Goal: Complete application form: Complete application form

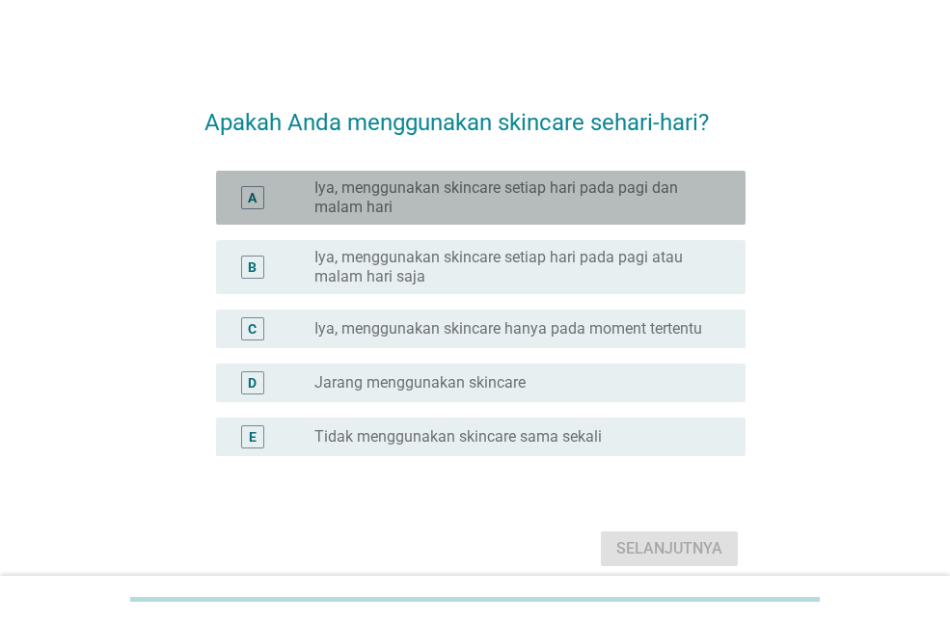
click at [450, 205] on label "Iya, menggunakan skincare setiap hari pada pagi dan malam hari" at bounding box center [514, 197] width 400 height 39
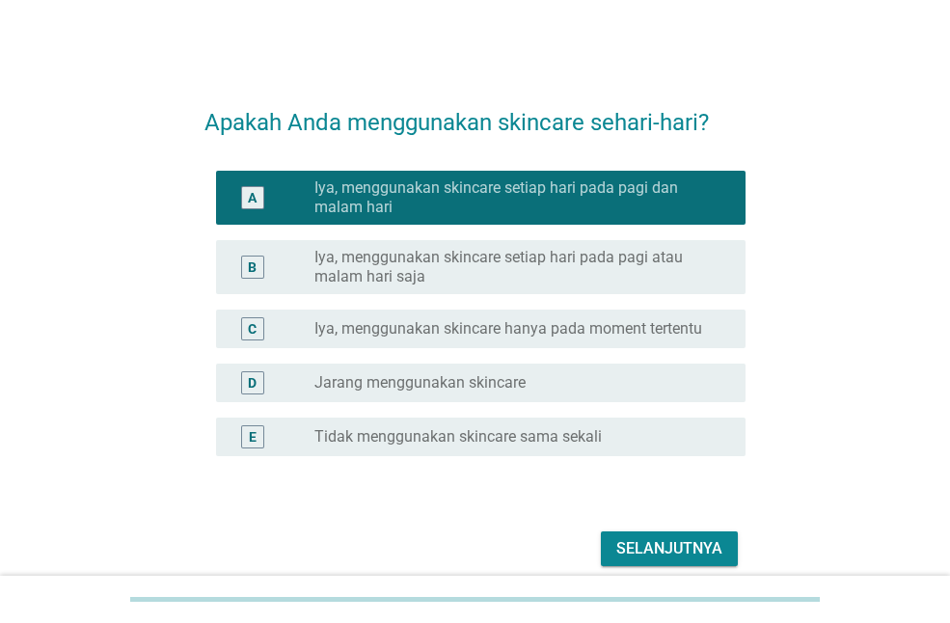
click at [664, 558] on div "Selanjutnya" at bounding box center [669, 548] width 106 height 23
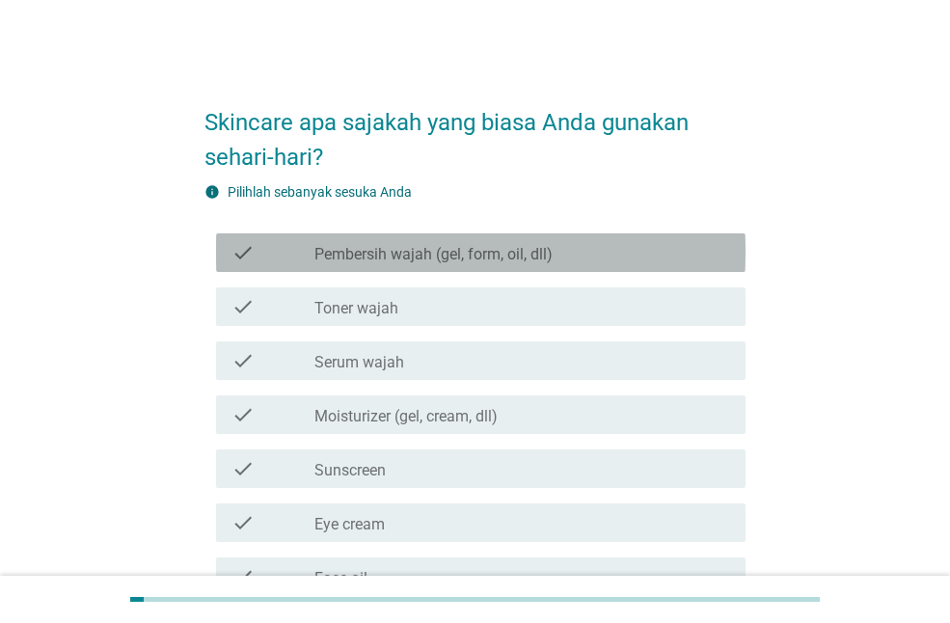
click at [596, 253] on div "check_box_outline_blank Pembersih wajah (gel, form, oil, dll)" at bounding box center [522, 252] width 416 height 23
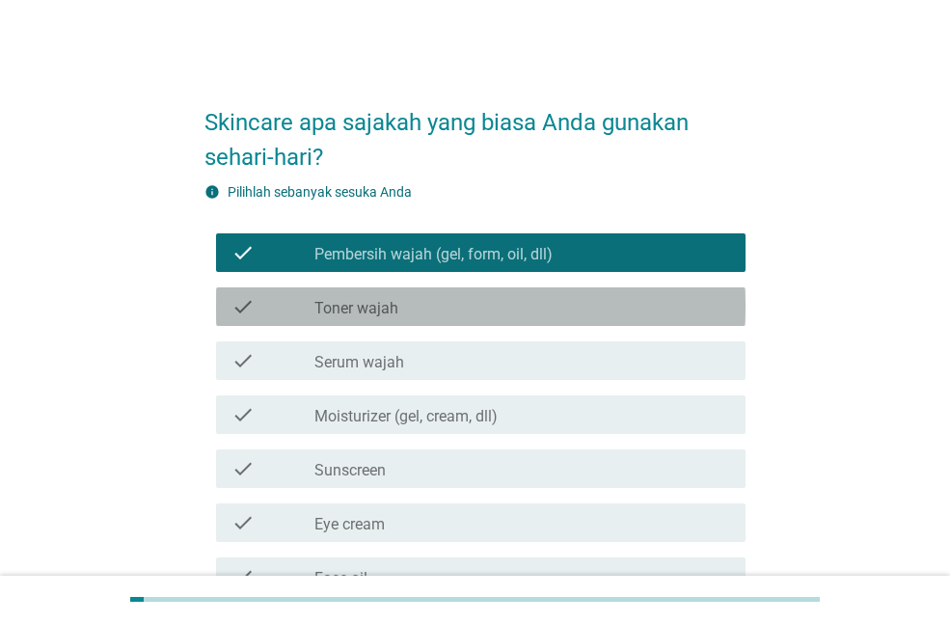
click at [593, 312] on div "check_box_outline_blank Toner wajah" at bounding box center [522, 306] width 416 height 23
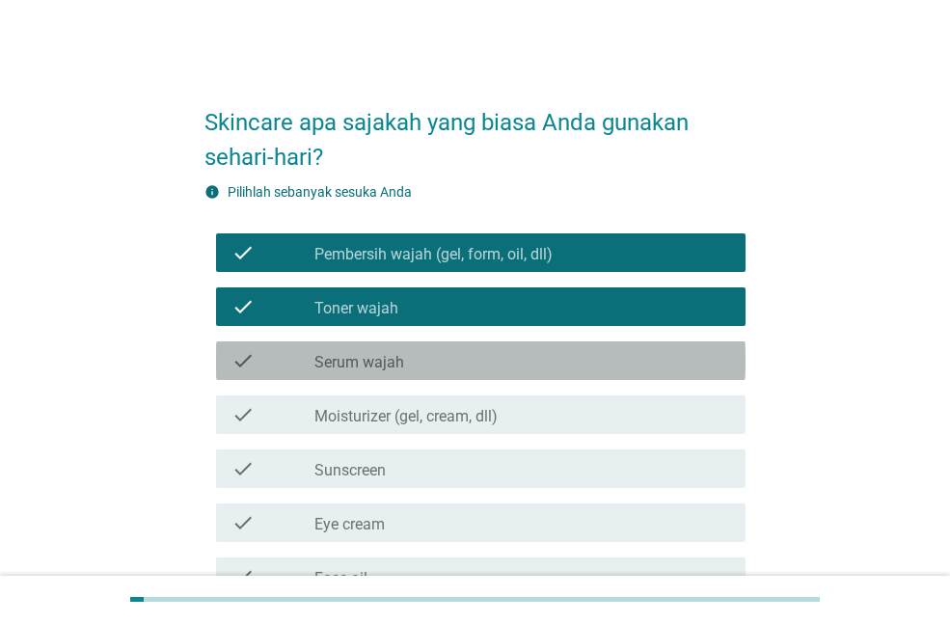
click at [599, 349] on div "check_box_outline_blank Serum wajah" at bounding box center [522, 360] width 416 height 23
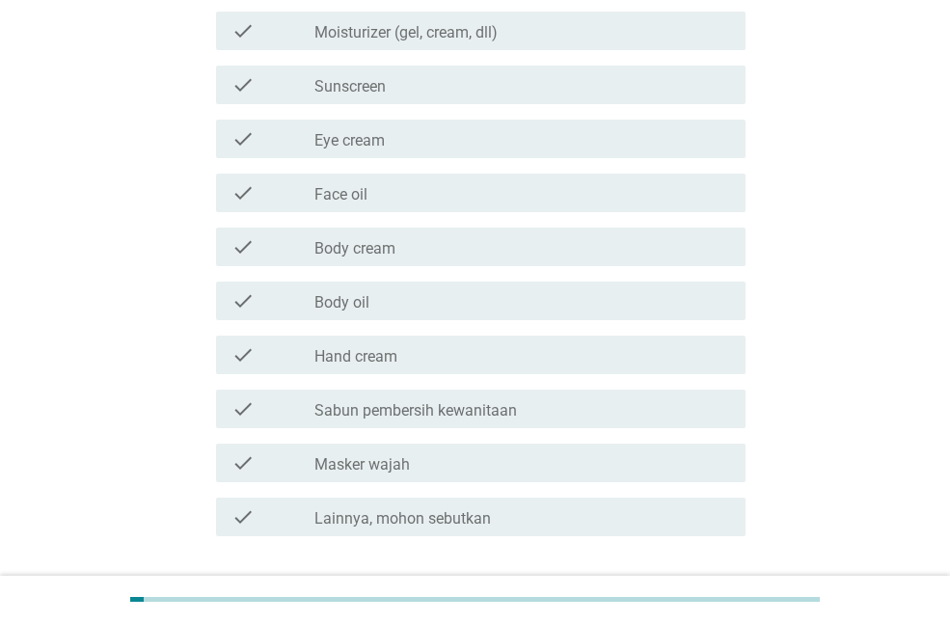
scroll to position [388, 0]
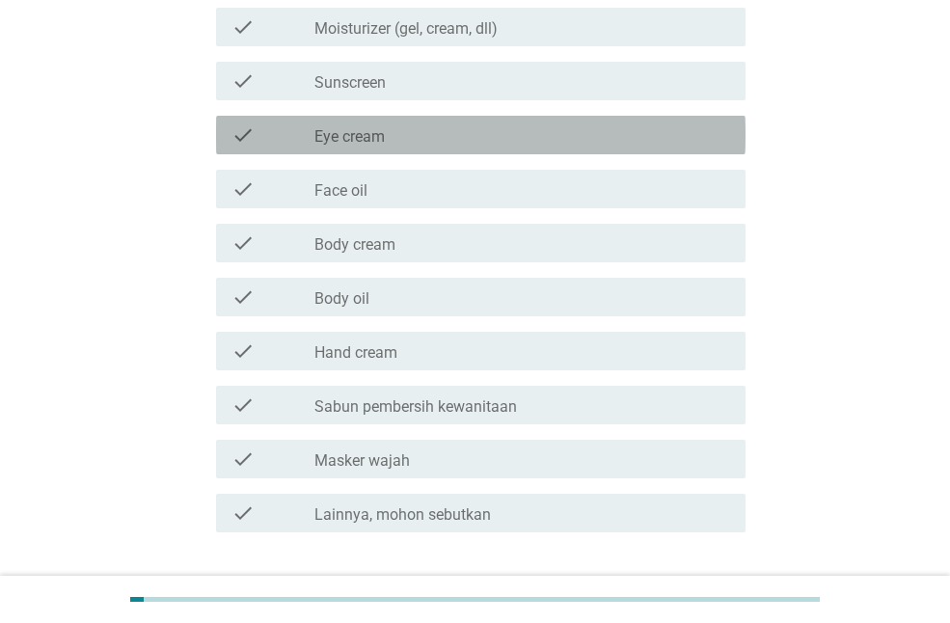
click at [600, 137] on div "check_box_outline_blank Eye cream" at bounding box center [522, 134] width 416 height 23
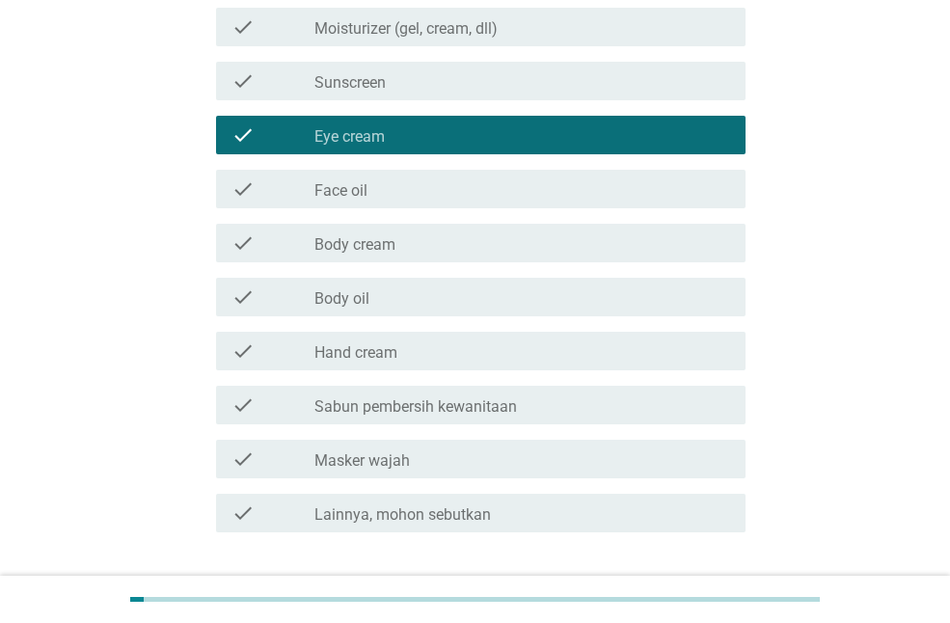
click at [602, 92] on div "check_box_outline_blank Sunscreen" at bounding box center [522, 80] width 416 height 23
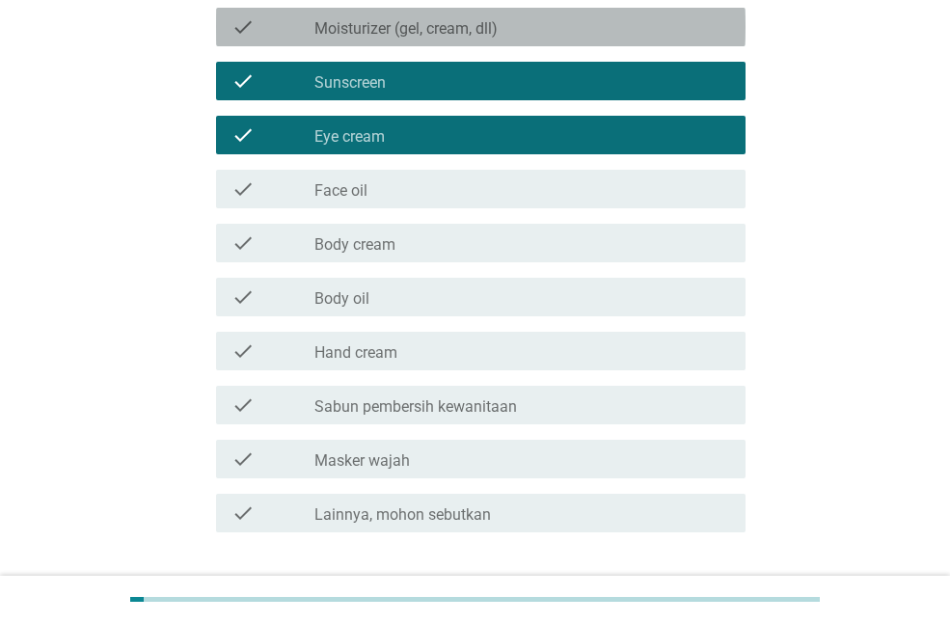
click at [610, 29] on div "check_box_outline_blank Moisturizer (gel, cream, dll)" at bounding box center [522, 26] width 416 height 23
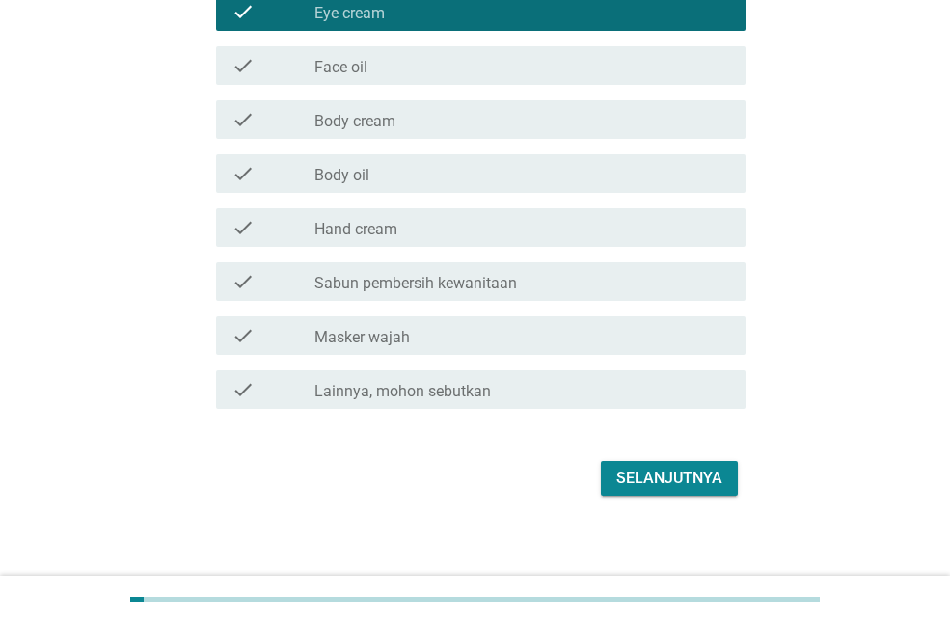
scroll to position [512, 0]
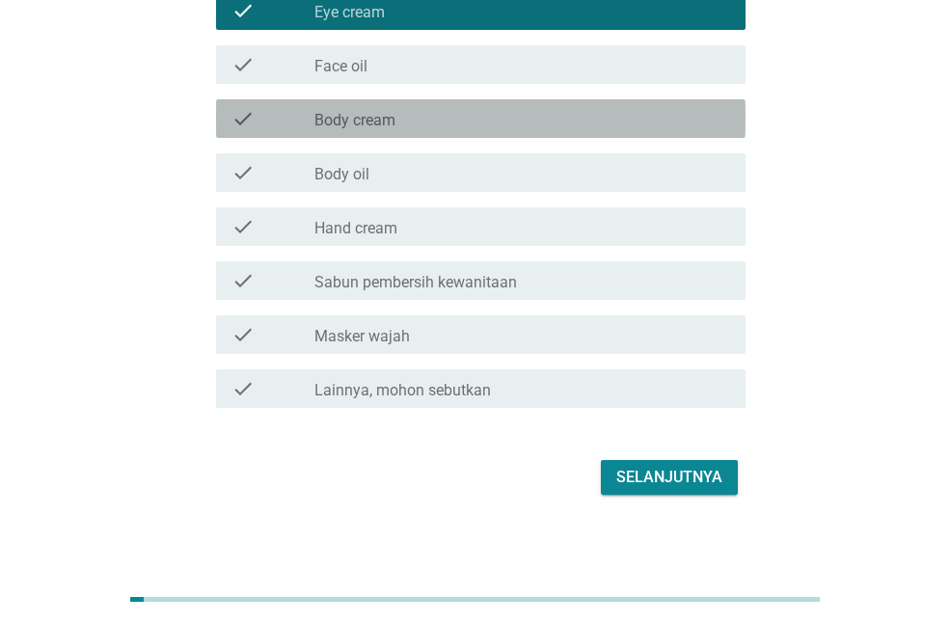
click at [534, 111] on div "check_box_outline_blank Body cream" at bounding box center [522, 118] width 416 height 23
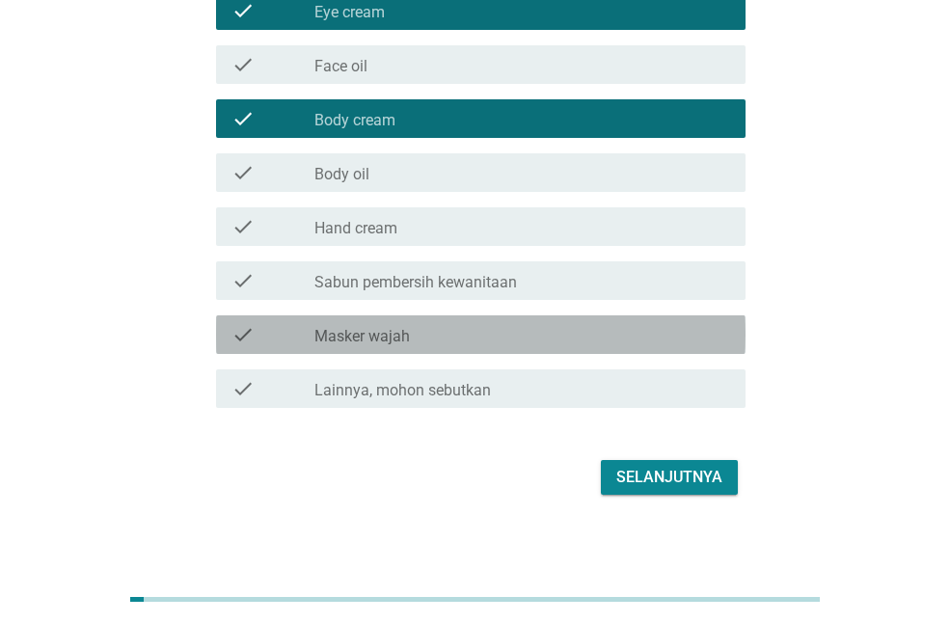
click at [510, 336] on div "check_box_outline_blank Masker wajah" at bounding box center [522, 334] width 416 height 23
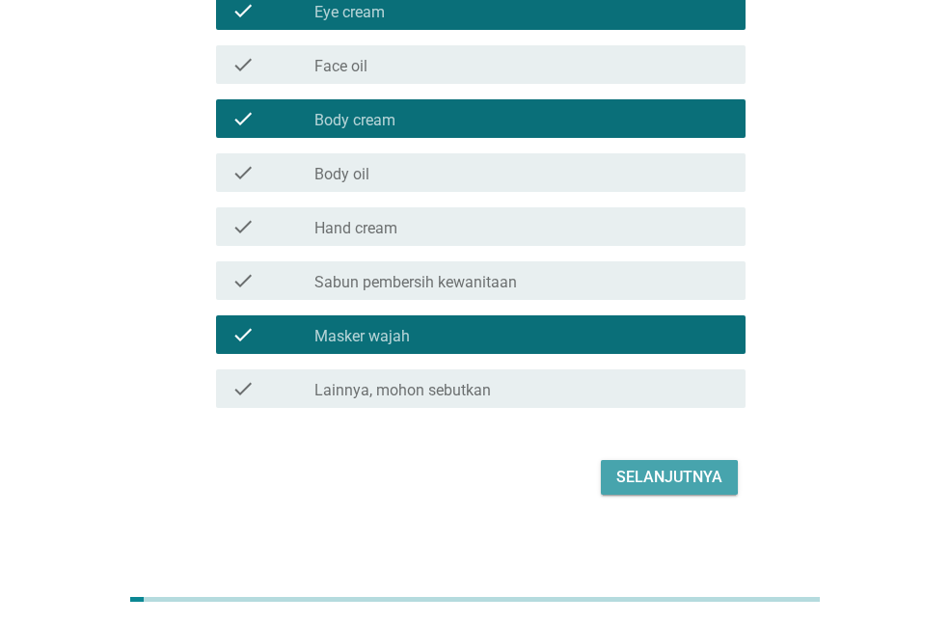
click at [661, 474] on div "Selanjutnya" at bounding box center [669, 477] width 106 height 23
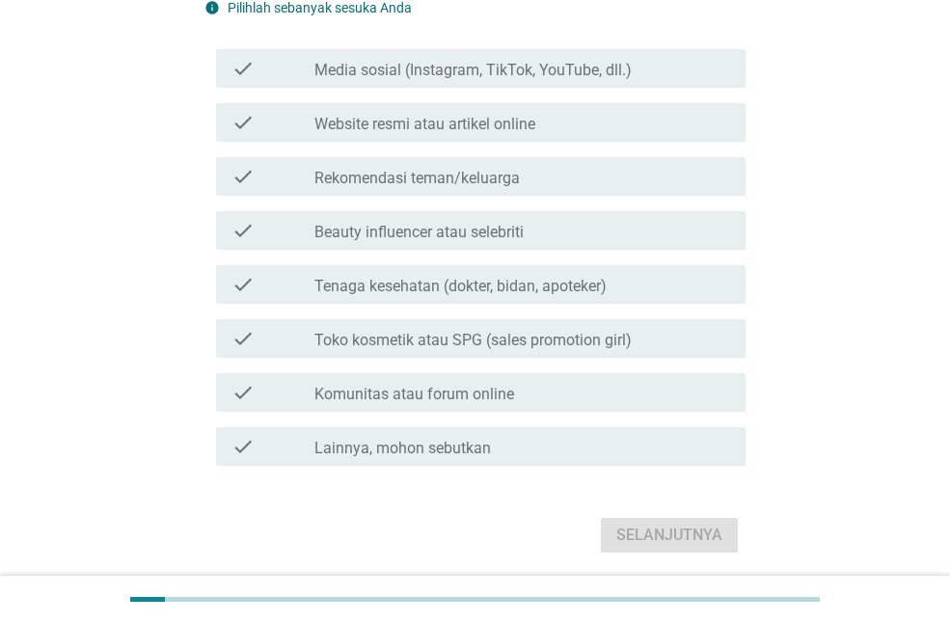
scroll to position [220, 0]
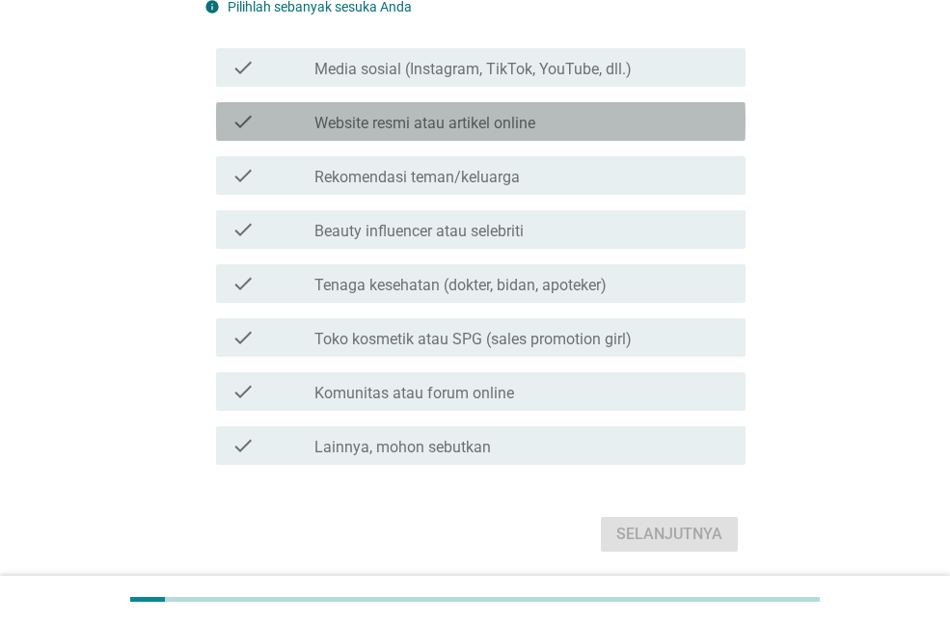
click at [637, 132] on div "check_box_outline_blank Website resmi atau artikel online" at bounding box center [522, 121] width 416 height 23
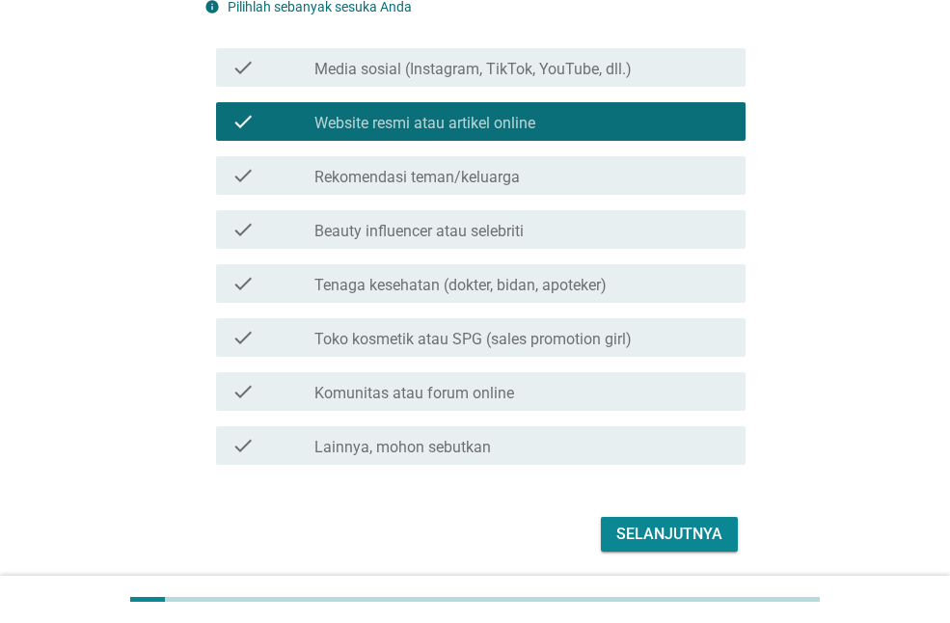
click at [621, 269] on div "check check_box_outline_blank Tenaga kesehatan (dokter, bidan, apoteker)" at bounding box center [480, 283] width 529 height 39
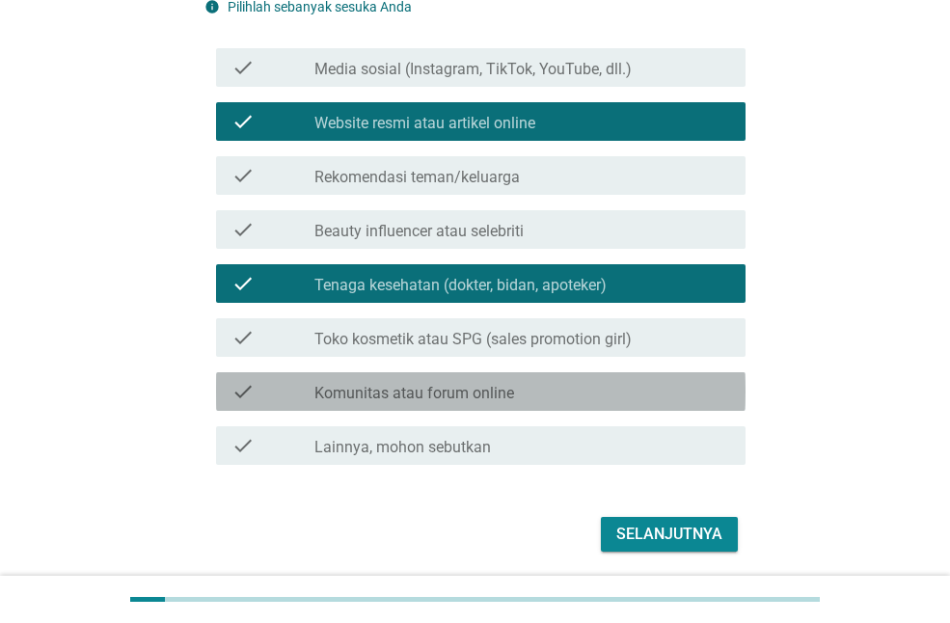
click at [614, 377] on div "check check_box_outline_blank Komunitas atau forum online" at bounding box center [480, 391] width 529 height 39
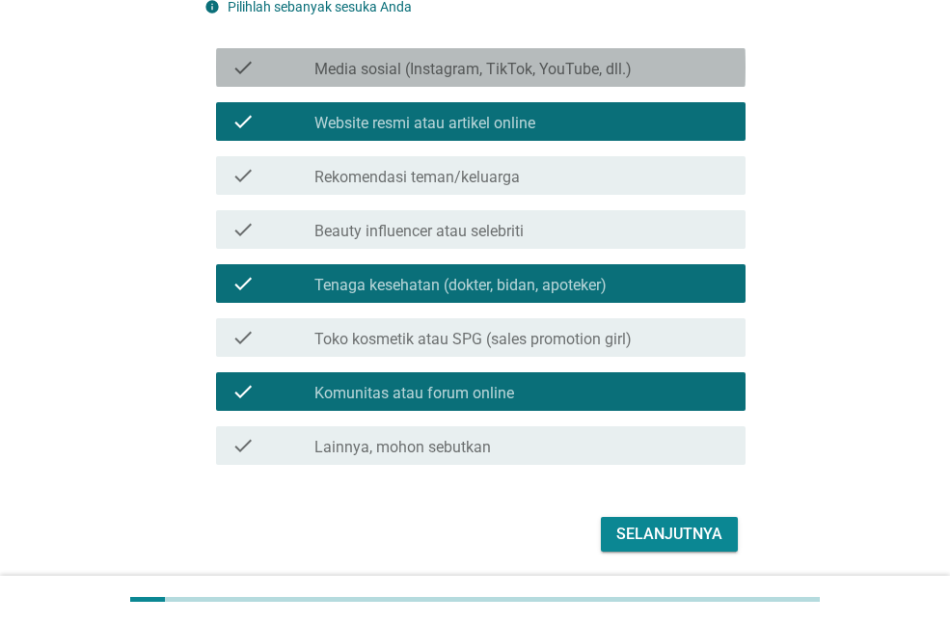
click at [655, 76] on div "check_box_outline_blank Media sosial (Instagram, TikTok, YouTube, dll.)" at bounding box center [522, 67] width 416 height 23
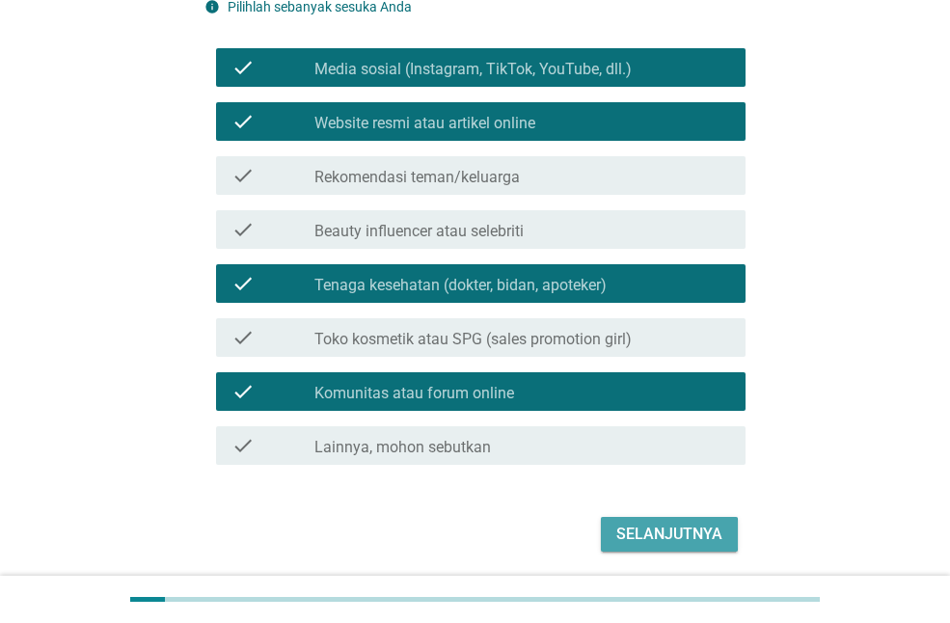
click at [686, 517] on button "Selanjutnya" at bounding box center [669, 534] width 137 height 35
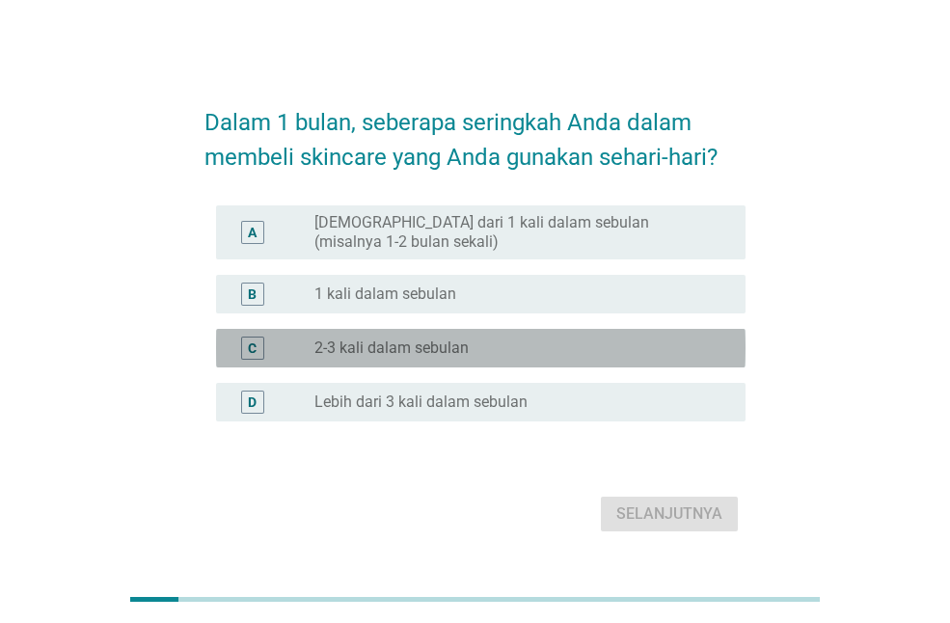
click at [704, 354] on div "radio_button_unchecked 2-3 kali dalam sebulan" at bounding box center [514, 347] width 400 height 19
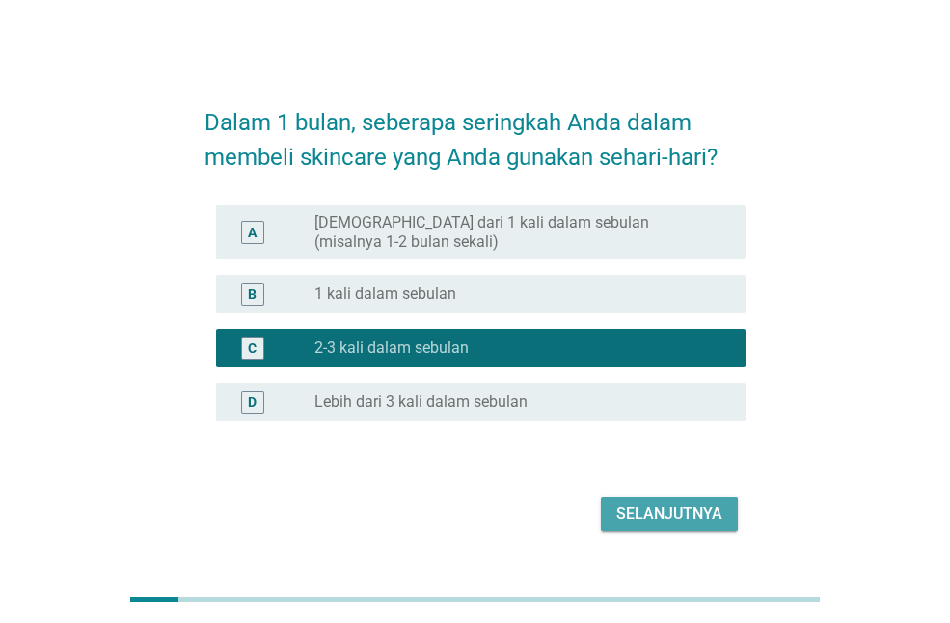
click at [715, 523] on div "Selanjutnya" at bounding box center [669, 513] width 106 height 23
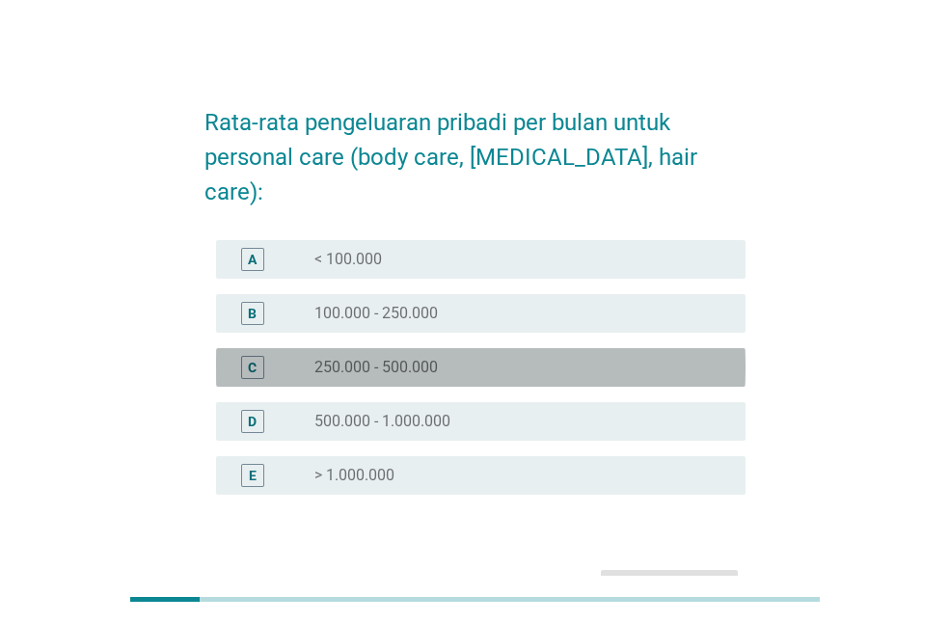
click at [660, 358] on div "radio_button_unchecked 250.000 - 500.000" at bounding box center [514, 367] width 400 height 19
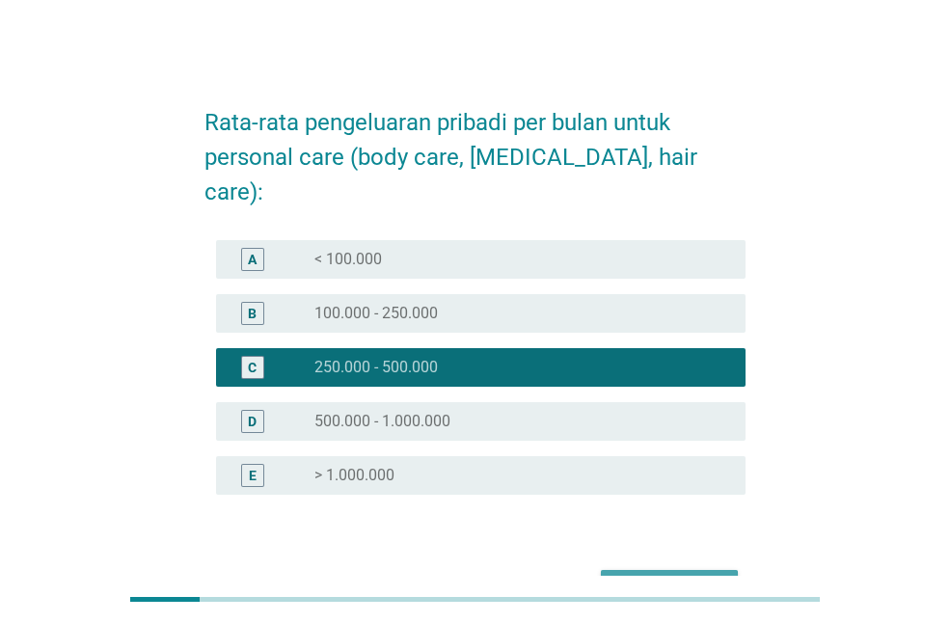
click at [667, 576] on div "Selanjutnya" at bounding box center [669, 587] width 106 height 23
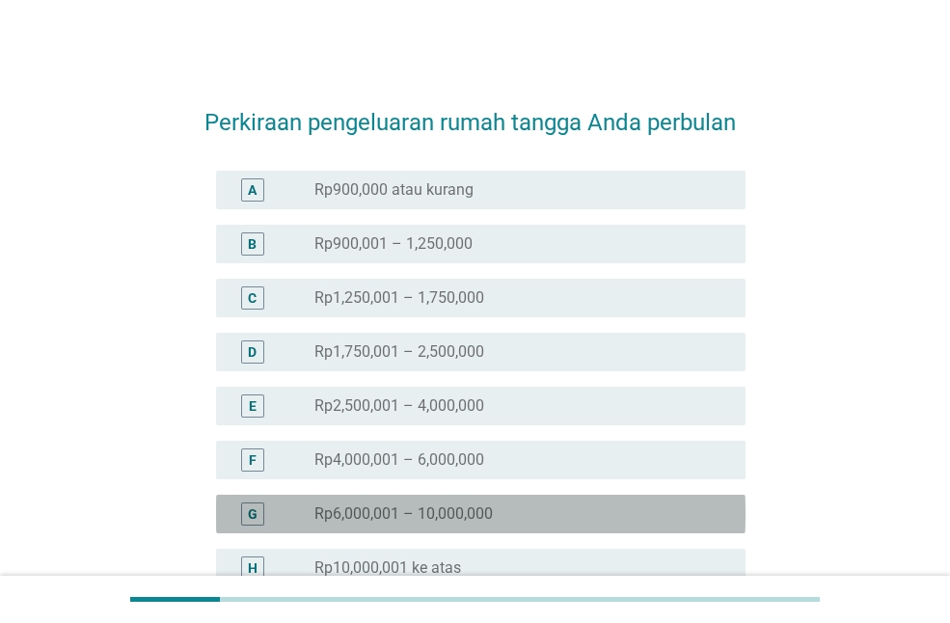
click at [613, 497] on div "G radio_button_unchecked Rp6,000,001 – 10,000,000" at bounding box center [480, 514] width 529 height 39
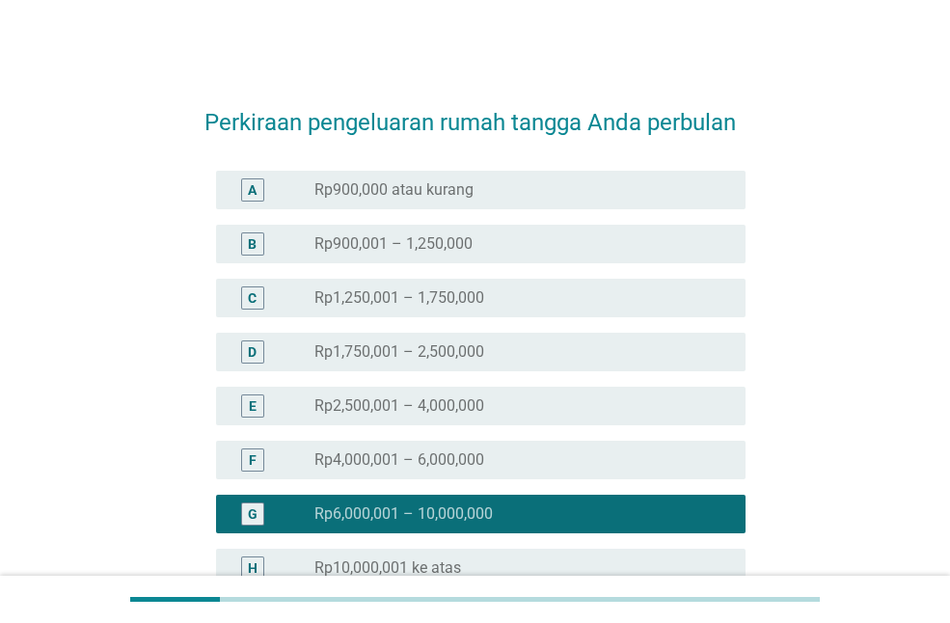
scroll to position [212, 0]
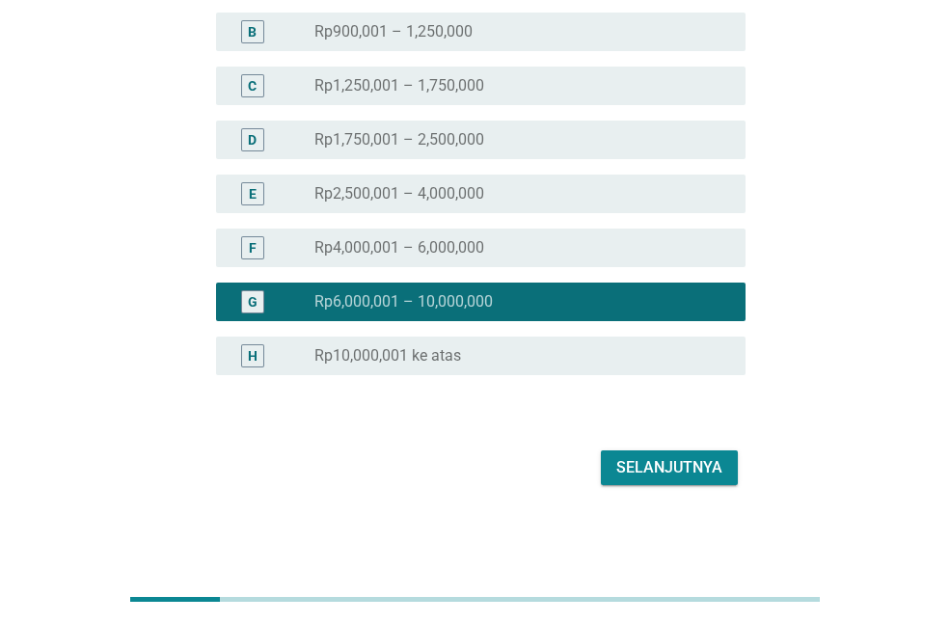
click at [642, 485] on div "Selanjutnya" at bounding box center [474, 468] width 541 height 46
click at [653, 474] on div "Selanjutnya" at bounding box center [669, 467] width 106 height 23
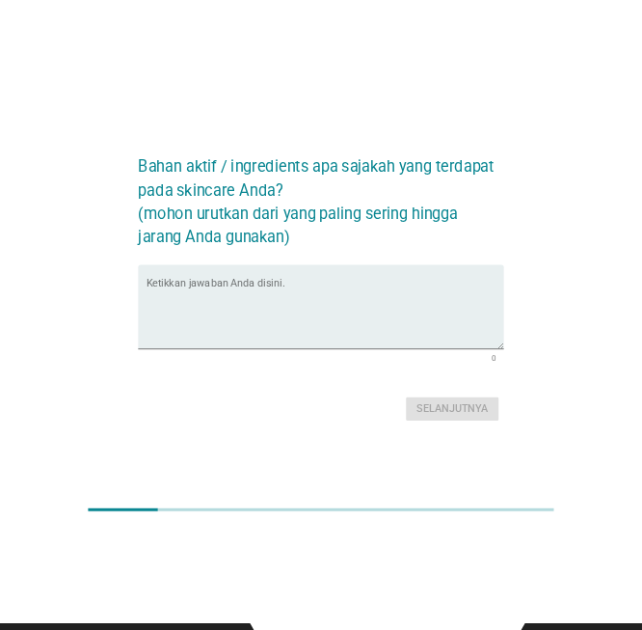
scroll to position [0, 0]
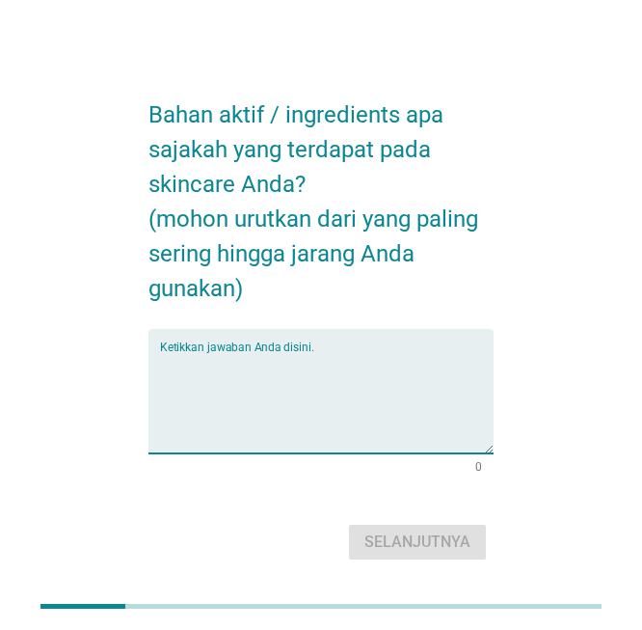
click at [320, 446] on textarea "Ketikkan jawaban Anda disini." at bounding box center [327, 402] width 335 height 101
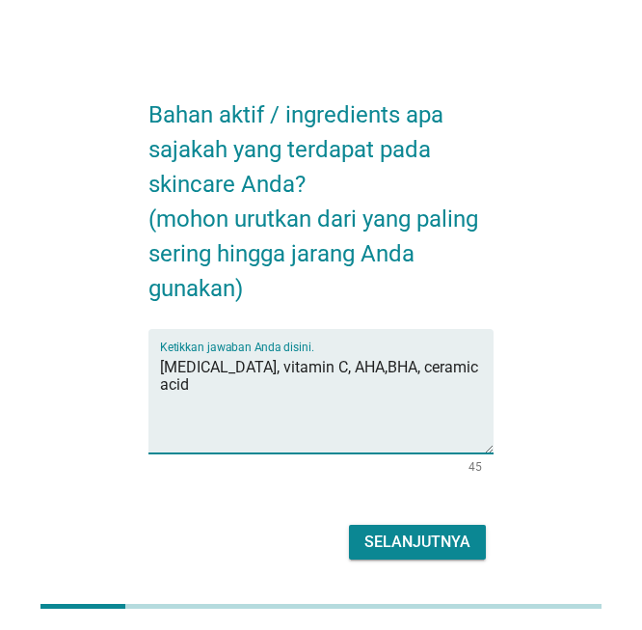
type textarea "[MEDICAL_DATA], vitamin C, AHA,BHA, ceramic acid"
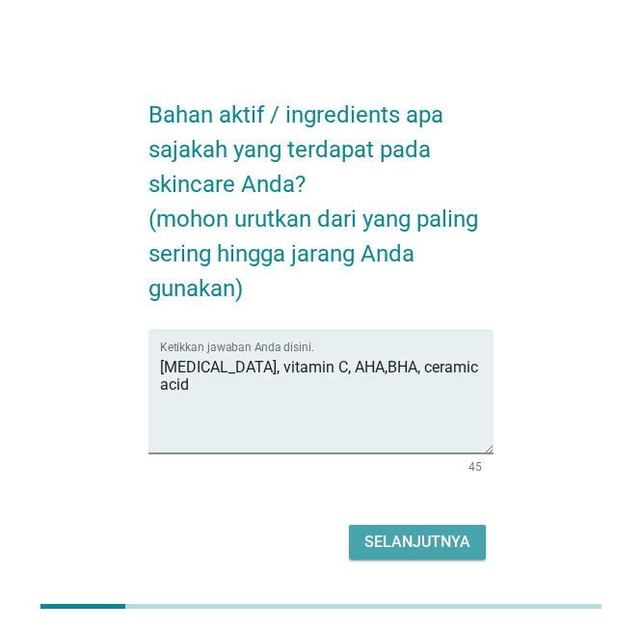
click at [436, 545] on div "Selanjutnya" at bounding box center [418, 541] width 106 height 23
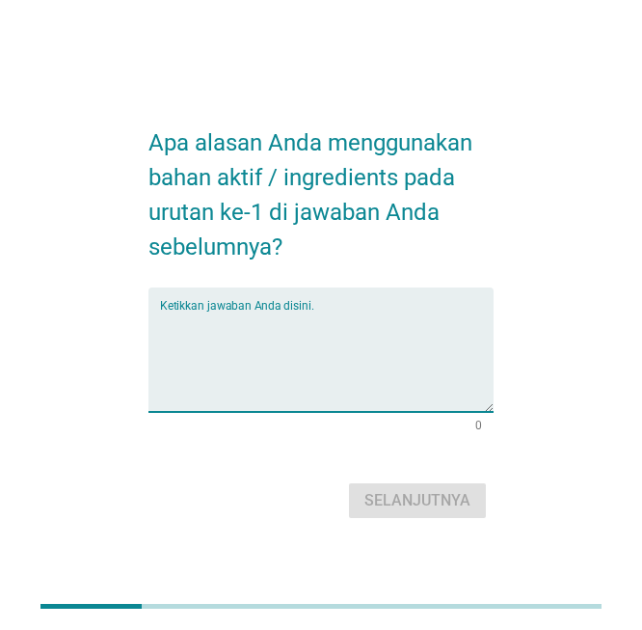
click at [325, 324] on textarea "Ketikkan jawaban Anda disini." at bounding box center [327, 361] width 335 height 101
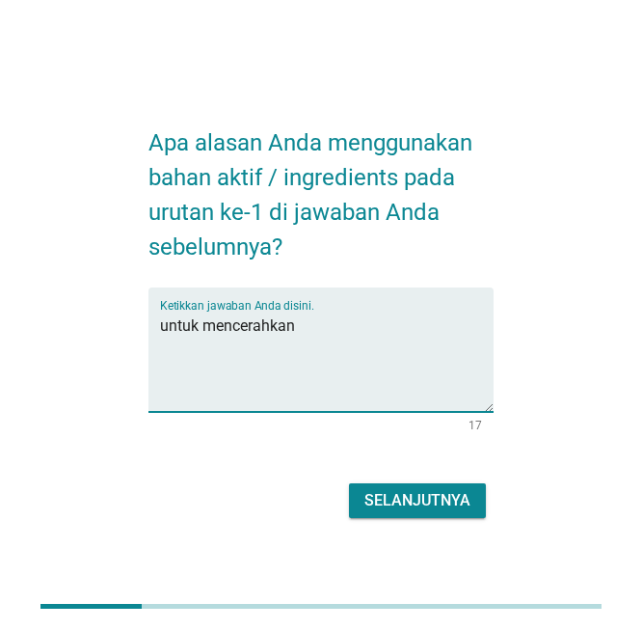
type textarea "untuk mencerahkan"
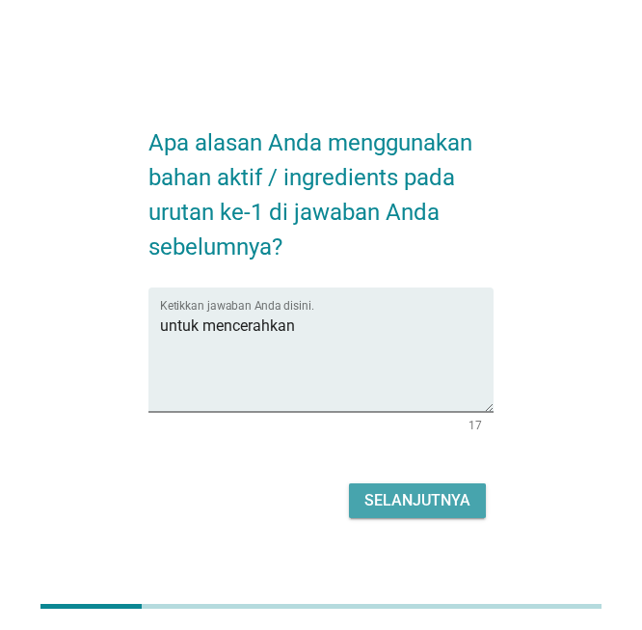
click at [412, 490] on div "Selanjutnya" at bounding box center [418, 500] width 106 height 23
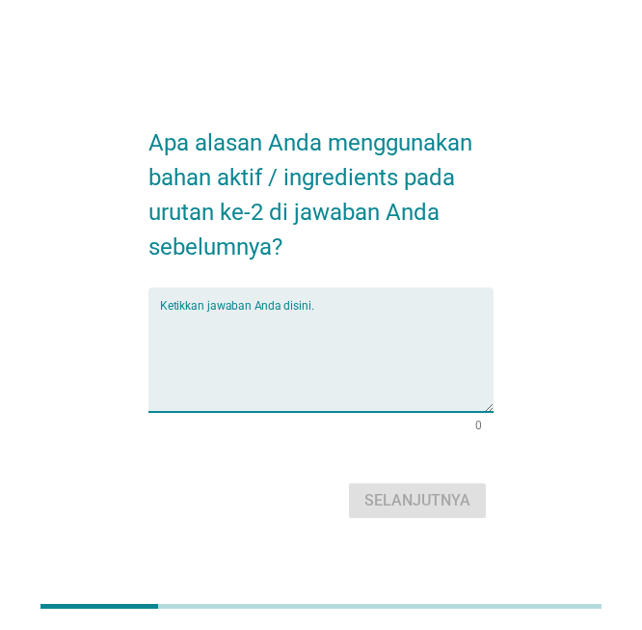
click at [383, 316] on textarea "Ketikkan jawaban Anda disini." at bounding box center [327, 361] width 335 height 101
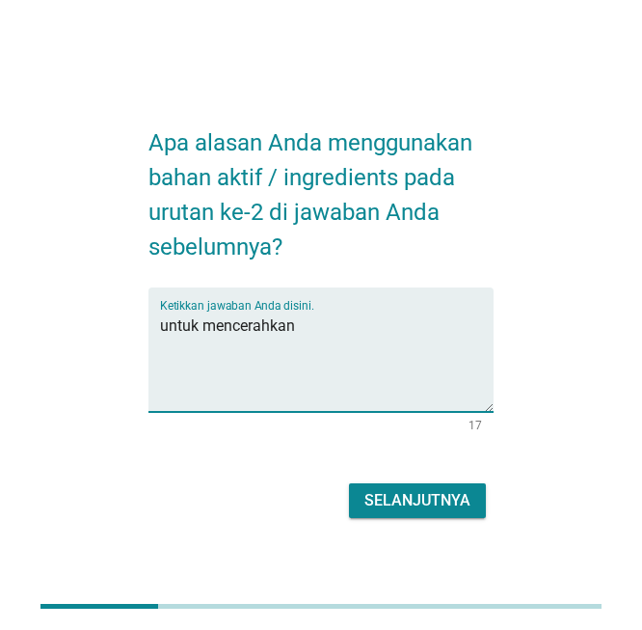
drag, startPoint x: 349, startPoint y: 326, endPoint x: 162, endPoint y: 332, distance: 187.2
click at [162, 332] on textarea "untuk mencerahkan" at bounding box center [327, 361] width 335 height 101
type textarea "untuk mencerahkan"
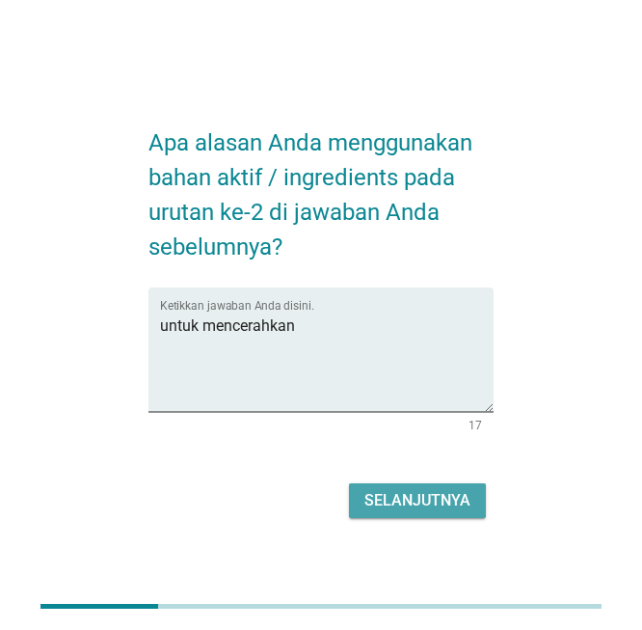
click at [432, 496] on div "Selanjutnya" at bounding box center [418, 500] width 106 height 23
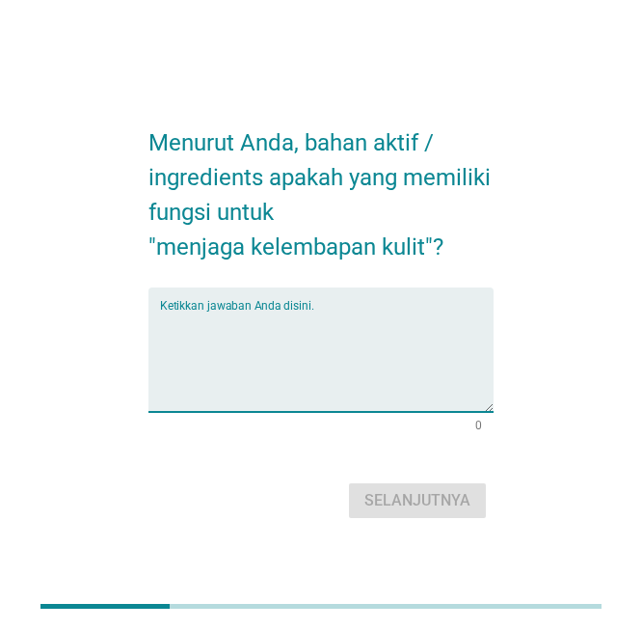
click at [366, 352] on textarea "Ketikkan jawaban Anda disini." at bounding box center [327, 361] width 335 height 101
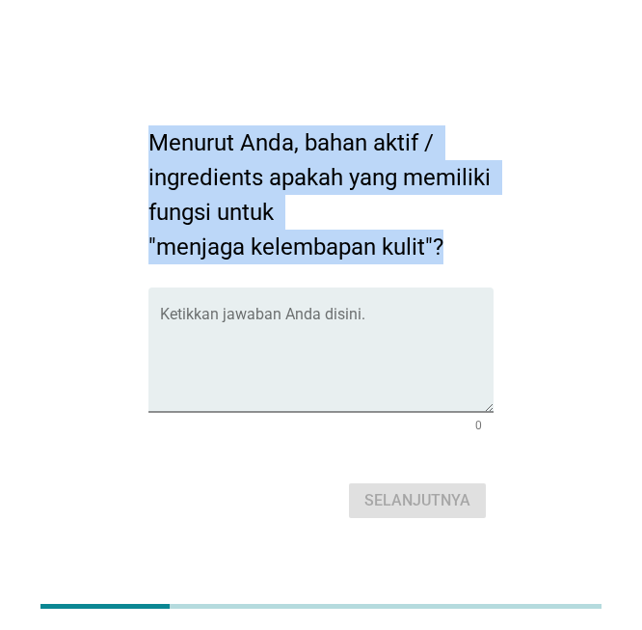
drag, startPoint x: 154, startPoint y: 141, endPoint x: 447, endPoint y: 242, distance: 310.2
click at [447, 242] on h2 "Menurut Anda, bahan aktif / ingredients apakah yang memiliki fungsi untuk "menj…" at bounding box center [322, 185] width 346 height 158
copy h2 "Menurut Anda, bahan aktif / ingredients apakah yang memiliki fungsi untuk "menj…"
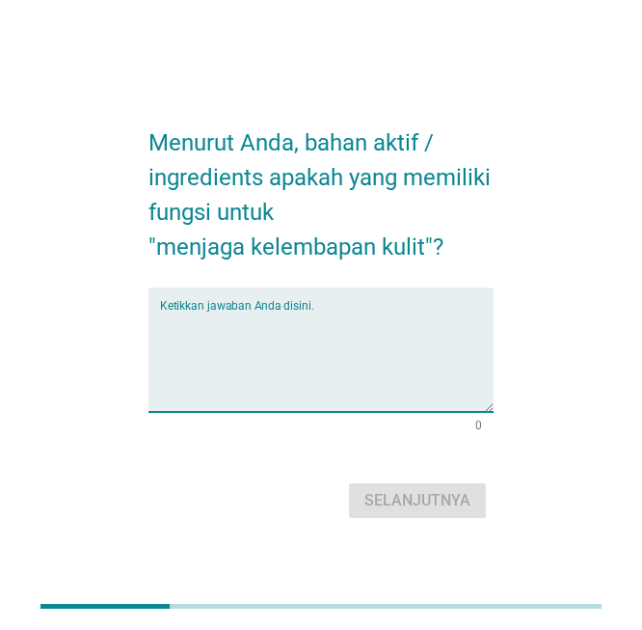
click at [270, 373] on textarea "Ketikkan jawaban Anda disini." at bounding box center [327, 361] width 335 height 101
paste textarea "[MEDICAL_DATA] (Glycerol) [MEDICAL_DATA] ([MEDICAL_DATA]) [MEDICAL_DATA] (Provi…"
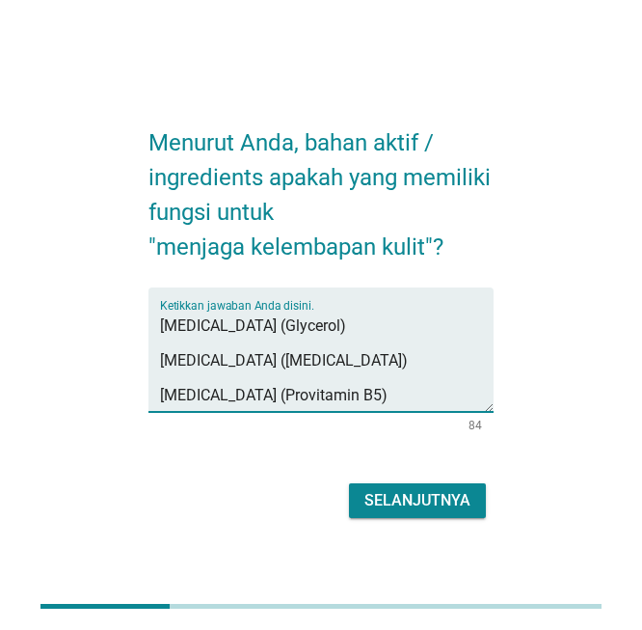
click at [377, 402] on textarea "[MEDICAL_DATA] (Glycerol) [MEDICAL_DATA] ([MEDICAL_DATA]) [MEDICAL_DATA] (Provi…" at bounding box center [327, 361] width 335 height 101
paste textarea "Ceramides"
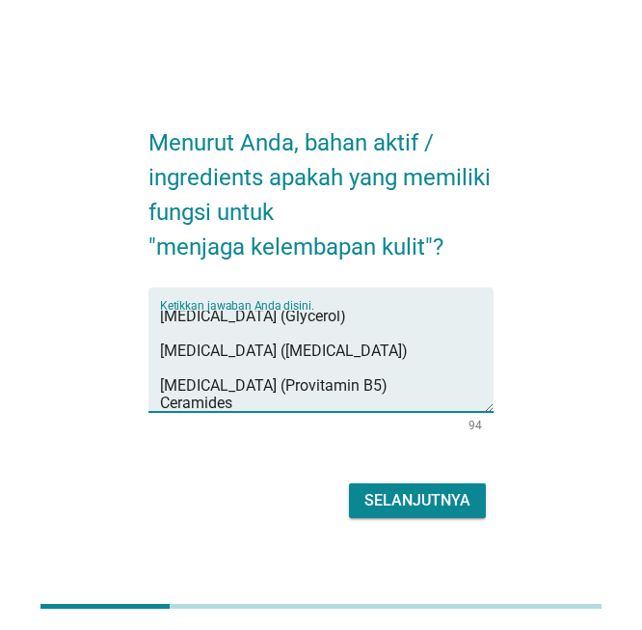
click at [357, 398] on textarea "[MEDICAL_DATA] (Glycerol) [MEDICAL_DATA] ([MEDICAL_DATA]) [MEDICAL_DATA] (Provi…" at bounding box center [327, 361] width 335 height 101
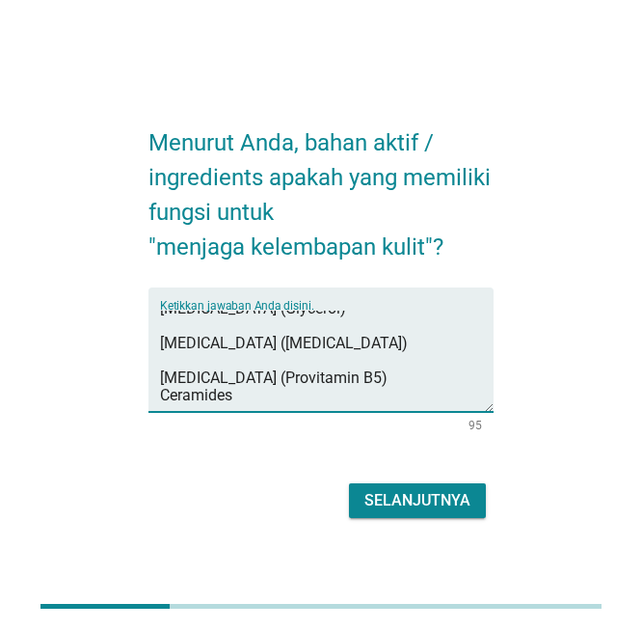
paste textarea "ojoba Oil, Almond Oil, Argan Oil"
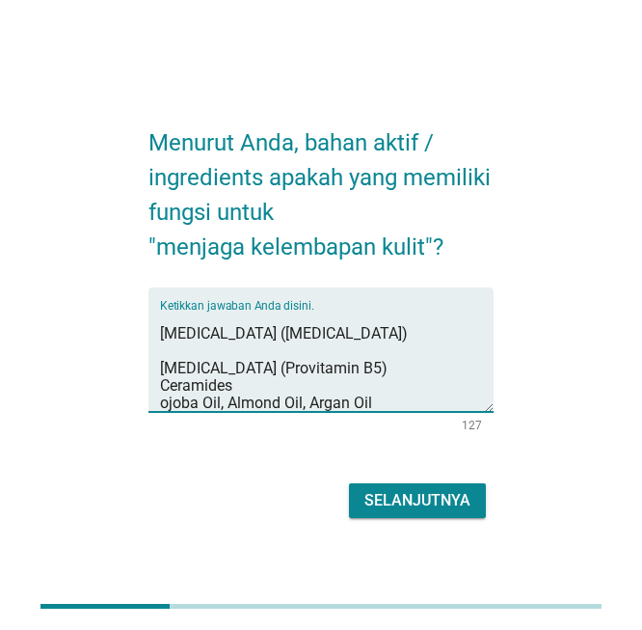
type textarea "[MEDICAL_DATA] (Glycerol) [MEDICAL_DATA] ([MEDICAL_DATA]) [MEDICAL_DATA] (Provi…"
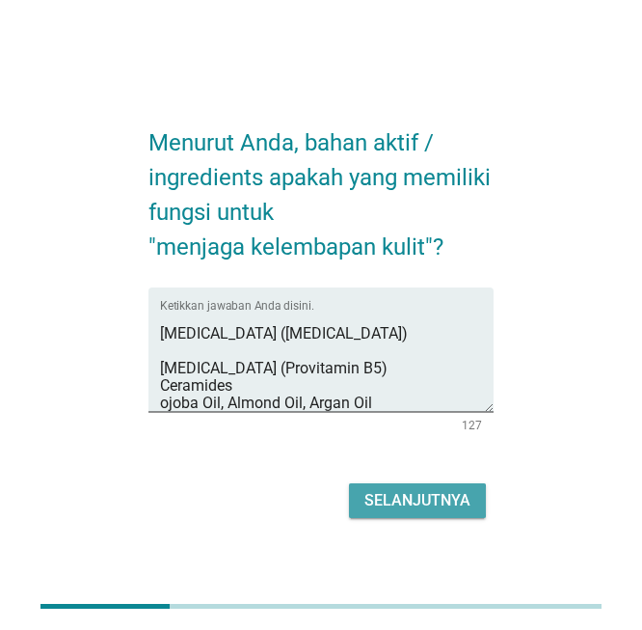
click at [390, 497] on div "Selanjutnya" at bounding box center [418, 500] width 106 height 23
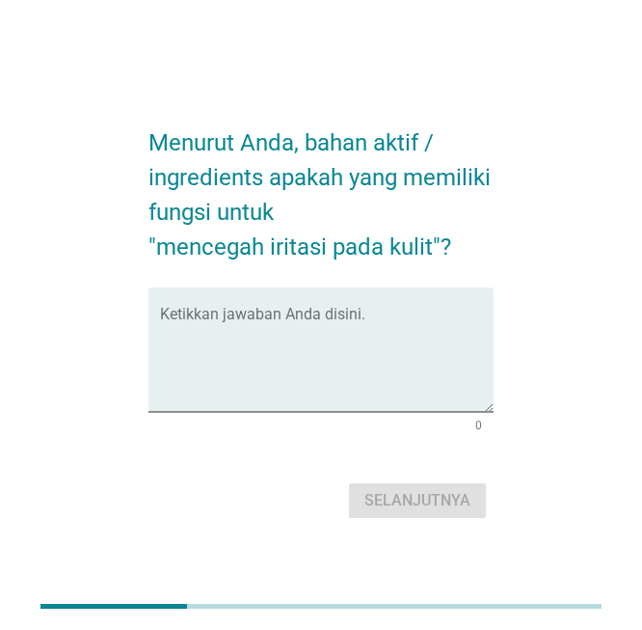
scroll to position [0, 0]
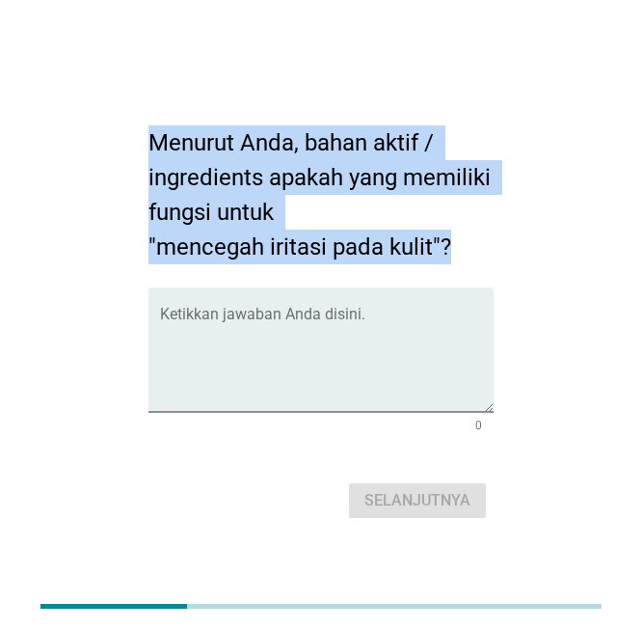
drag, startPoint x: 145, startPoint y: 139, endPoint x: 490, endPoint y: 240, distance: 359.8
click at [490, 240] on div "Menurut Anda, bahan aktif / ingredients apakah yang memiliki fungsi untuk "menc…" at bounding box center [321, 315] width 377 height 448
copy h2 "Menurut Anda, bahan aktif / ingredients apakah yang memiliki fungsi untuk "menc…"
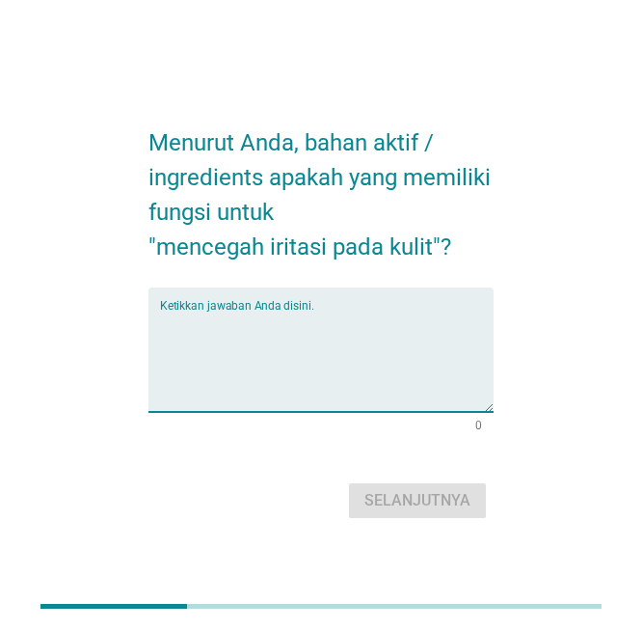
click at [317, 347] on textarea "Ketikkan jawaban Anda disini." at bounding box center [327, 361] width 335 height 101
paste textarea "[MEDICAL_DATA] (Provitamin B5) Green Tea Extract (EGCG) Licorice Extract (Glabr…"
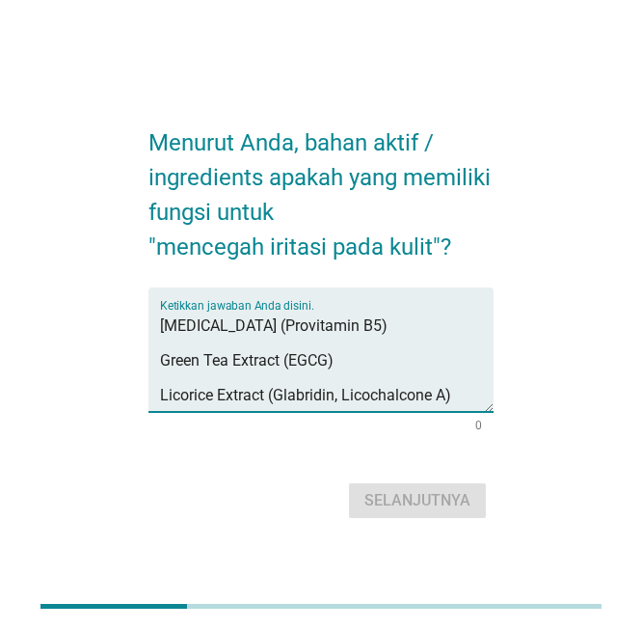
scroll to position [27, 0]
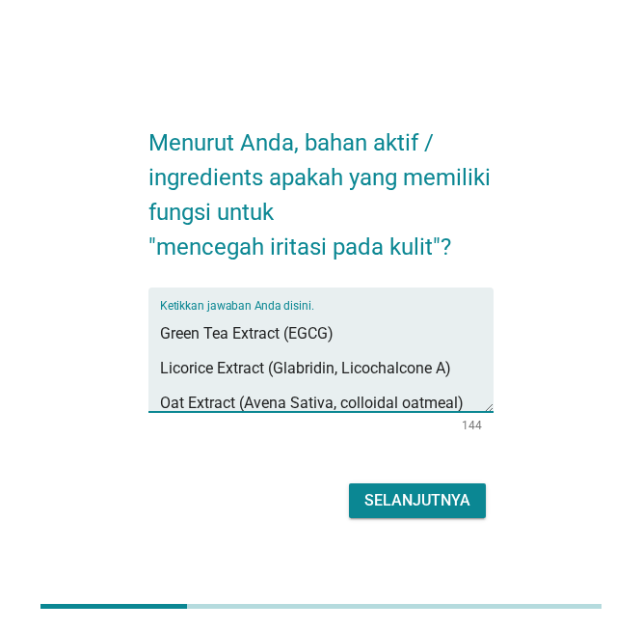
type textarea "[MEDICAL_DATA] (Provitamin B5) Green Tea Extract (EGCG) Licorice Extract (Glabr…"
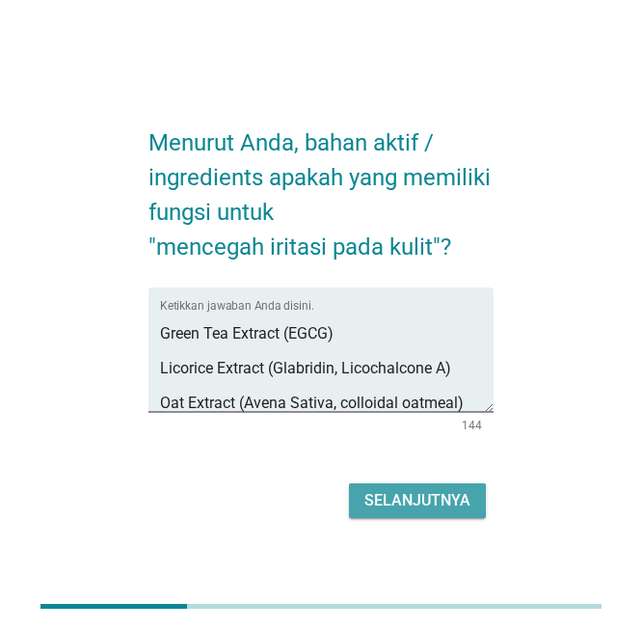
click at [430, 497] on div "Selanjutnya" at bounding box center [418, 500] width 106 height 23
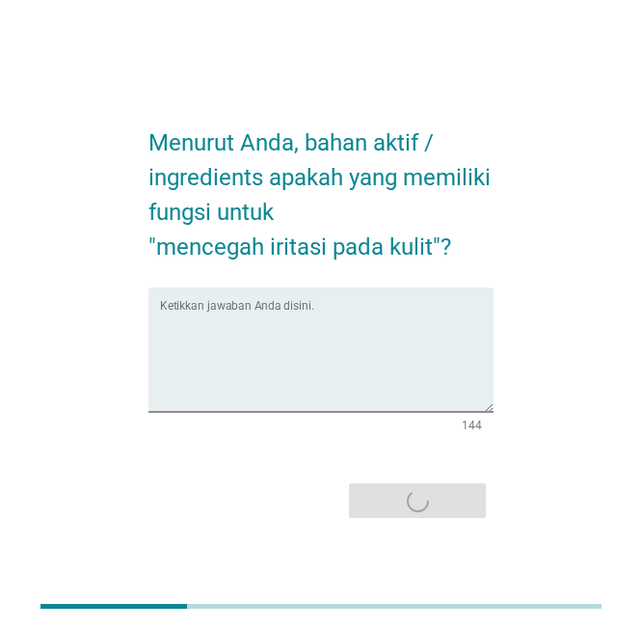
scroll to position [0, 0]
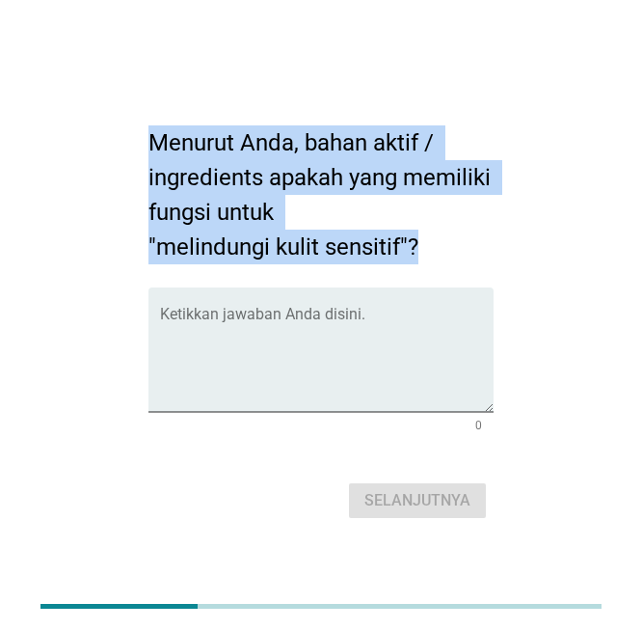
drag, startPoint x: 152, startPoint y: 139, endPoint x: 420, endPoint y: 261, distance: 293.9
click at [420, 261] on h2 "Menurut Anda, bahan aktif / ingredients apakah yang memiliki fungsi untuk "meli…" at bounding box center [322, 185] width 346 height 158
copy h2 "Menurut Anda, bahan aktif / ingredients apakah yang memiliki fungsi untuk "meli…"
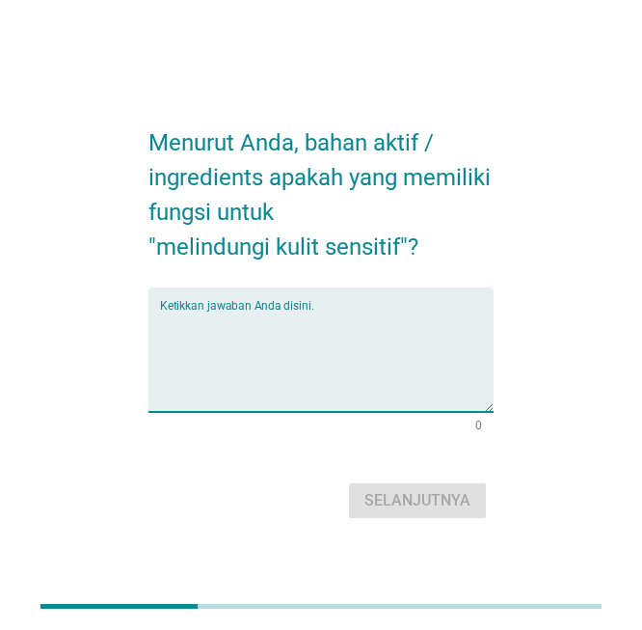
click at [305, 312] on textarea "Ketikkan jawaban Anda disini." at bounding box center [327, 361] width 335 height 101
paste textarea "Ceramides (NP, AP, EOP)"
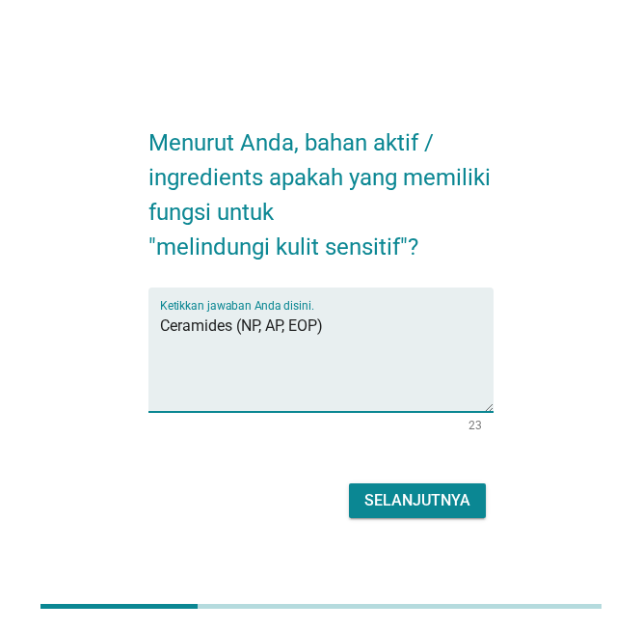
scroll to position [47, 0]
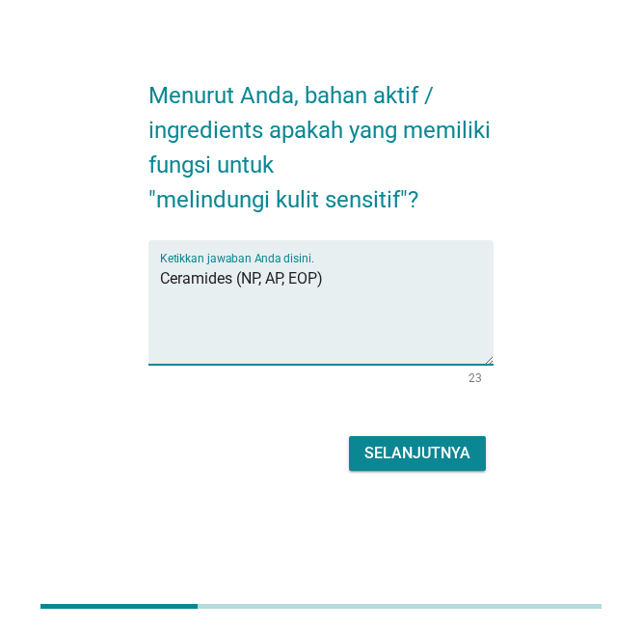
click at [338, 275] on textarea "Ceramides (NP, AP, EOP)" at bounding box center [327, 313] width 335 height 101
paste textarea "[MEDICAL_DATA] ([MEDICAL_DATA])"
type textarea "Ceramides (NP, AP, EOP) [MEDICAL_DATA] ([MEDICAL_DATA])"
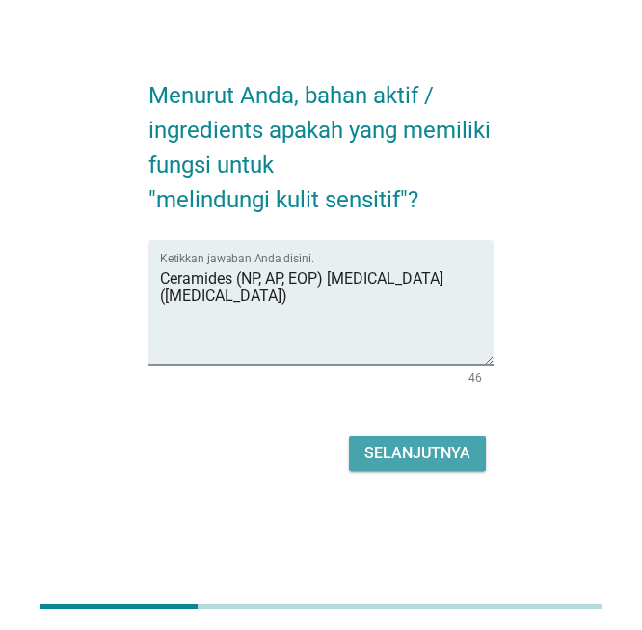
click at [451, 449] on div "Selanjutnya" at bounding box center [418, 453] width 106 height 23
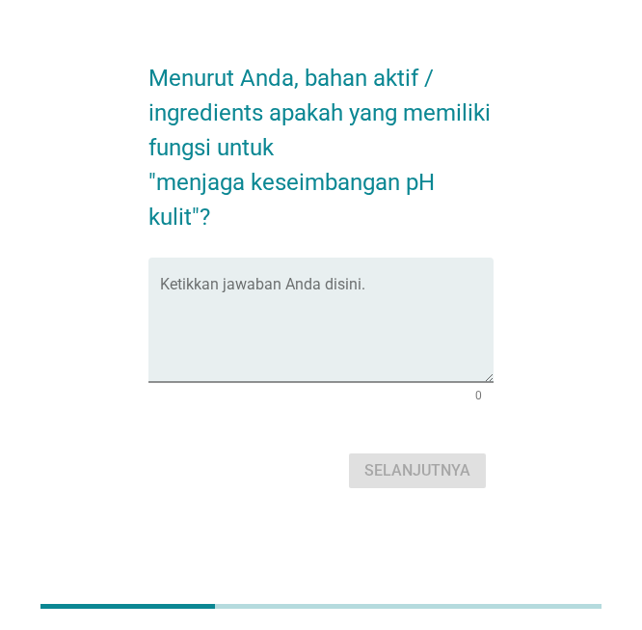
scroll to position [0, 0]
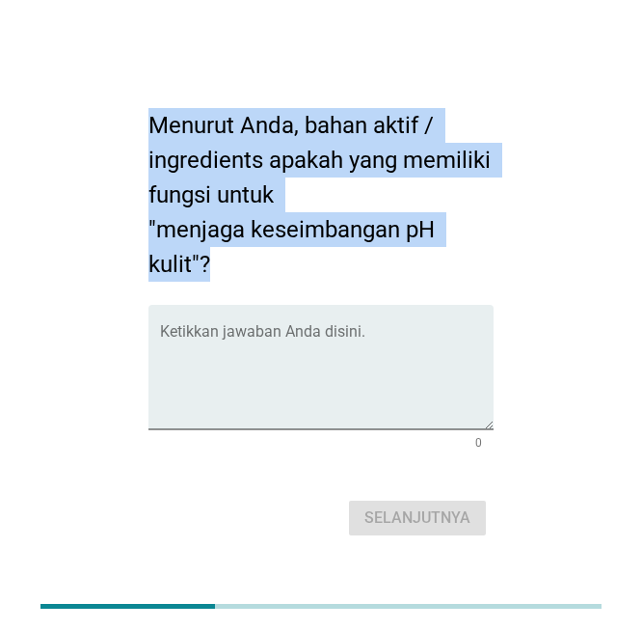
drag, startPoint x: 149, startPoint y: 114, endPoint x: 242, endPoint y: 250, distance: 164.5
click at [242, 250] on h2 "Menurut Anda, bahan aktif / ingredients apakah yang memiliki fungsi untuk "menj…" at bounding box center [322, 185] width 346 height 193
copy h2 "Menurut Anda, bahan aktif / ingredients apakah yang memiliki fungsi untuk "menj…"
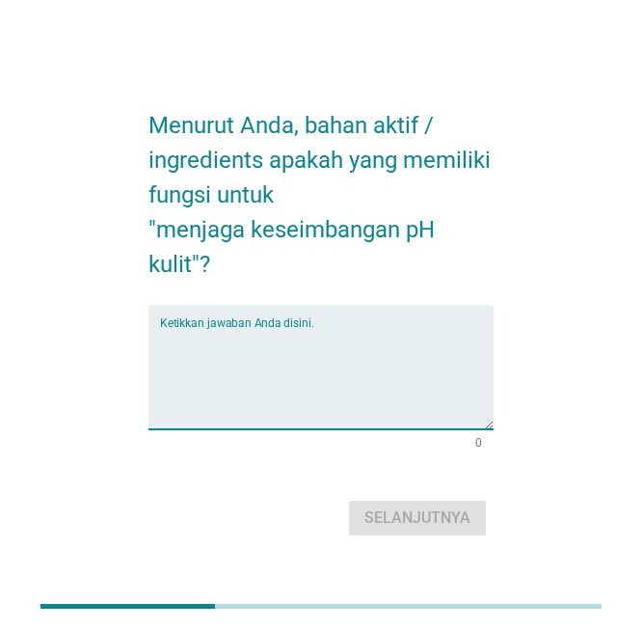
click at [259, 363] on textarea "Ketikkan jawaban Anda disini." at bounding box center [327, 378] width 335 height 101
paste textarea "[MEDICAL_DATA]"
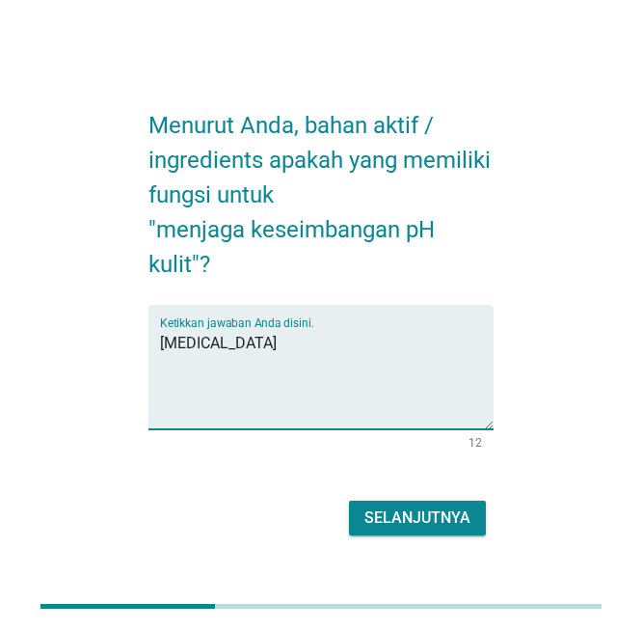
click at [352, 378] on textarea "[MEDICAL_DATA]" at bounding box center [327, 378] width 335 height 101
paste textarea "Ceramides + Fatty Acids"
click at [410, 384] on textarea "[MEDICAL_DATA] Ceramides + Fatty Acids" at bounding box center [327, 378] width 335 height 101
paste textarea "[MEDICAL_DATA]"
click at [309, 365] on textarea "[MEDICAL_DATA] Ceramides + Fatty Acids [MEDICAL_DATA]" at bounding box center [327, 378] width 335 height 101
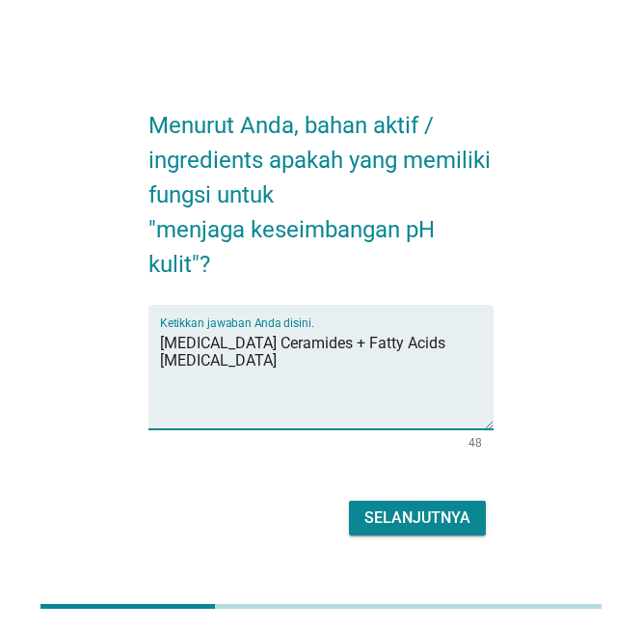
paste textarea "Citrate ([MEDICAL_DATA], [MEDICAL_DATA])"
type textarea "[MEDICAL_DATA] Ceramides + Fatty Acids [MEDICAL_DATA] Citrate ([MEDICAL_DATA], …"
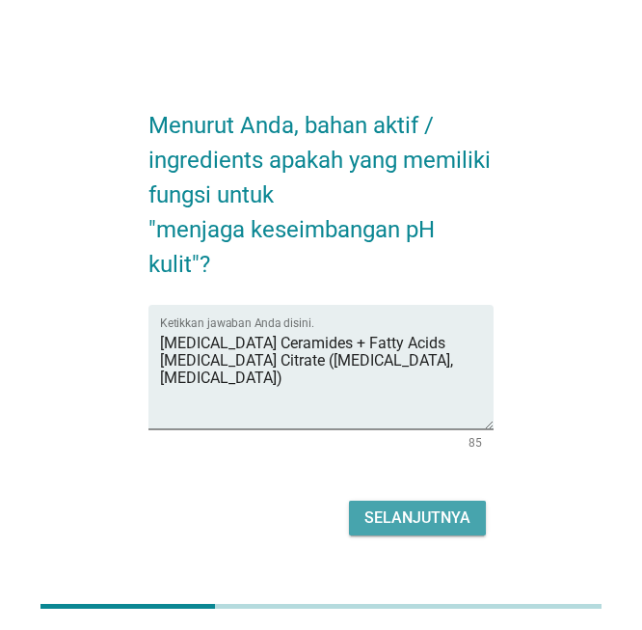
click at [464, 512] on div "Selanjutnya" at bounding box center [418, 517] width 106 height 23
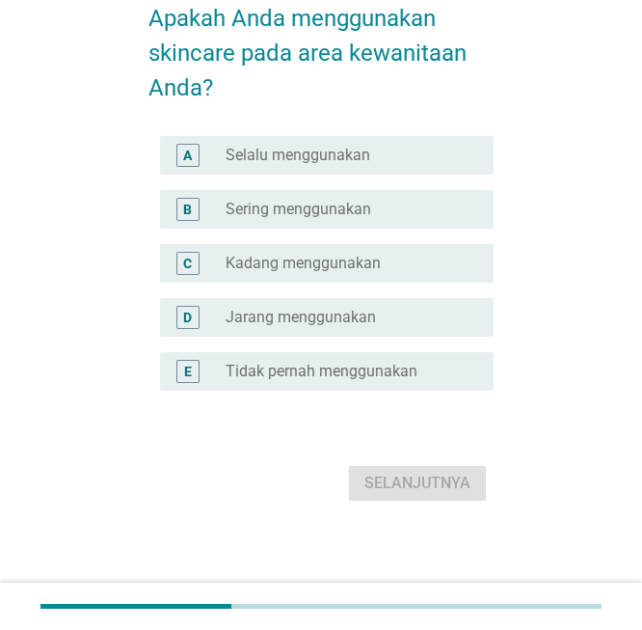
scroll to position [97, 0]
click at [402, 190] on div "B radio_button_unchecked Sering menggunakan" at bounding box center [327, 208] width 335 height 39
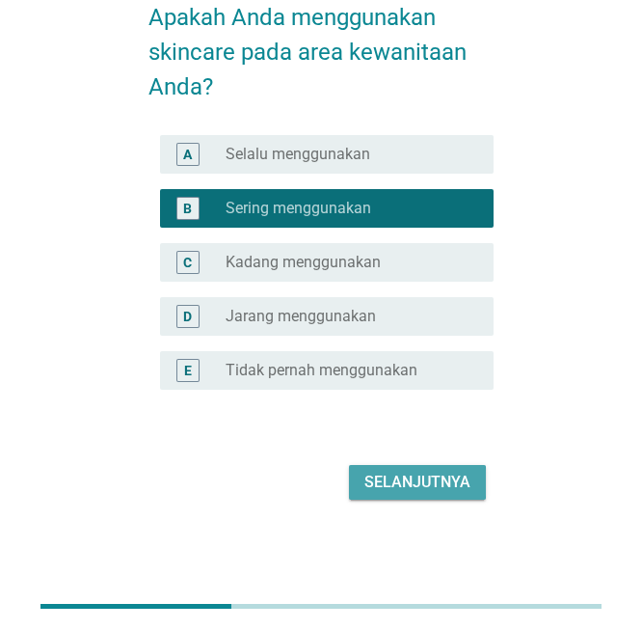
click at [399, 476] on div "Selanjutnya" at bounding box center [418, 482] width 106 height 23
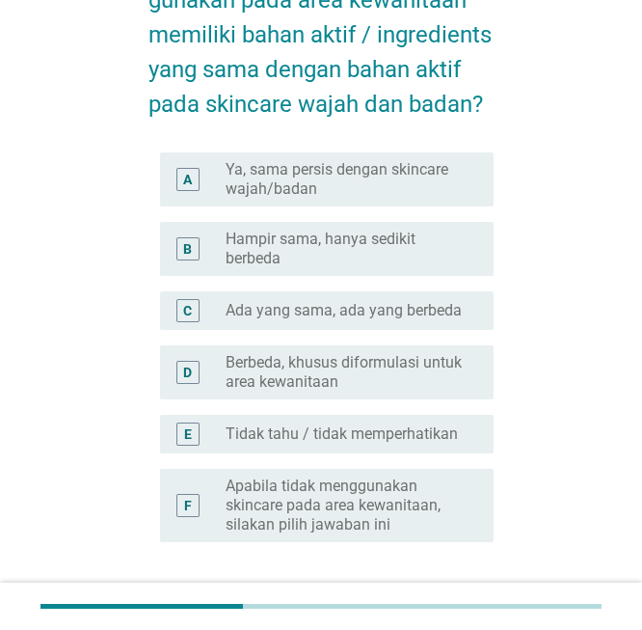
scroll to position [155, 0]
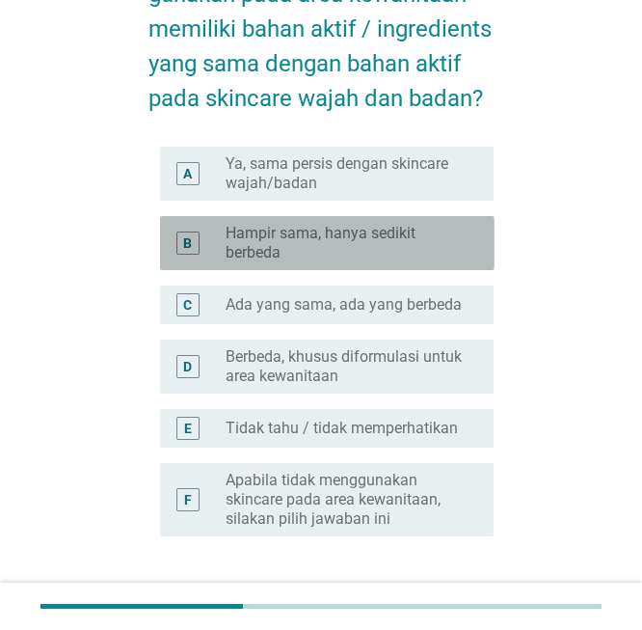
click at [350, 235] on label "Hampir sama, hanya sedikit berbeda" at bounding box center [344, 243] width 237 height 39
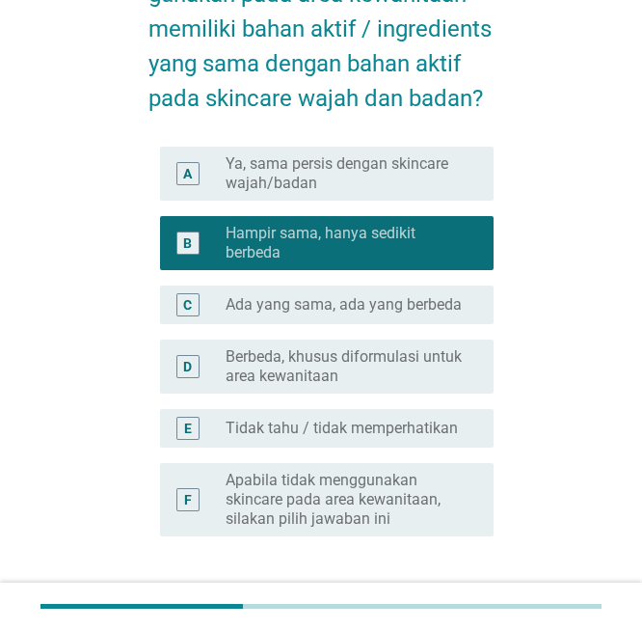
scroll to position [302, 0]
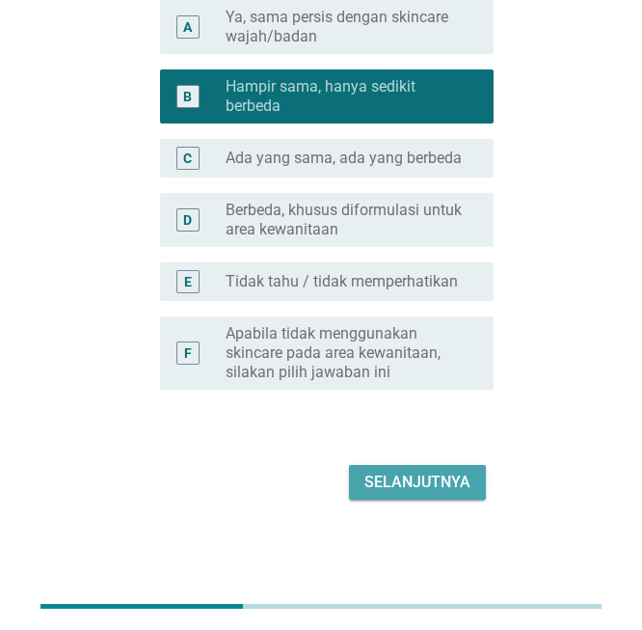
click at [452, 472] on div "Selanjutnya" at bounding box center [418, 482] width 106 height 23
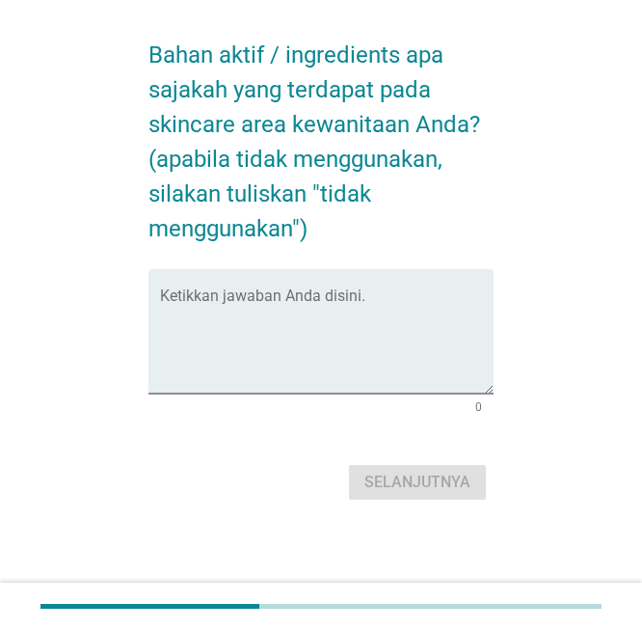
scroll to position [0, 0]
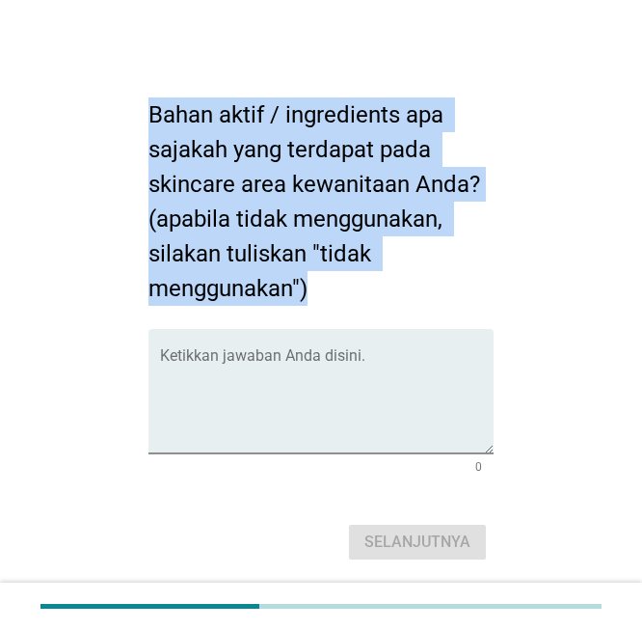
drag, startPoint x: 150, startPoint y: 119, endPoint x: 340, endPoint y: 277, distance: 247.2
click at [340, 277] on h2 "Bahan aktif / ingredients apa sajakah yang terdapat pada skincare area kewanita…" at bounding box center [322, 192] width 346 height 228
copy h2 "Bahan aktif / ingredients apa sajakah yang terdapat pada skincare area kewanita…"
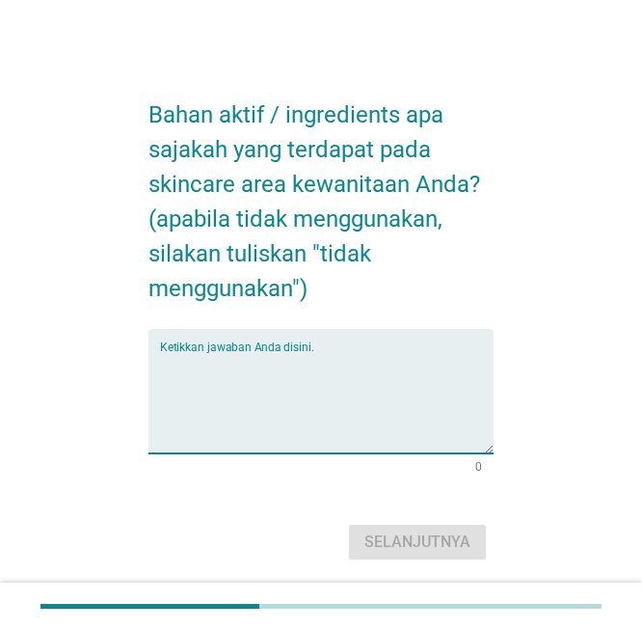
click at [329, 389] on textarea "Ketikkan jawaban Anda disini." at bounding box center [327, 402] width 335 height 101
paste textarea "Aloe Vera Extract"
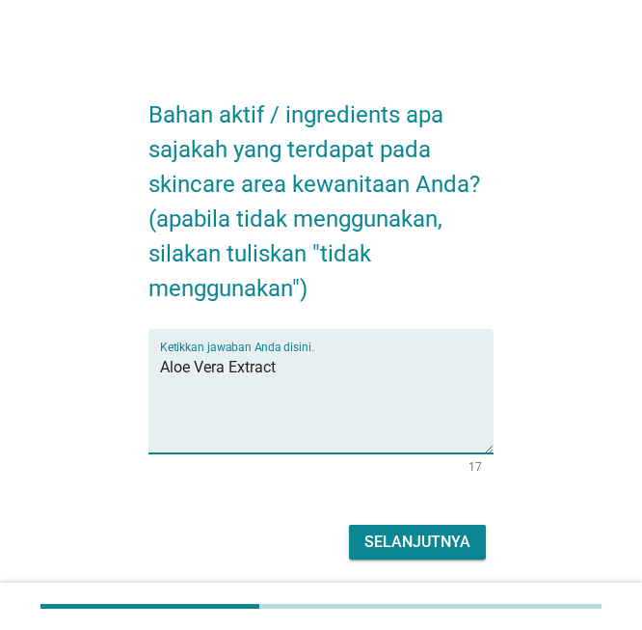
click at [385, 381] on textarea "Aloe Vera Extract" at bounding box center [327, 402] width 335 height 101
paste textarea "Chamomile Extract / Bisabolol"
click at [371, 394] on textarea "Aloe Vera Extract Chamomile Extract / Bisabolol" at bounding box center [327, 402] width 335 height 101
paste textarea "[MEDICAL_DATA]"
type textarea "Aloe Vera Extract Chamomile Extract / Bisabolol [MEDICAL_DATA]"
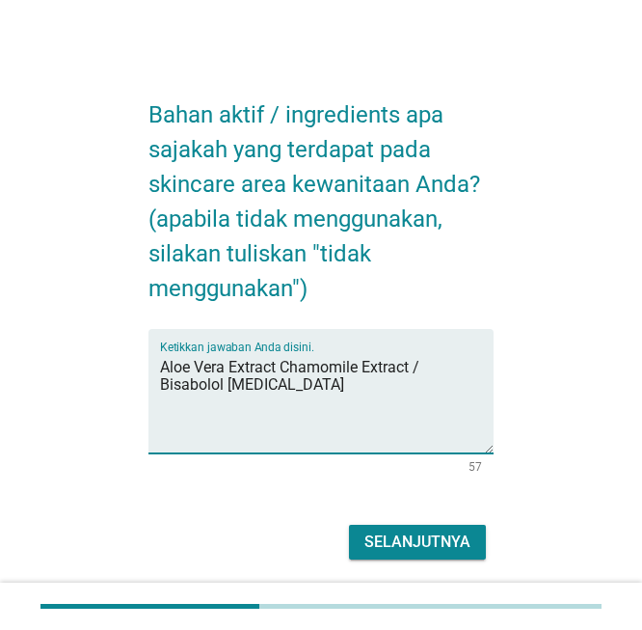
click at [380, 536] on div "Selanjutnya" at bounding box center [418, 541] width 106 height 23
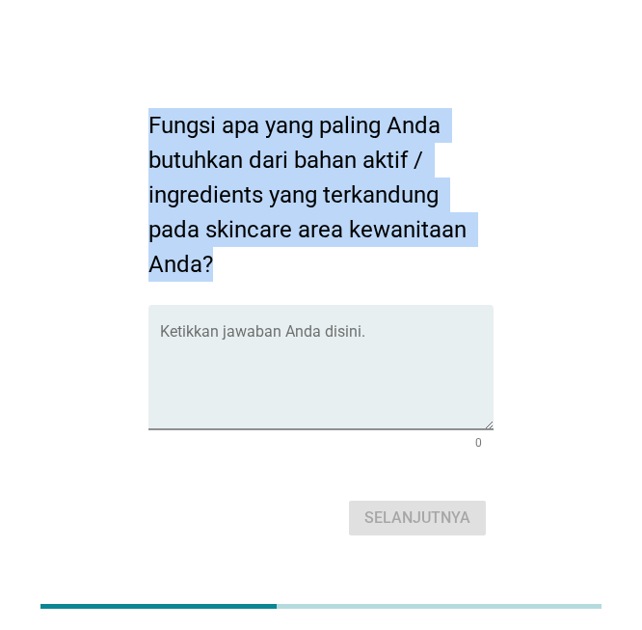
drag, startPoint x: 150, startPoint y: 127, endPoint x: 234, endPoint y: 254, distance: 151.7
click at [234, 254] on h2 "Fungsi apa yang paling Anda butuhkan dari bahan aktif / ingredients yang terkan…" at bounding box center [322, 185] width 346 height 193
copy h2 "Fungsi apa yang paling Anda butuhkan dari bahan aktif / ingredients yang terkan…"
click at [431, 217] on h2 "Fungsi apa yang paling Anda butuhkan dari bahan aktif / ingredients yang terkan…" at bounding box center [322, 185] width 346 height 193
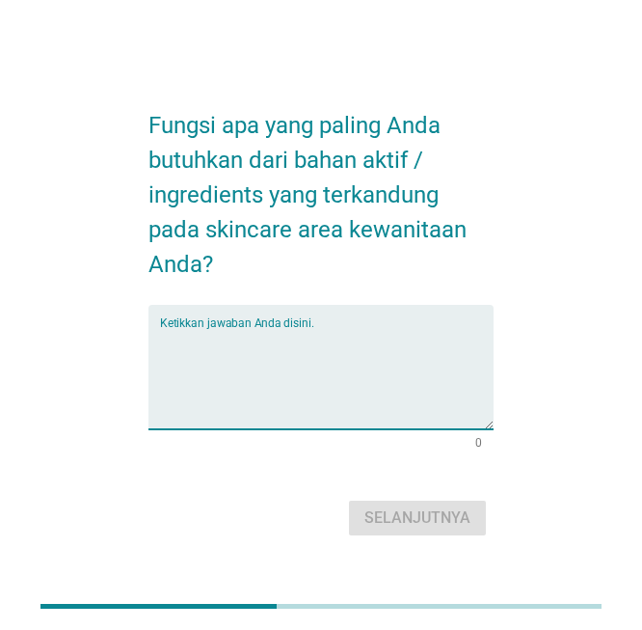
click at [258, 339] on textarea "Ketikkan jawaban Anda disini." at bounding box center [327, 378] width 335 height 101
paste textarea "karena area ini sangat sensitif, butuh bahan yang soothing. Contoh bahan: Chamo…"
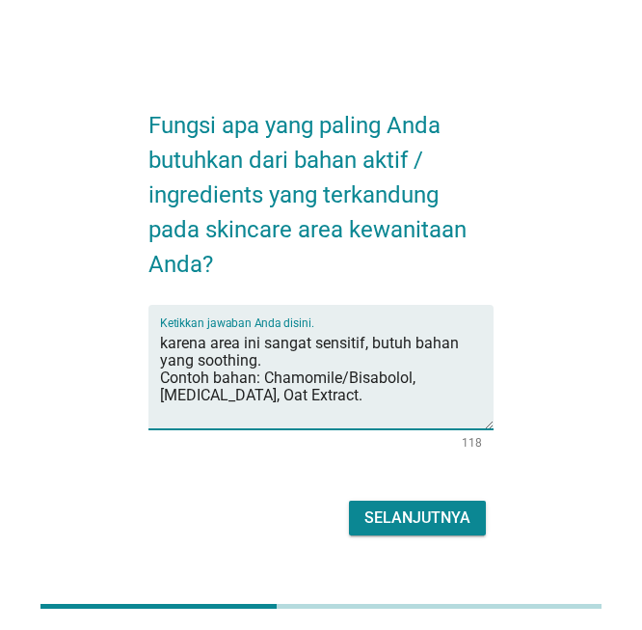
type textarea "karena area ini sangat sensitif, butuh bahan yang soothing. Contoh bahan: Chamo…"
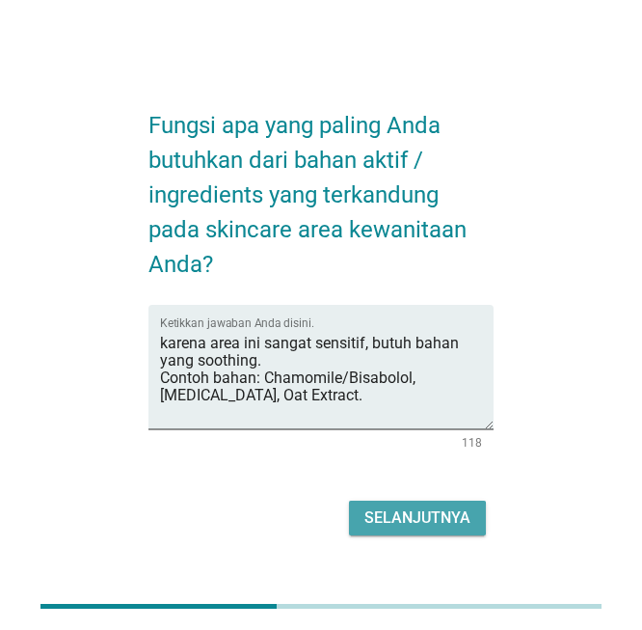
click at [442, 508] on div "Selanjutnya" at bounding box center [418, 517] width 106 height 23
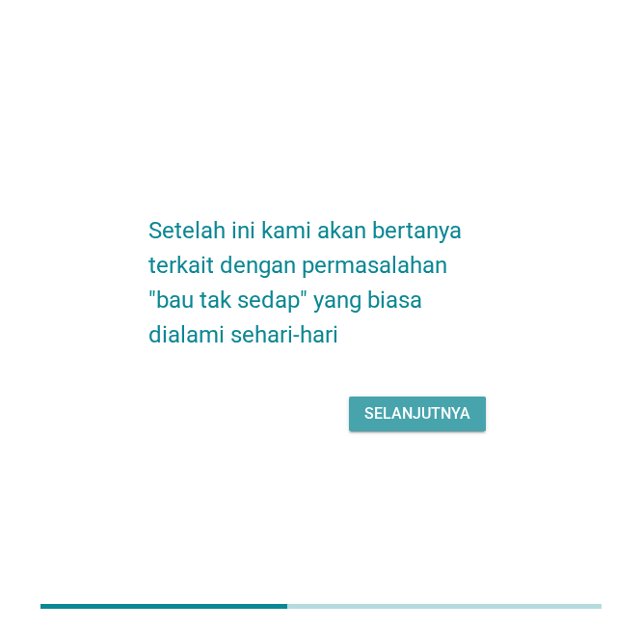
click at [447, 409] on div "Selanjutnya" at bounding box center [418, 413] width 106 height 23
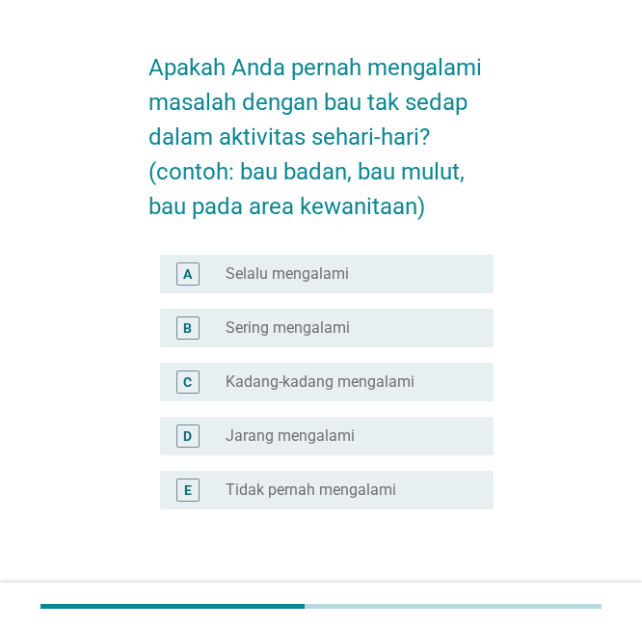
scroll to position [48, 0]
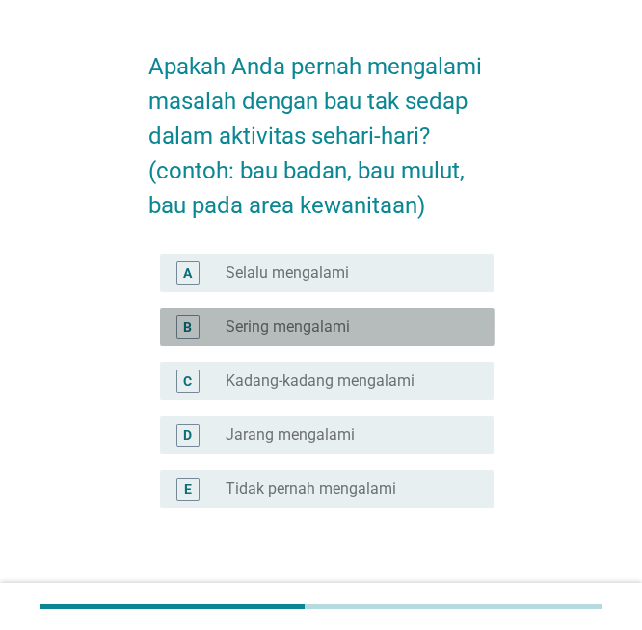
click at [406, 317] on div "radio_button_unchecked Sering mengalami" at bounding box center [344, 326] width 237 height 19
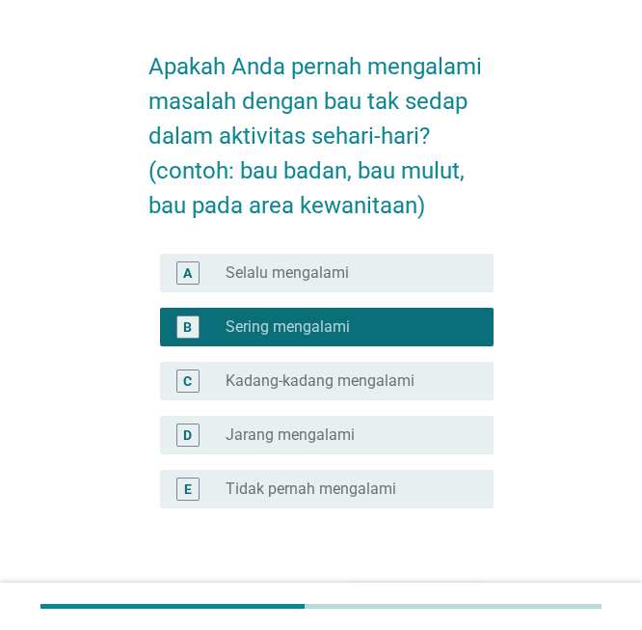
scroll to position [167, 0]
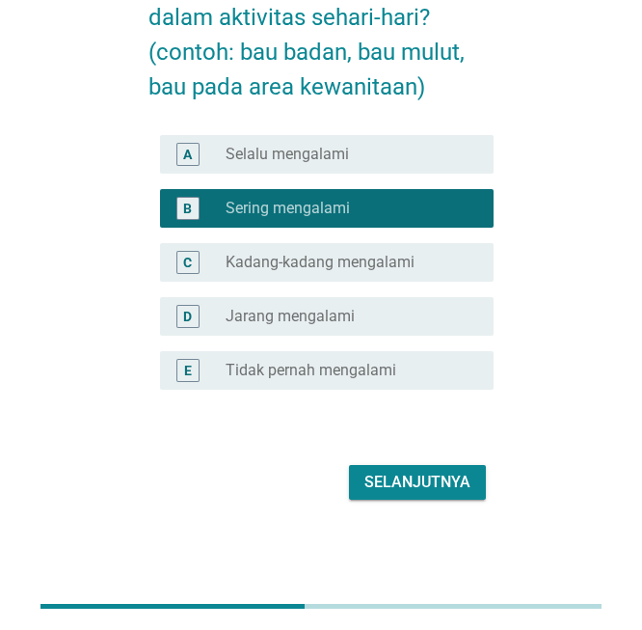
click at [435, 471] on div "Selanjutnya" at bounding box center [418, 482] width 106 height 23
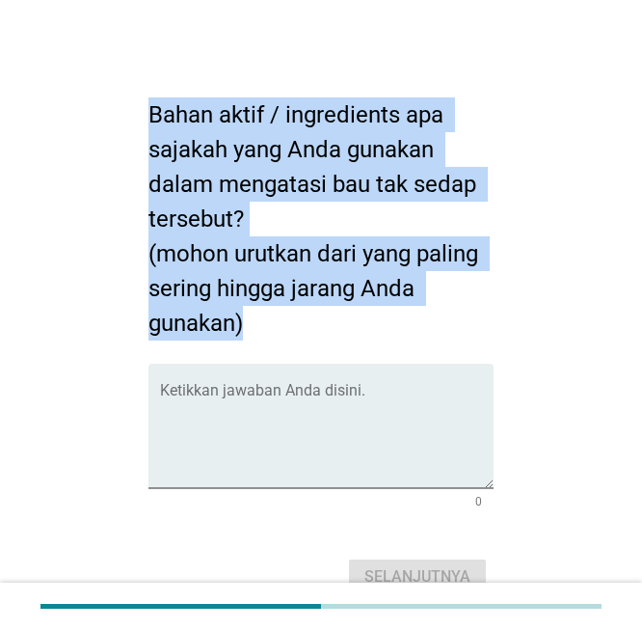
drag, startPoint x: 147, startPoint y: 113, endPoint x: 286, endPoint y: 308, distance: 239.8
click at [286, 308] on div "Bahan aktif / ingredients apa sajakah yang Anda gunakan dalam mengatasi bau tak…" at bounding box center [321, 339] width 377 height 553
copy h2 "Bahan aktif / ingredients apa sajakah yang Anda gunakan dalam mengatasi bau tak…"
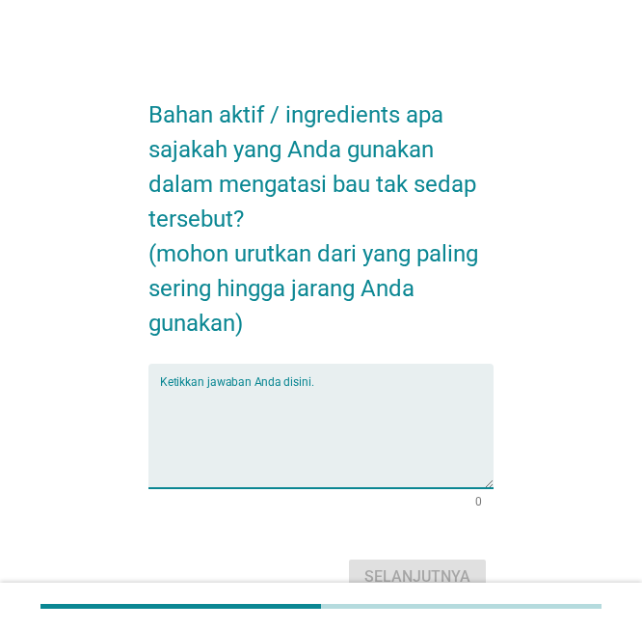
click at [297, 407] on textarea "Ketikkan jawaban Anda disini." at bounding box center [327, 437] width 335 height 101
paste textarea "[MEDICAL_DATA]"
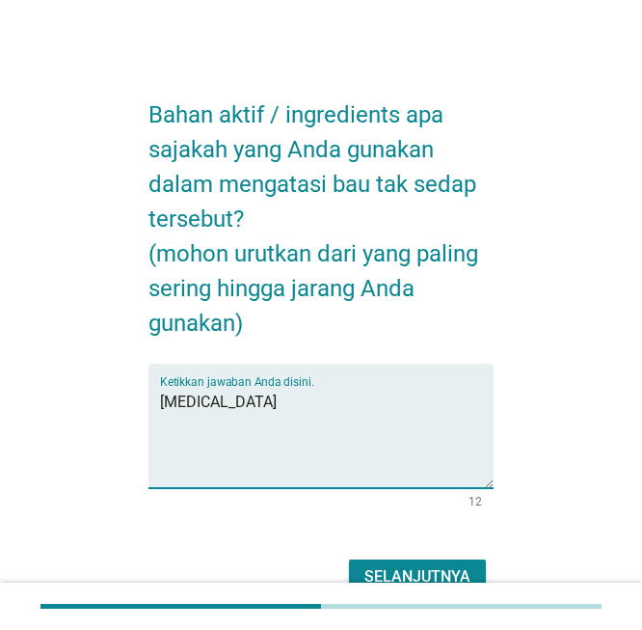
click at [291, 421] on textarea "[MEDICAL_DATA]" at bounding box center [327, 437] width 335 height 101
paste textarea "Lactobacillus Ferment / Probiotik"
click at [484, 408] on textarea "[MEDICAL_DATA] Lactobacillus Ferment / Probiotik" at bounding box center [327, 437] width 335 height 101
paste textarea "[MEDICAL_DATA]"
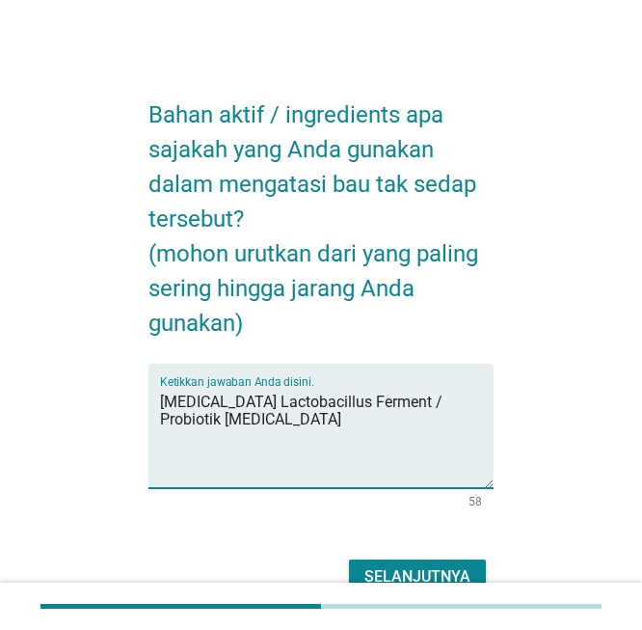
type textarea "[MEDICAL_DATA] Lactobacillus Ferment / Probiotik [MEDICAL_DATA]"
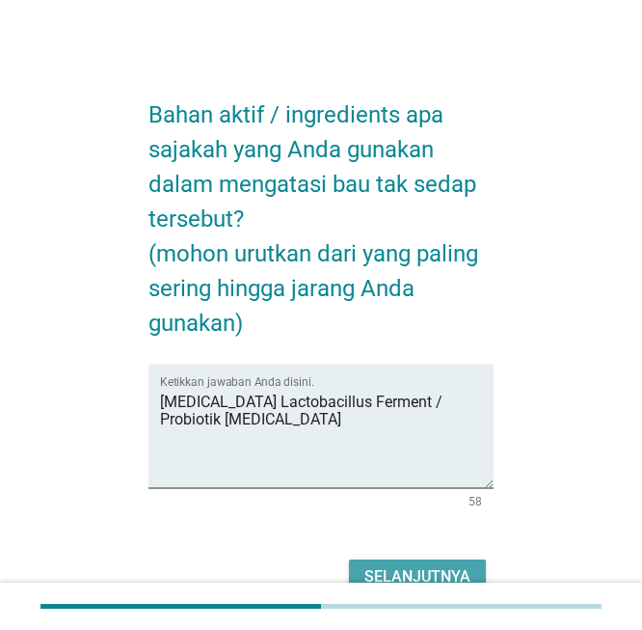
click at [435, 567] on div "Selanjutnya" at bounding box center [418, 576] width 106 height 23
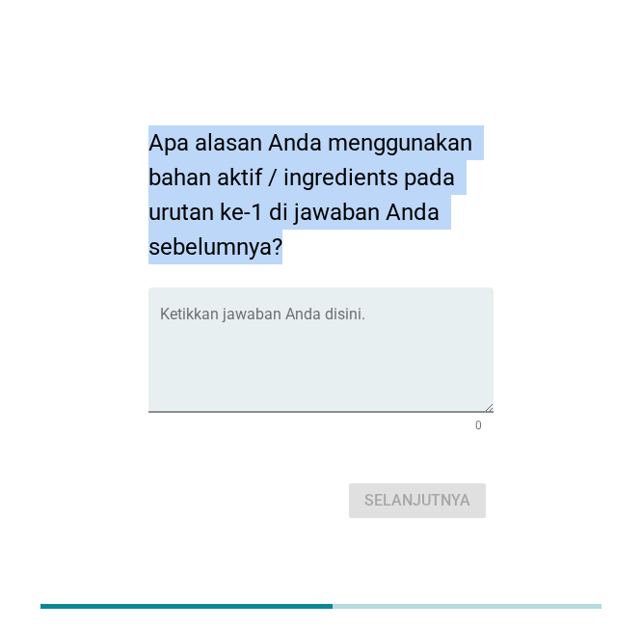
drag, startPoint x: 154, startPoint y: 134, endPoint x: 295, endPoint y: 233, distance: 172.3
click at [295, 233] on h2 "Apa alasan Anda menggunakan bahan aktif / ingredients pada urutan ke-1 di jawab…" at bounding box center [322, 185] width 346 height 158
copy h2 "Apa alasan Anda menggunakan bahan aktif / ingredients pada urutan ke-1 di jawab…"
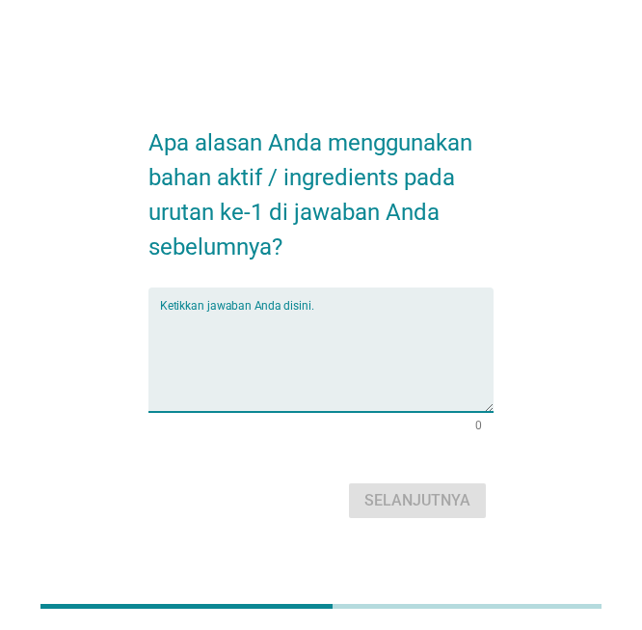
click at [428, 322] on textarea "Ketikkan jawaban Anda disini." at bounding box center [327, 361] width 335 height 101
paste textarea "menjaga pH asam (3,8–4,5) sehingga pertumbuhan bakteri patogen terhambat."
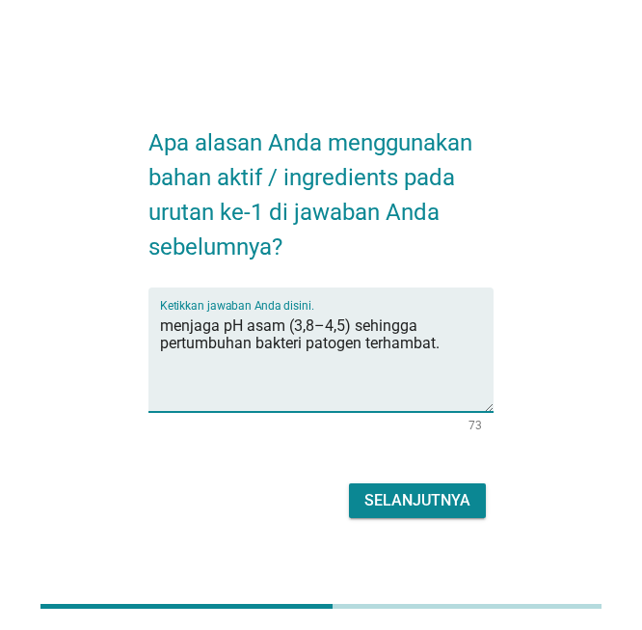
type textarea "menjaga pH asam (3,8–4,5) sehingga pertumbuhan bakteri patogen terhambat."
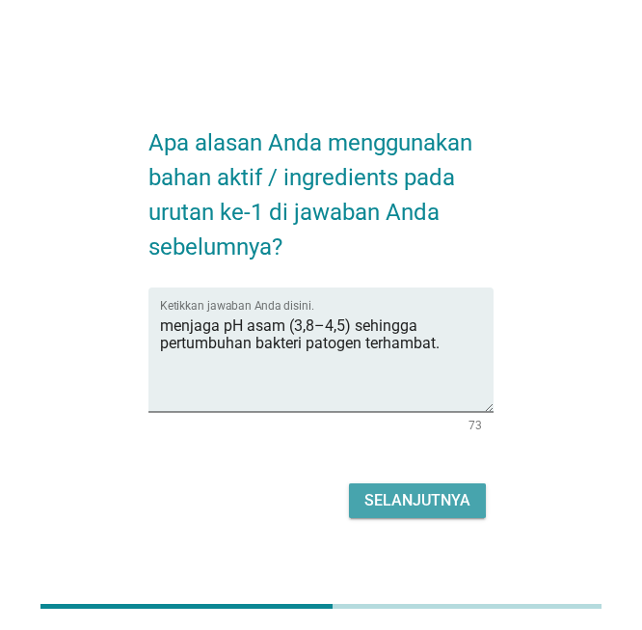
click at [450, 498] on div "Selanjutnya" at bounding box center [418, 500] width 106 height 23
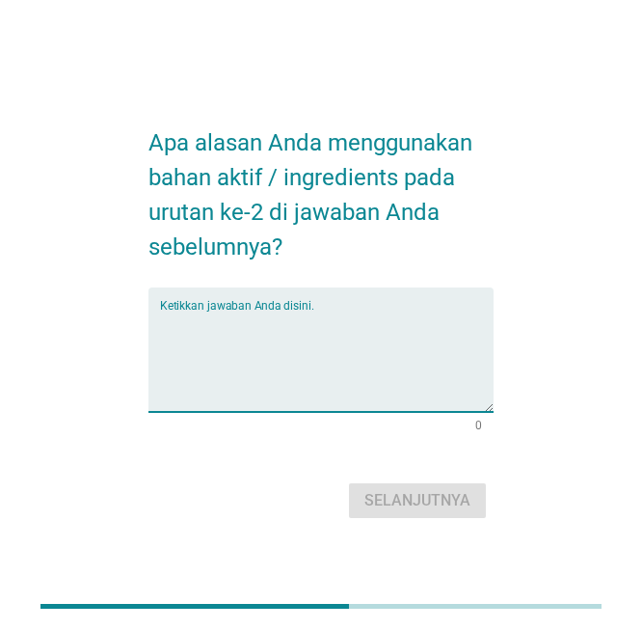
click at [284, 354] on textarea "Ketikkan jawaban Anda disini." at bounding box center [327, 361] width 335 height 101
paste textarea "membantu flora baik tetap dominan."
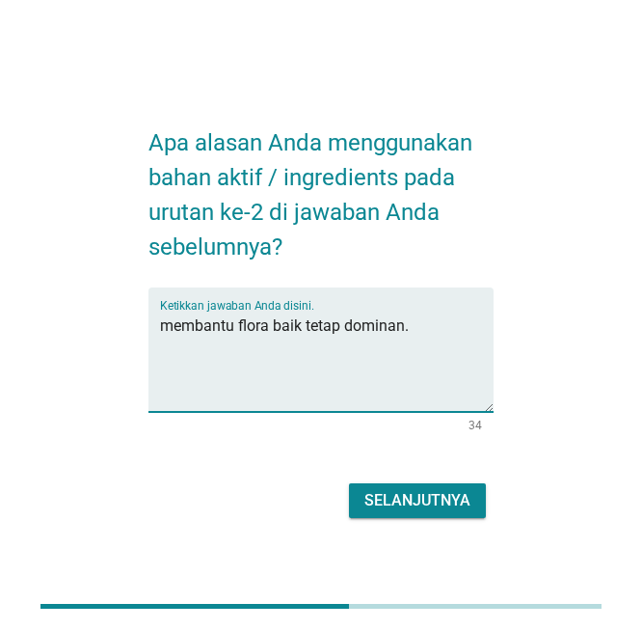
type textarea "membantu flora baik tetap dominan."
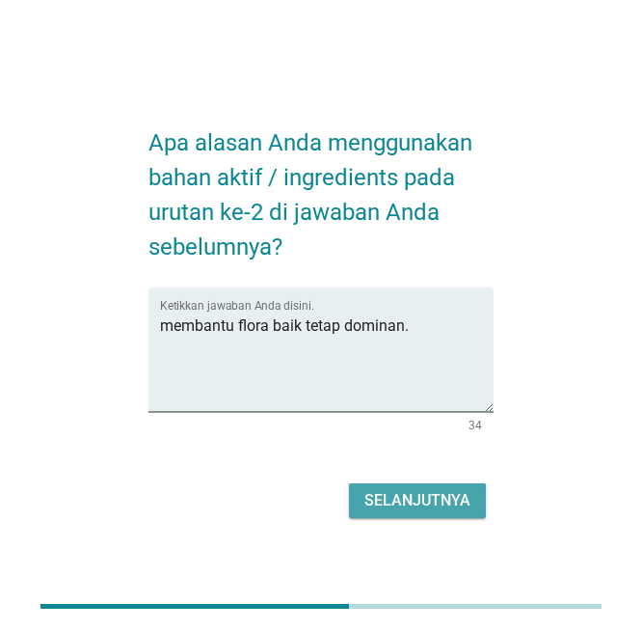
click at [473, 499] on button "Selanjutnya" at bounding box center [417, 500] width 137 height 35
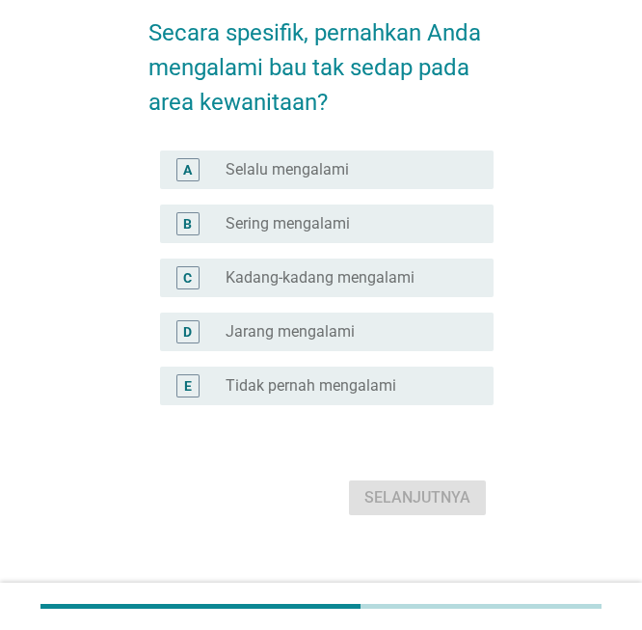
scroll to position [87, 0]
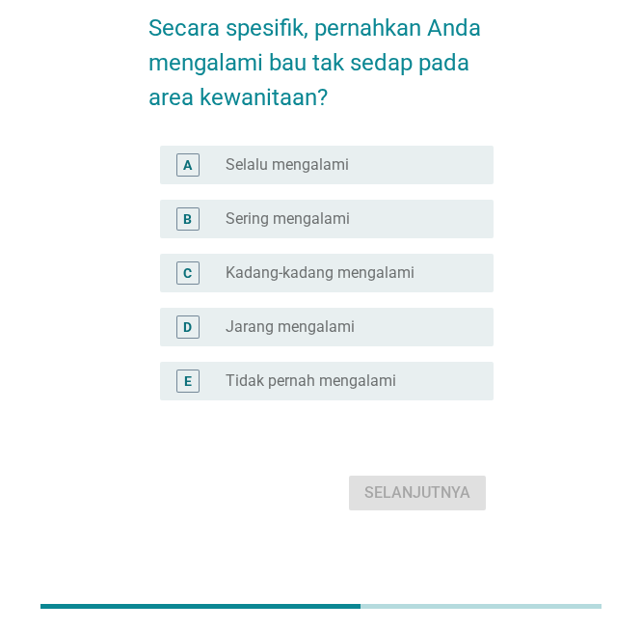
click at [402, 246] on div "C radio_button_unchecked Kadang-kadang mengalami" at bounding box center [322, 273] width 346 height 54
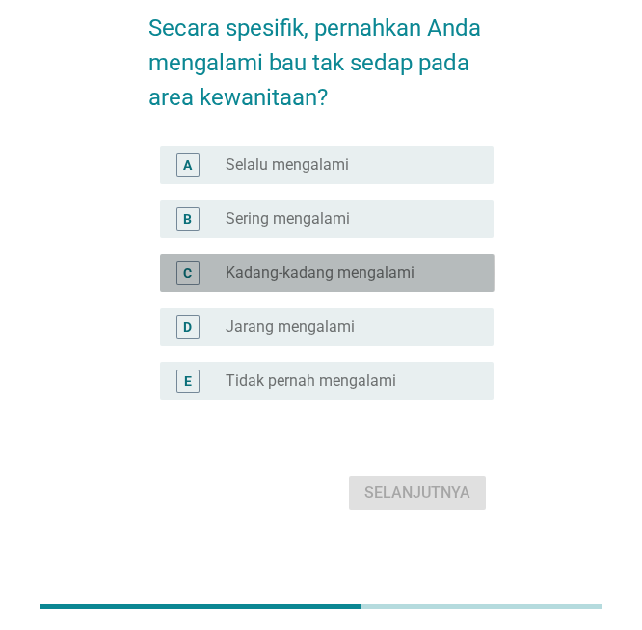
click at [404, 265] on label "Kadang-kadang mengalami" at bounding box center [320, 272] width 189 height 19
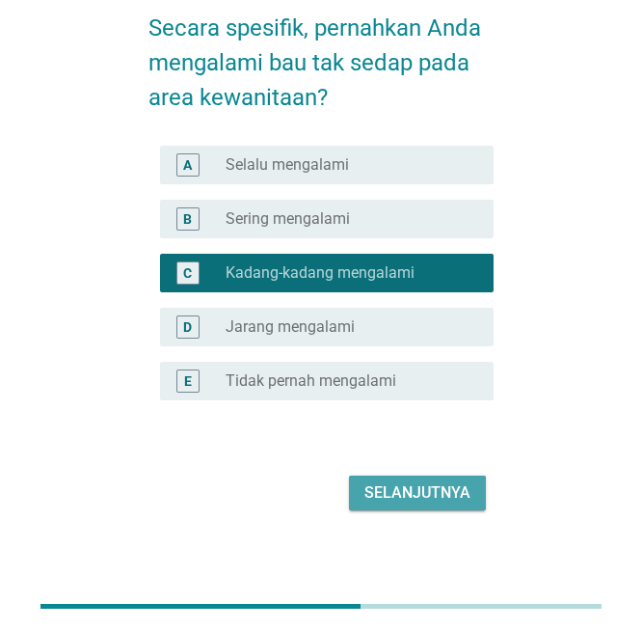
click at [451, 481] on div "Selanjutnya" at bounding box center [418, 492] width 106 height 23
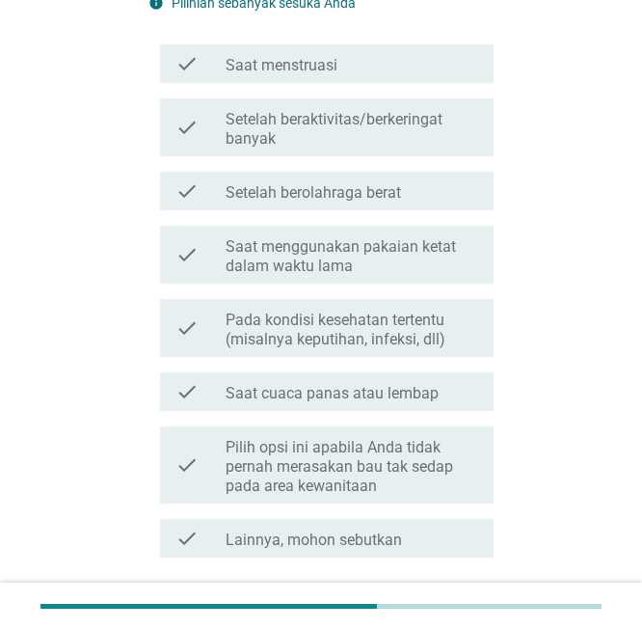
scroll to position [220, 0]
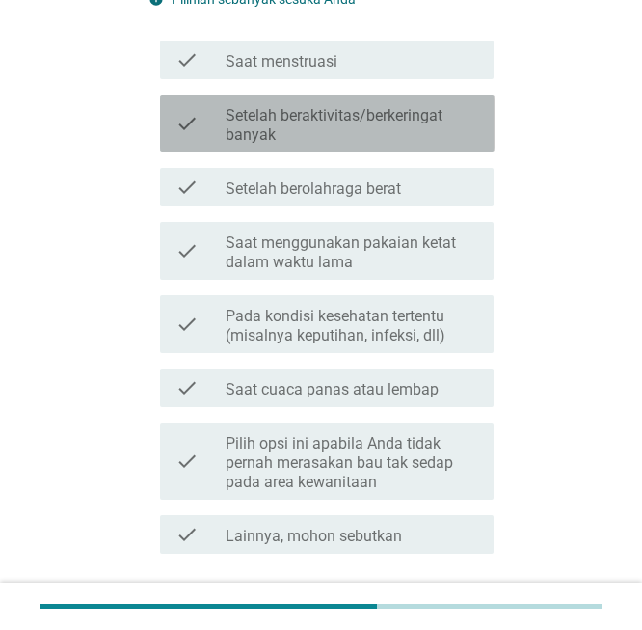
click at [380, 148] on div "check check_box_outline_blank Setelah beraktivitas/berkeringat banyak" at bounding box center [327, 124] width 335 height 58
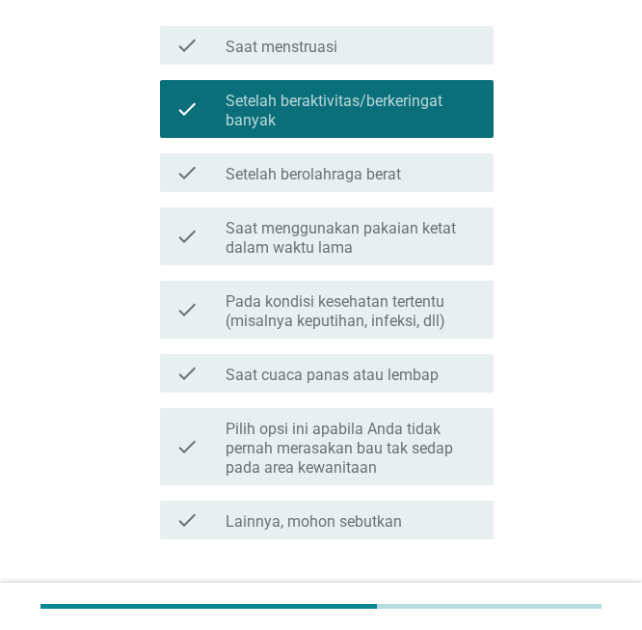
scroll to position [361, 0]
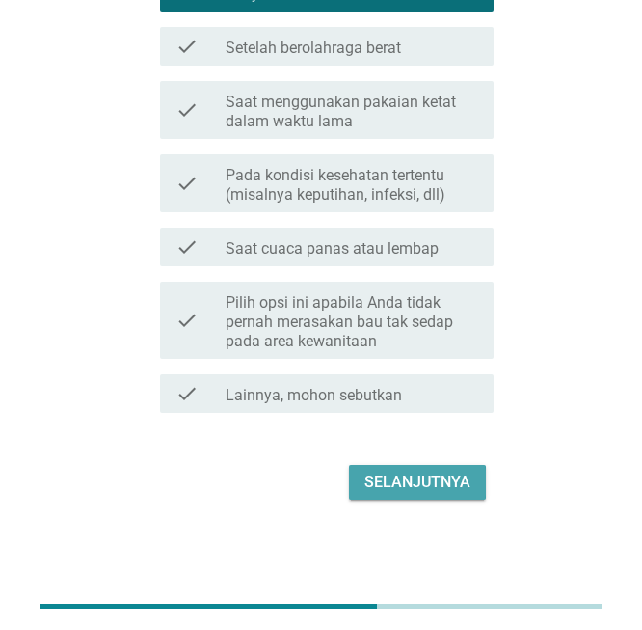
click at [392, 476] on div "Selanjutnya" at bounding box center [418, 482] width 106 height 23
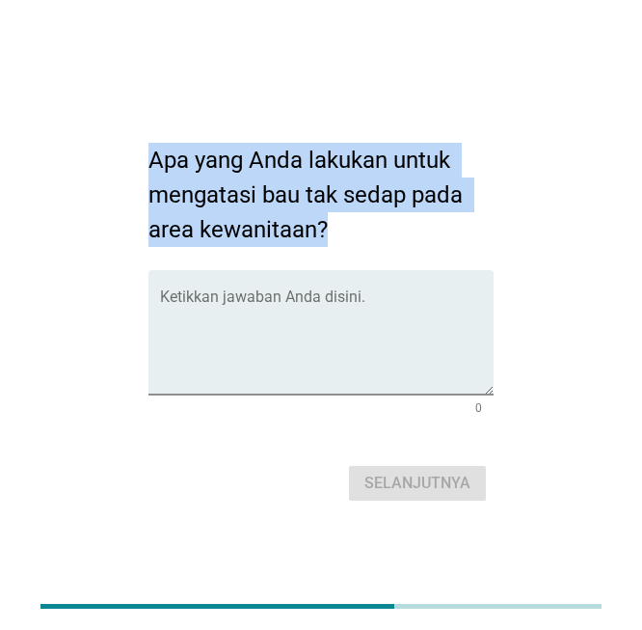
drag, startPoint x: 155, startPoint y: 164, endPoint x: 340, endPoint y: 235, distance: 198.4
click at [340, 235] on h2 "Apa yang Anda lakukan untuk mengatasi bau tak sedap pada area kewanitaan?" at bounding box center [322, 184] width 346 height 123
copy h2 "Apa yang Anda lakukan untuk mengatasi bau tak sedap pada area kewanitaan?"
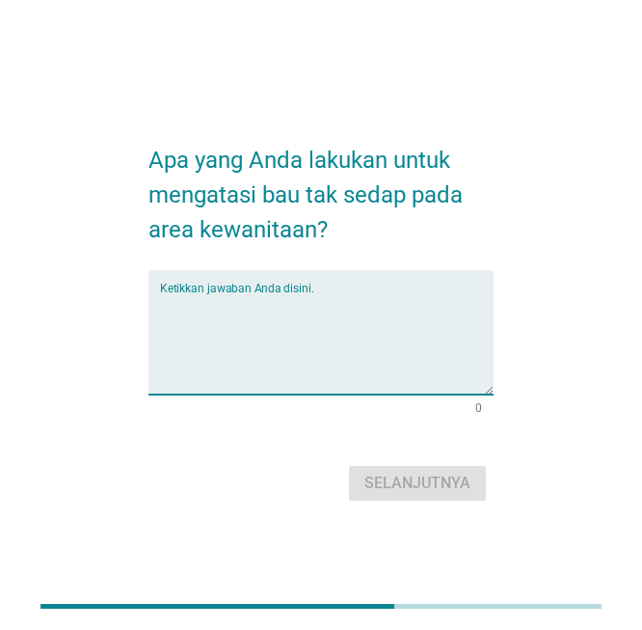
click at [348, 297] on textarea "Ketikkan jawaban Anda disini." at bounding box center [327, 343] width 335 height 101
paste textarea "Membersihkan area kewanitaan secara rutin dengan air bersih. Jika perlu, menggu…"
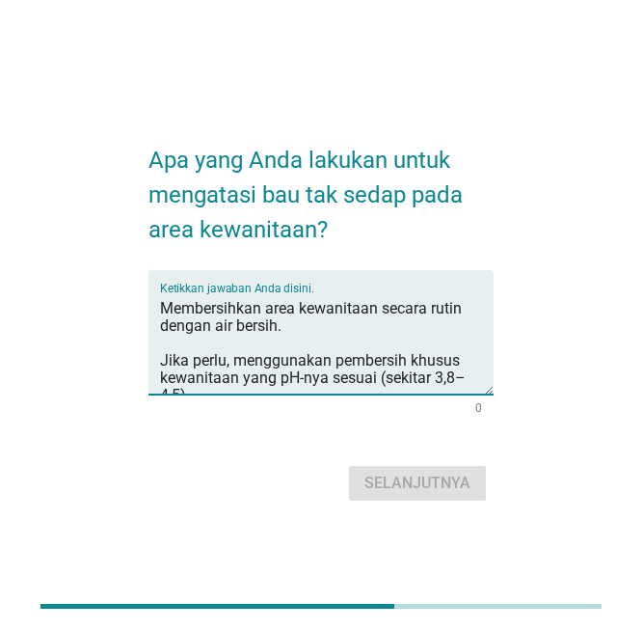
scroll to position [10, 0]
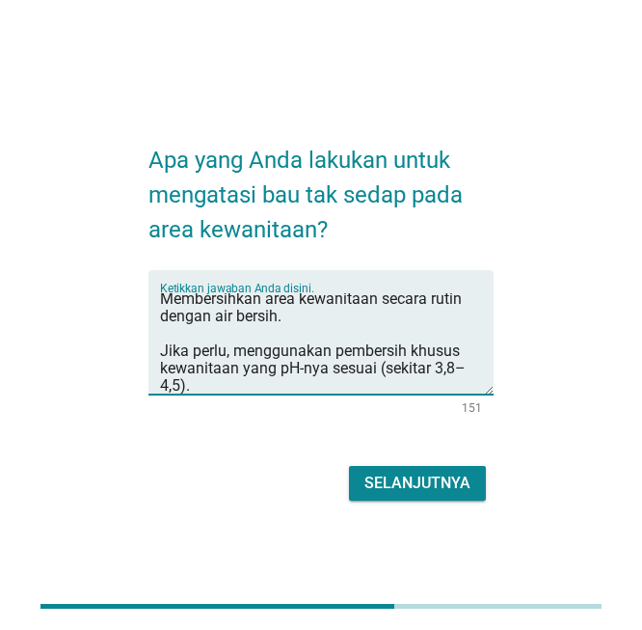
type textarea "Membersihkan area kewanitaan secara rutin dengan air bersih. Jika perlu, menggu…"
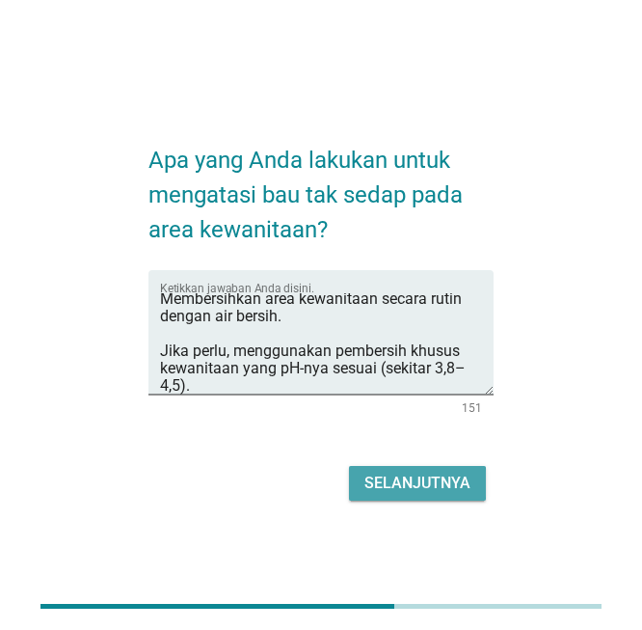
click at [466, 491] on div "Selanjutnya" at bounding box center [418, 483] width 106 height 23
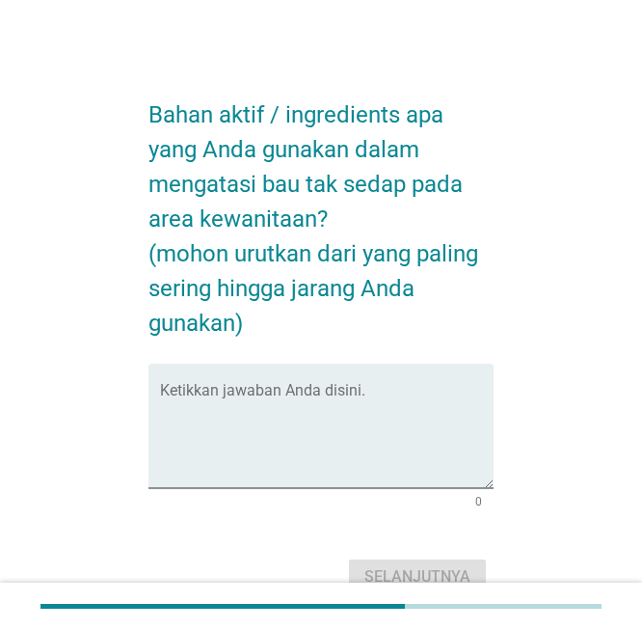
scroll to position [0, 0]
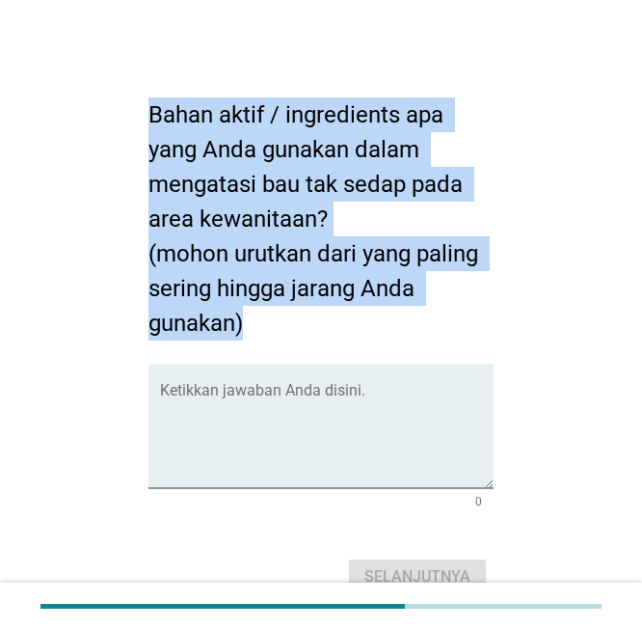
drag, startPoint x: 149, startPoint y: 112, endPoint x: 278, endPoint y: 319, distance: 243.8
click at [278, 319] on h2 "Bahan aktif / ingredients apa yang Anda gunakan dalam mengatasi bau tak sedap p…" at bounding box center [322, 209] width 346 height 262
copy h2 "Bahan aktif / ingredients apa yang Anda gunakan dalam mengatasi bau tak sedap p…"
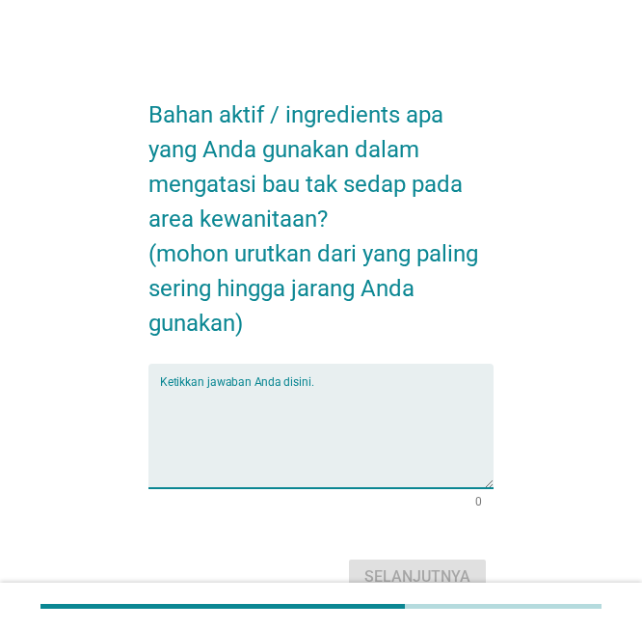
click at [246, 387] on textarea "Ketikkan jawaban Anda disini." at bounding box center [327, 437] width 335 height 101
paste textarea "Bahan aktif / ingredients apa yang Anda gunakan dalam mengatasi bau tak sedap p…"
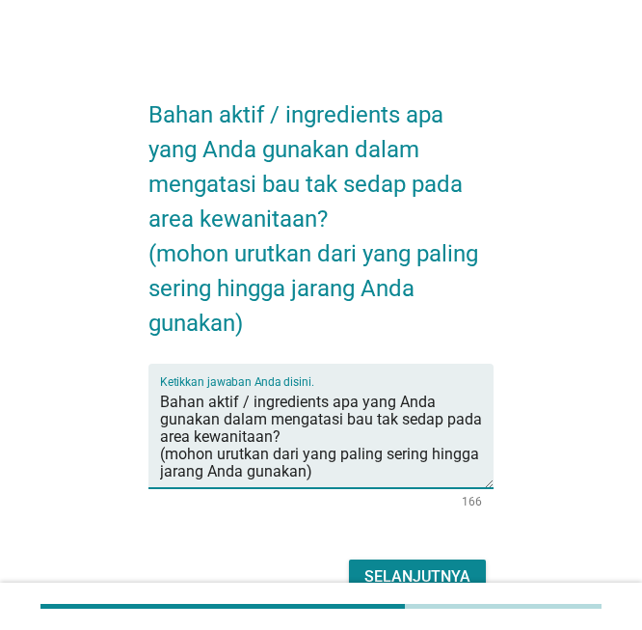
type textarea "Bahan aktif / ingredients apa yang Anda gunakan dalam mengatasi bau tak sedap p…"
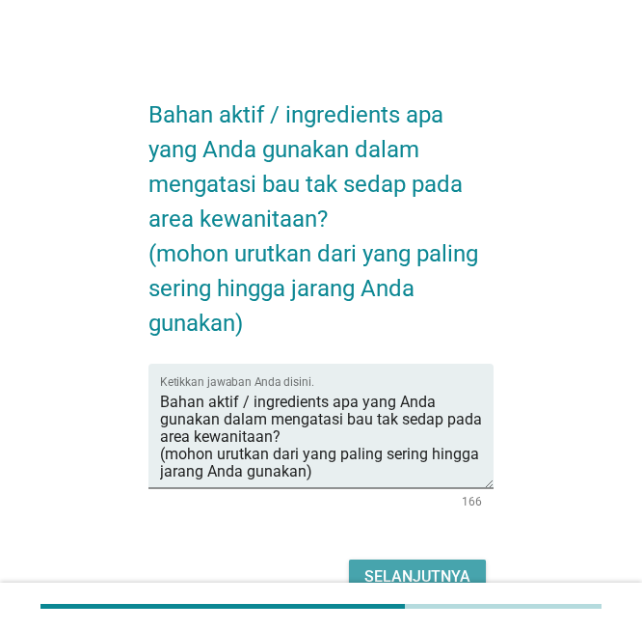
click at [460, 563] on button "Selanjutnya" at bounding box center [417, 576] width 137 height 35
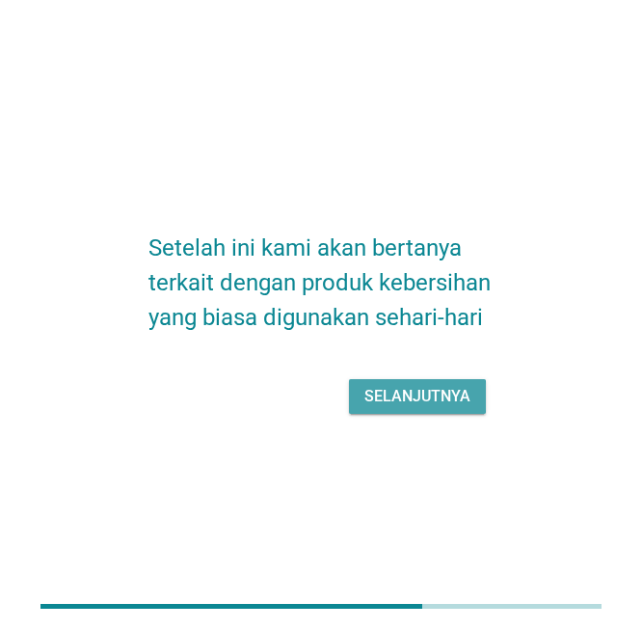
click at [439, 393] on div "Selanjutnya" at bounding box center [418, 396] width 106 height 23
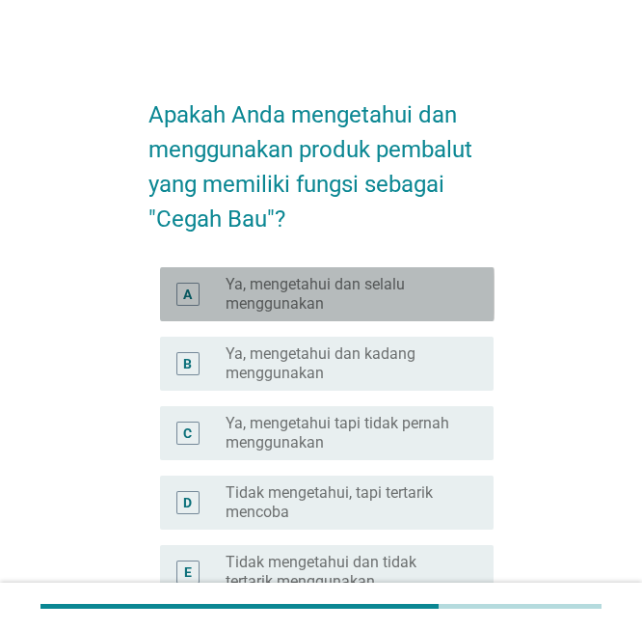
click at [357, 305] on label "Ya, mengetahui dan selalu menggunakan" at bounding box center [344, 294] width 237 height 39
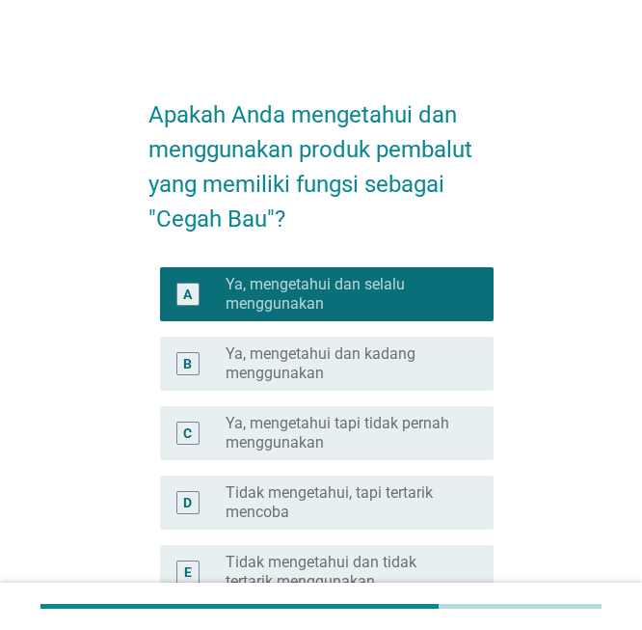
scroll to position [209, 0]
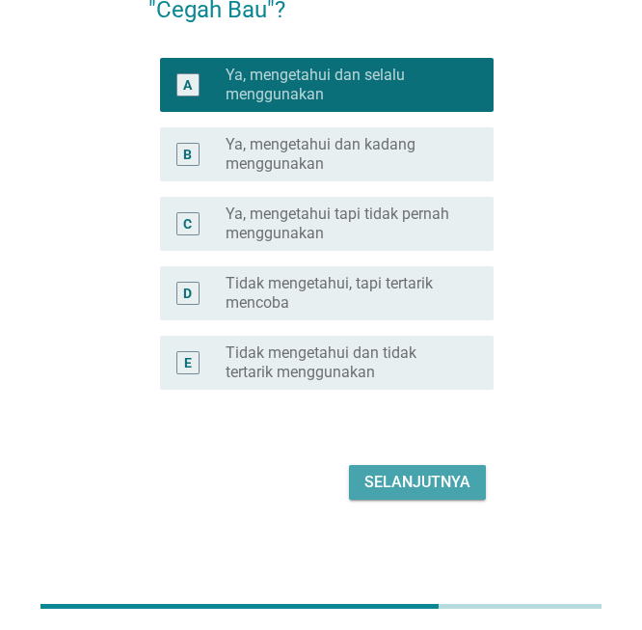
click at [439, 485] on div "Selanjutnya" at bounding box center [418, 482] width 106 height 23
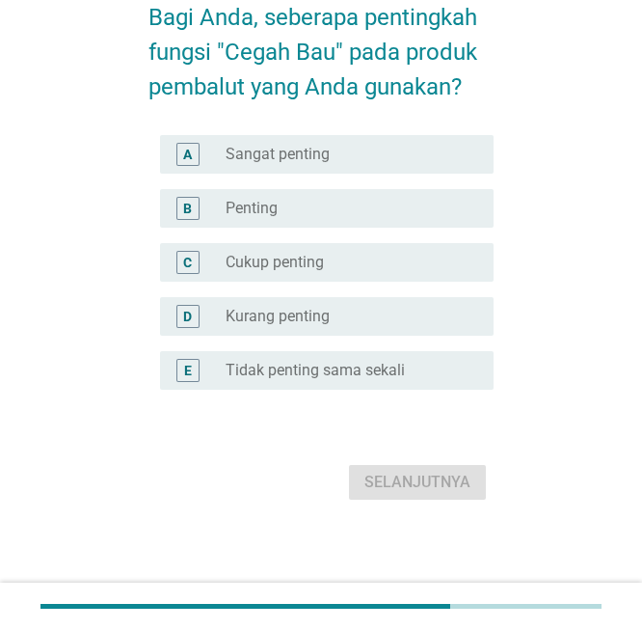
scroll to position [0, 0]
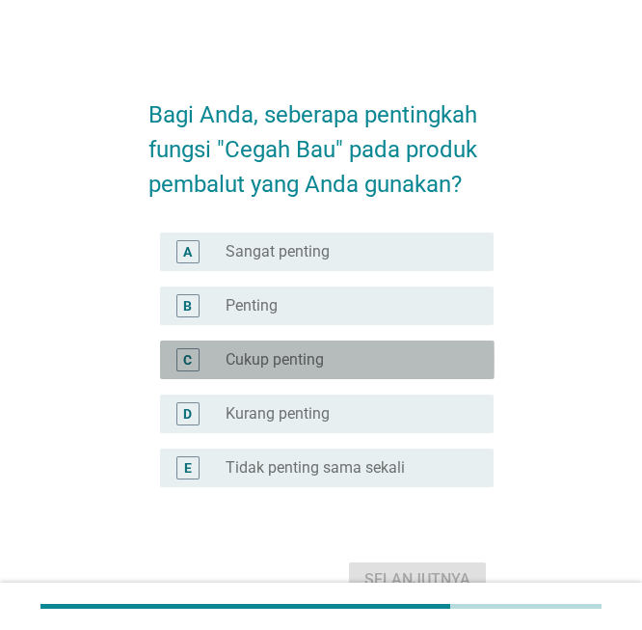
click at [388, 341] on div "C radio_button_unchecked Cukup penting" at bounding box center [327, 359] width 335 height 39
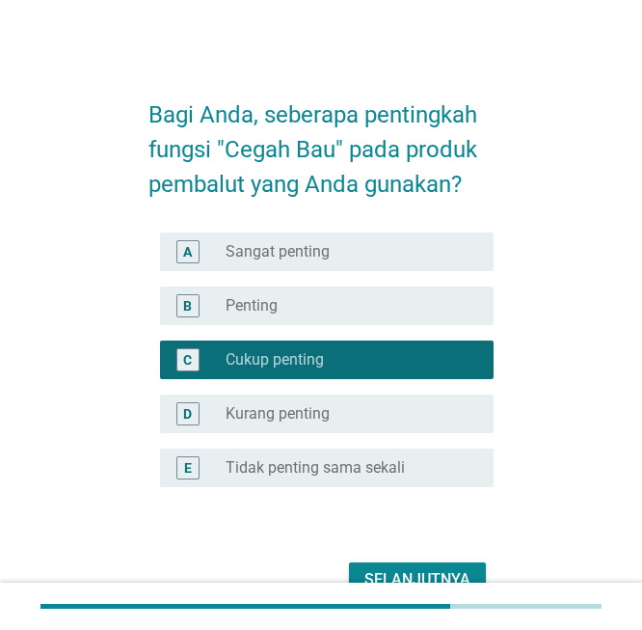
scroll to position [97, 0]
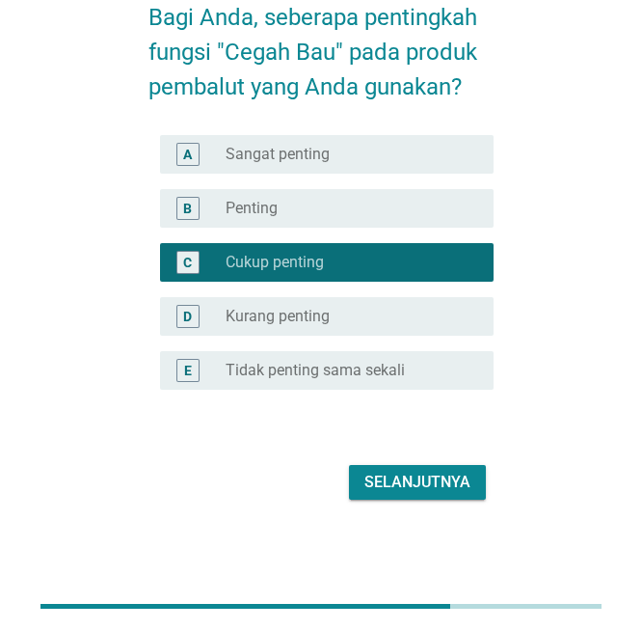
click at [410, 475] on div "Selanjutnya" at bounding box center [418, 482] width 106 height 23
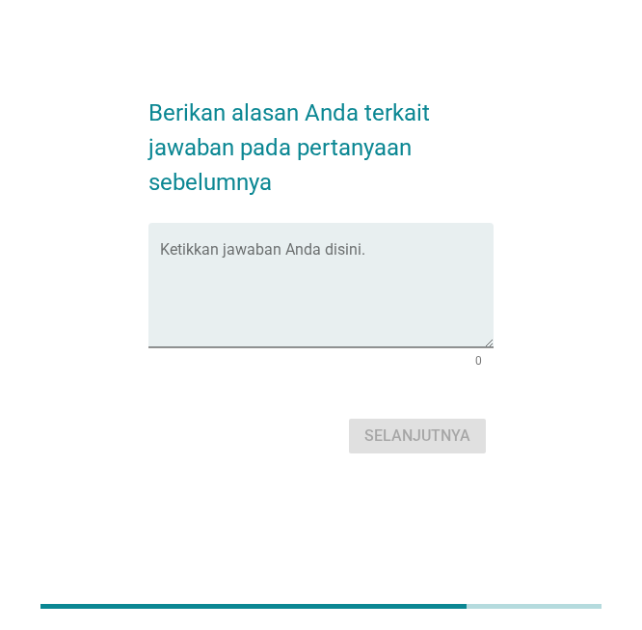
scroll to position [0, 0]
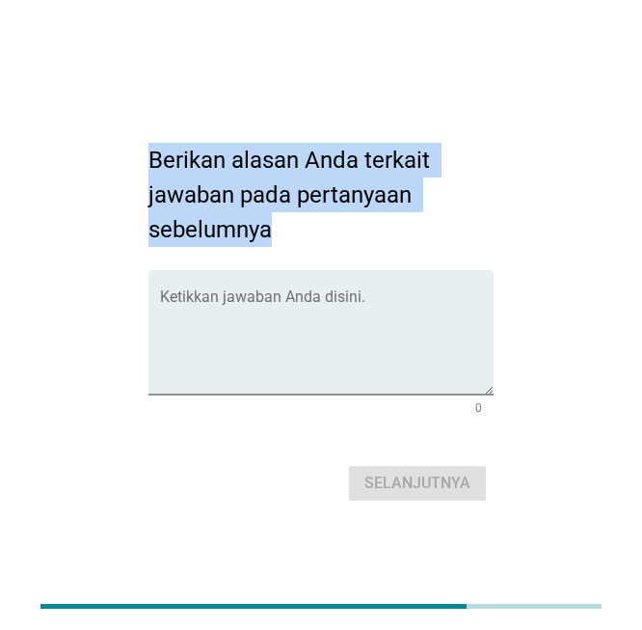
drag, startPoint x: 149, startPoint y: 149, endPoint x: 274, endPoint y: 233, distance: 150.9
click at [274, 233] on h2 "Berikan alasan Anda terkait jawaban pada pertanyaan sebelumnya" at bounding box center [322, 184] width 346 height 123
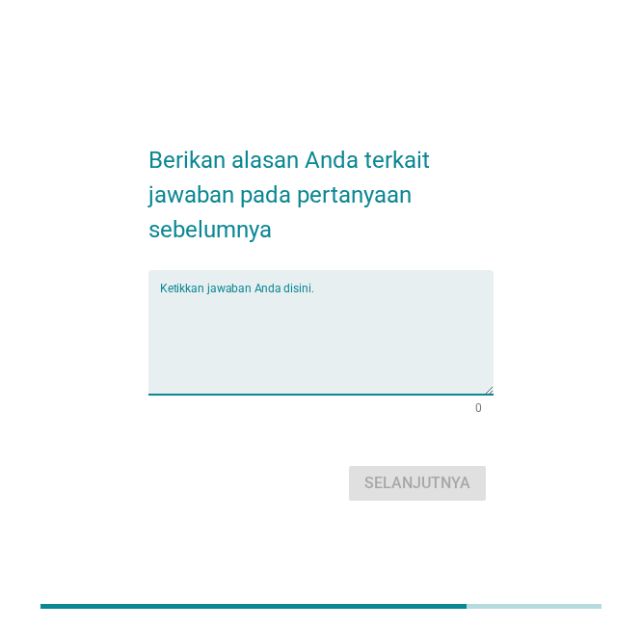
click at [393, 332] on textarea "Ketikkan jawaban Anda disini." at bounding box center [327, 343] width 335 height 101
paste textarea "saya tempatkan paling sering karena berfungsi menjaga pH alami area kewanitaan …"
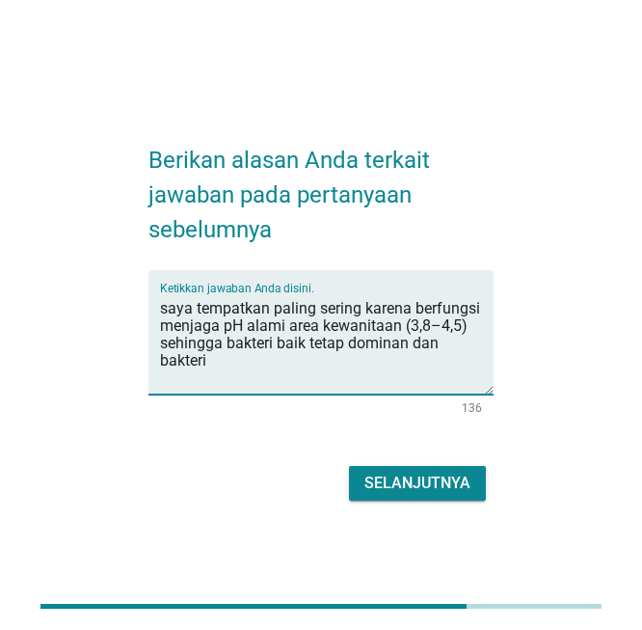
type textarea "saya tempatkan paling sering karena berfungsi menjaga pH alami area kewanitaan …"
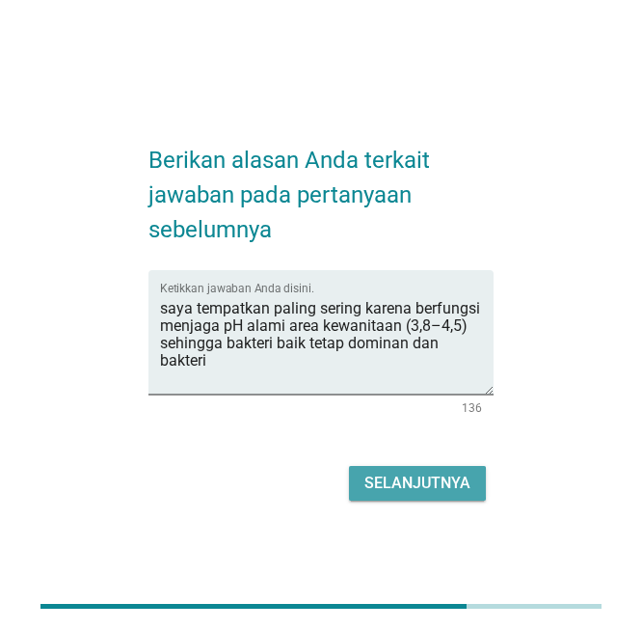
click at [425, 494] on div "Selanjutnya" at bounding box center [418, 483] width 106 height 23
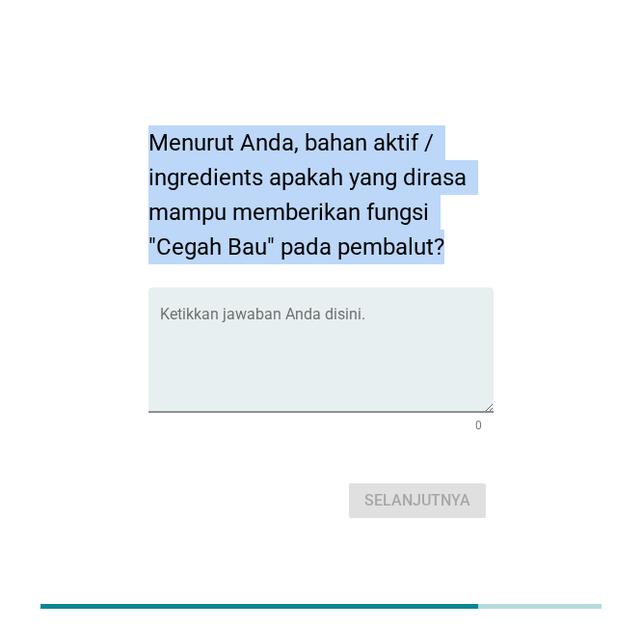
drag, startPoint x: 151, startPoint y: 138, endPoint x: 439, endPoint y: 242, distance: 305.7
click at [439, 242] on h2 "Menurut Anda, bahan aktif / ingredients apakah yang dirasa mampu memberikan fun…" at bounding box center [322, 185] width 346 height 158
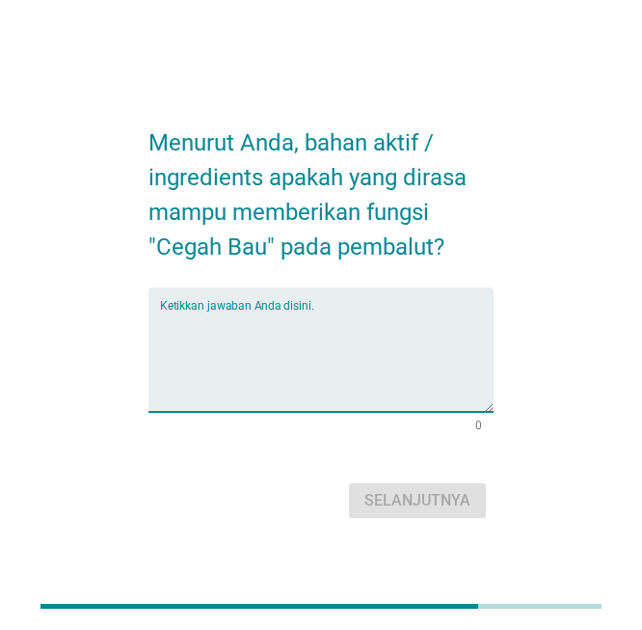
click at [397, 372] on textarea "Ketikkan jawaban Anda disini." at bounding box center [327, 361] width 335 height 101
paste textarea "[MEDICAL_DATA] ("
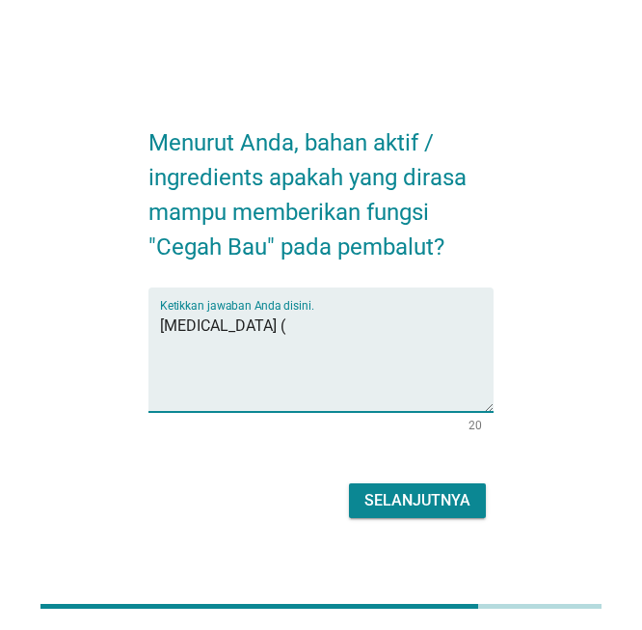
type textarea "[MEDICAL_DATA] ("
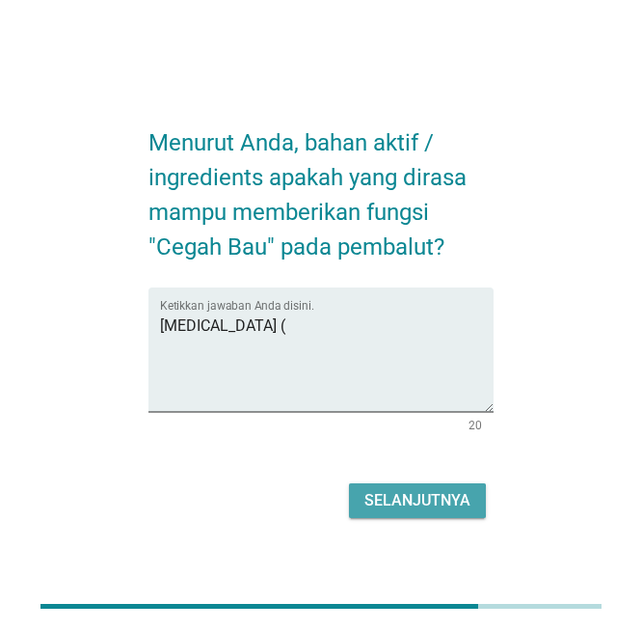
click at [450, 489] on div "Selanjutnya" at bounding box center [418, 500] width 106 height 23
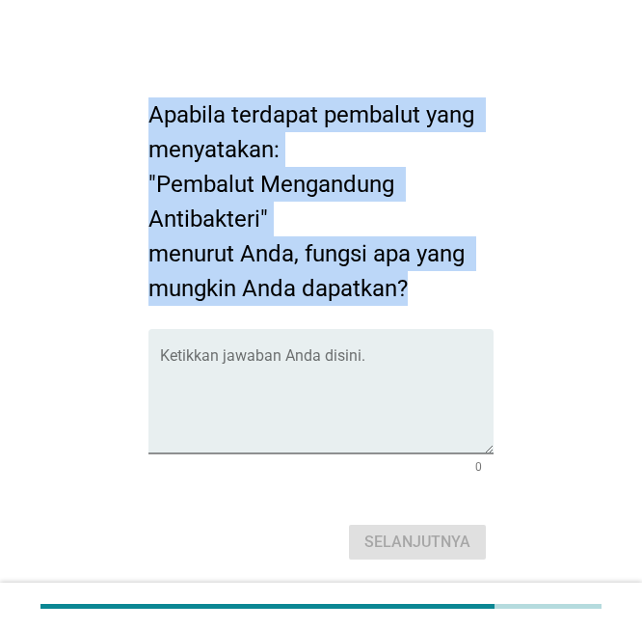
drag, startPoint x: 150, startPoint y: 109, endPoint x: 412, endPoint y: 283, distance: 313.7
click at [412, 283] on h2 "Apabila terdapat pembalut yang menyatakan: "Pembalut Mengandung Antibakteri" me…" at bounding box center [322, 192] width 346 height 228
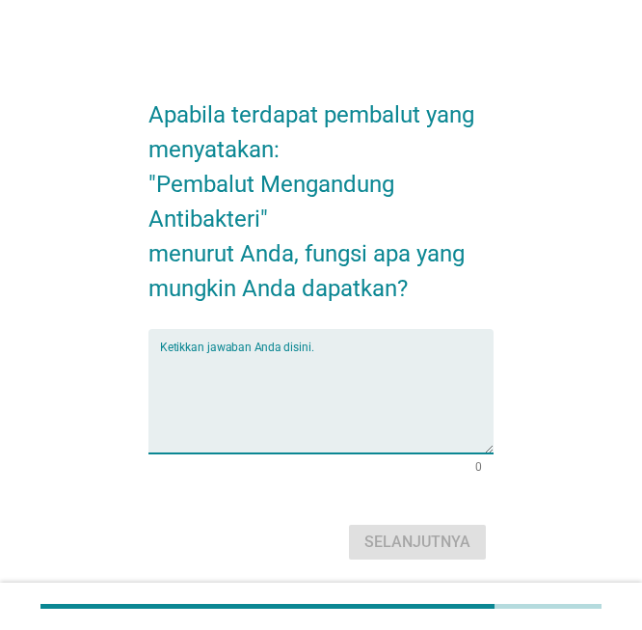
click at [272, 375] on textarea "Ketikkan jawaban Anda disini." at bounding box center [327, 402] width 335 height 101
paste textarea "Apabila terdapat pembalut yang menyatakan: "Pembalut Mengandung Antibakteri" me…"
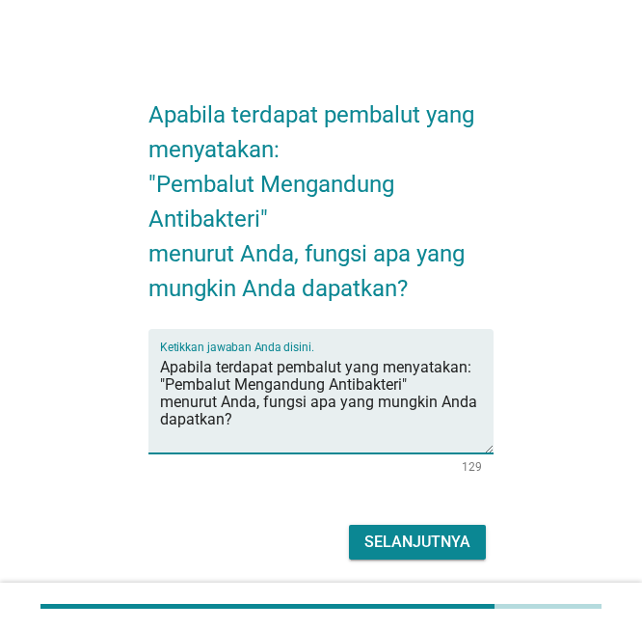
type textarea "Apabila terdapat pembalut yang menyatakan: "Pembalut Mengandung Antibakteri" me…"
click at [399, 536] on div "Selanjutnya" at bounding box center [418, 541] width 106 height 23
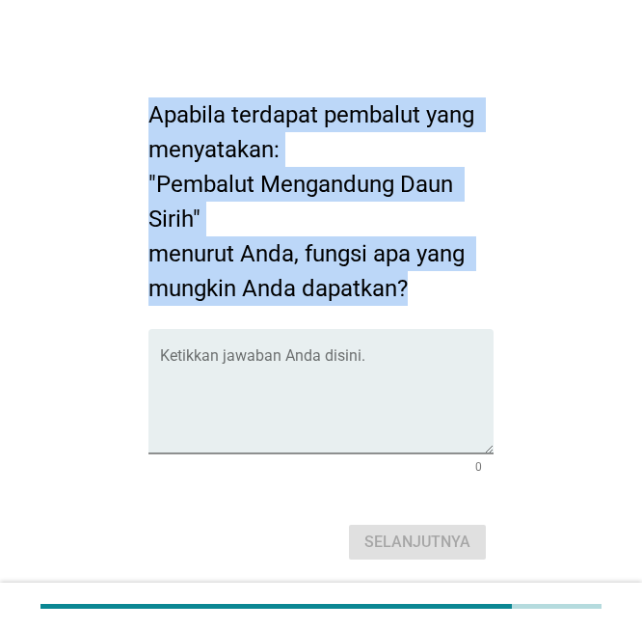
drag, startPoint x: 149, startPoint y: 117, endPoint x: 470, endPoint y: 288, distance: 363.3
click at [470, 288] on h2 "Apabila terdapat pembalut yang menyatakan: "Pembalut Mengandung Daun Sirih" men…" at bounding box center [322, 192] width 346 height 228
click at [406, 349] on div "Ketikkan jawaban Anda disini." at bounding box center [327, 391] width 335 height 124
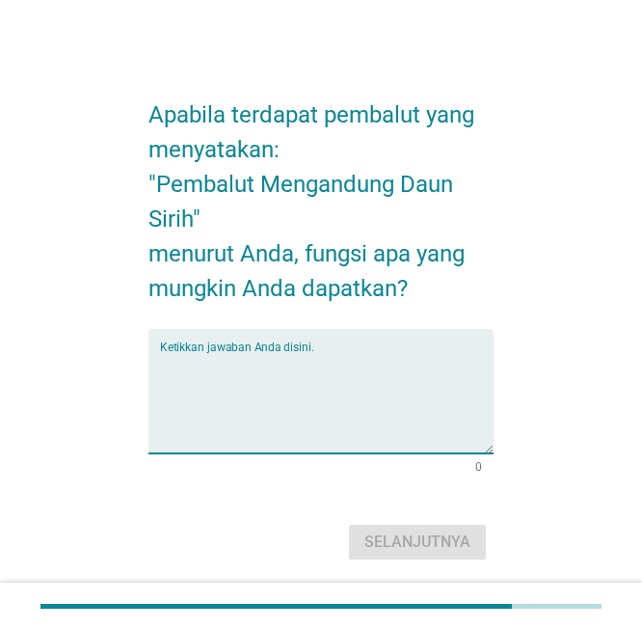
paste textarea "Membantu mengurangi bau tak sedap → daun sirih dikenal memiliki sifat antibakte…"
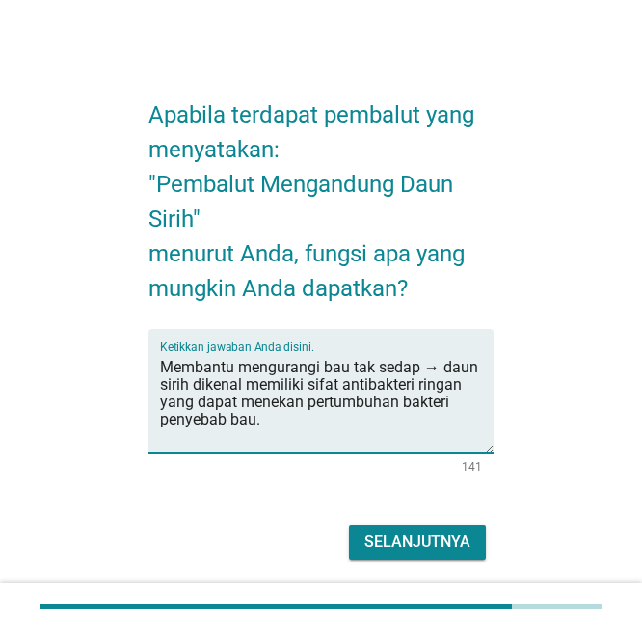
type textarea "Membantu mengurangi bau tak sedap → daun sirih dikenal memiliki sifat antibakte…"
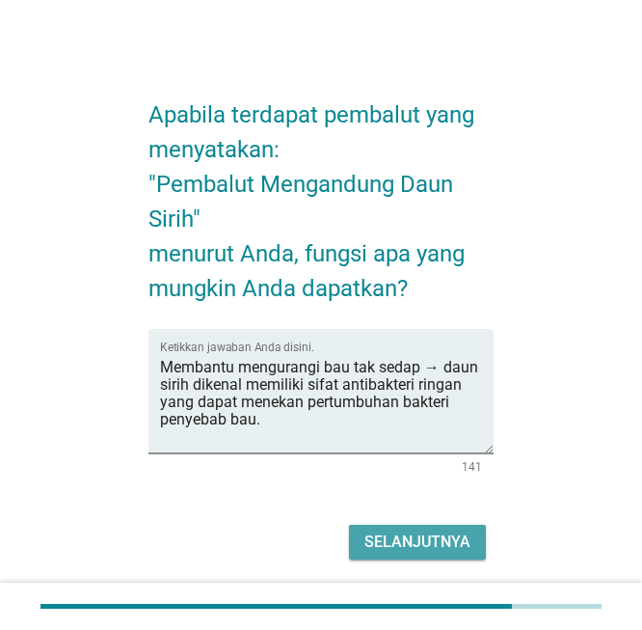
click at [447, 533] on div "Selanjutnya" at bounding box center [418, 541] width 106 height 23
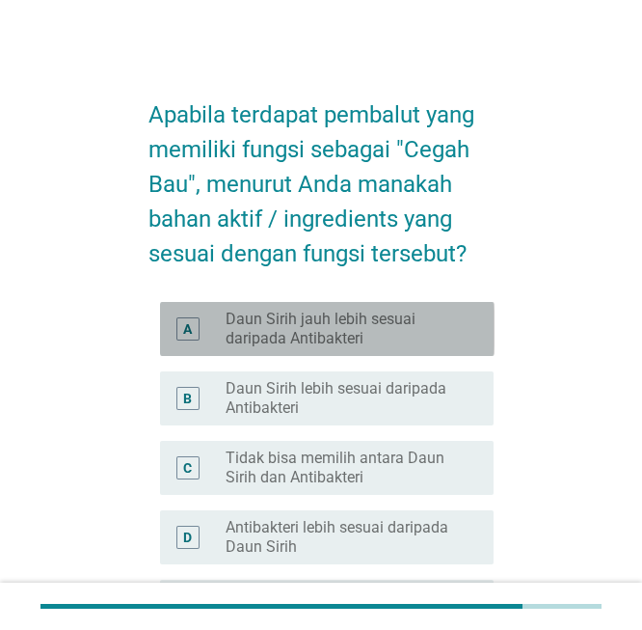
click at [360, 351] on div "A radio_button_unchecked Daun Sirih jauh lebih sesuai daripada Antibakteri" at bounding box center [327, 329] width 335 height 54
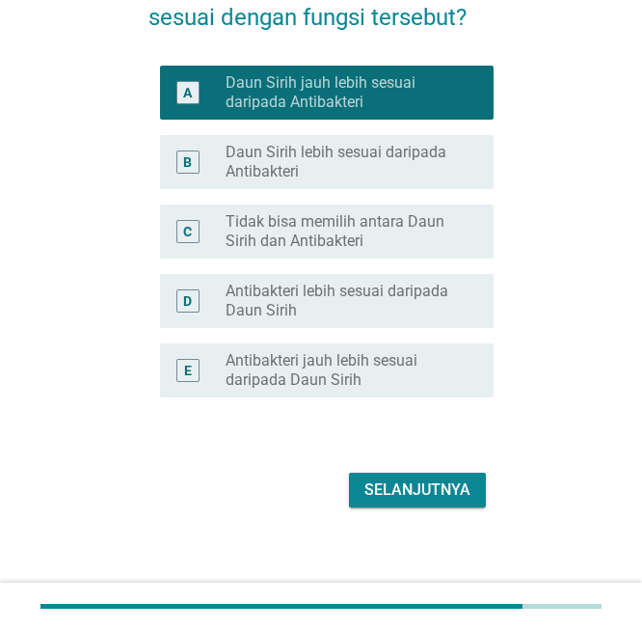
scroll to position [244, 0]
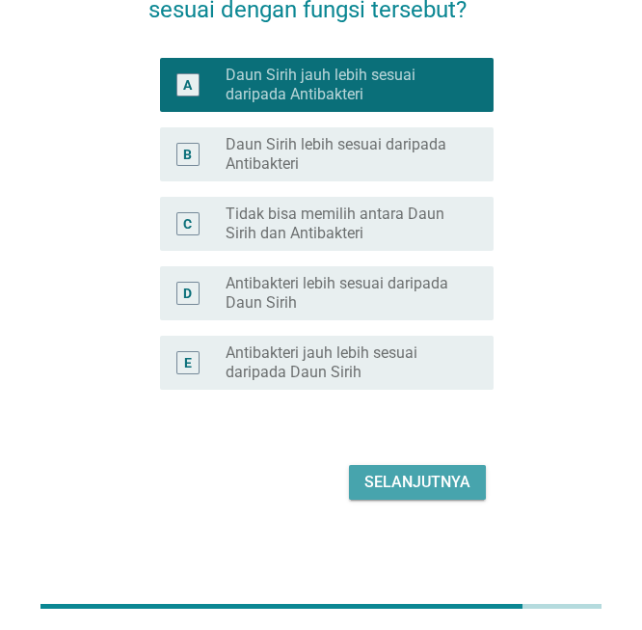
click at [443, 471] on div "Selanjutnya" at bounding box center [418, 482] width 106 height 23
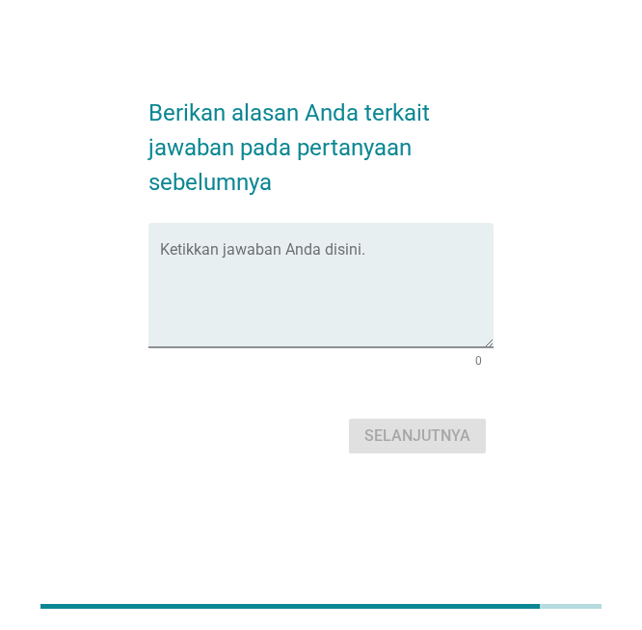
scroll to position [0, 0]
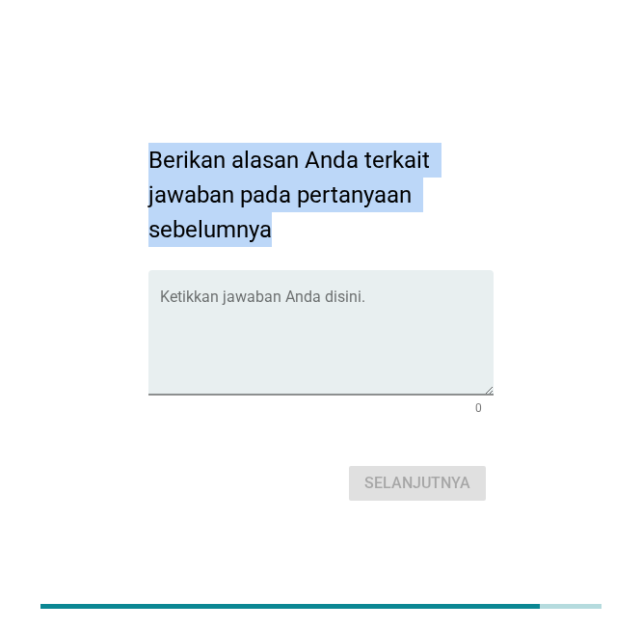
drag, startPoint x: 149, startPoint y: 161, endPoint x: 286, endPoint y: 227, distance: 151.8
click at [286, 227] on h2 "Berikan alasan Anda terkait jawaban pada pertanyaan sebelumnya" at bounding box center [322, 184] width 346 height 123
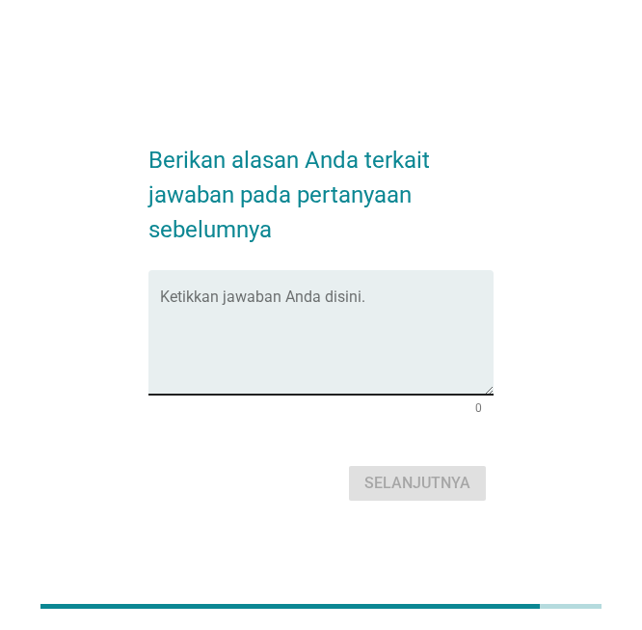
click at [311, 297] on textarea "Ketikkan jawaban Anda disini." at bounding box center [327, 343] width 335 height 101
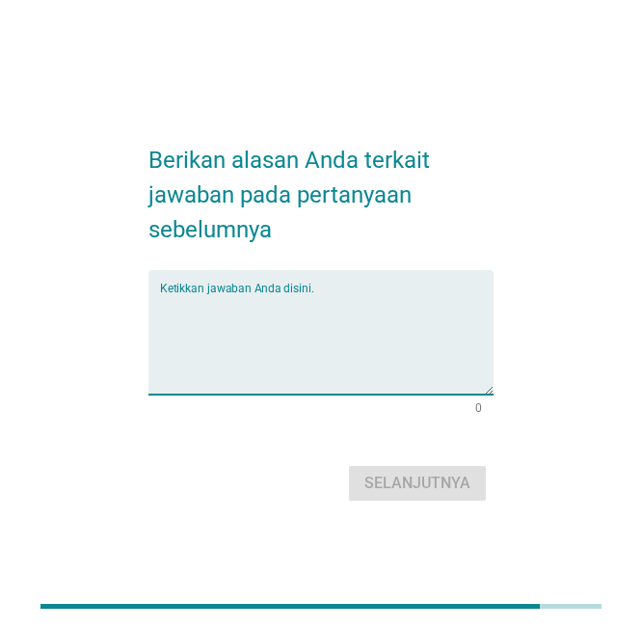
paste textarea "daun sirih secara tradisional dikenal memiliki sifat antibakteri dan antiseptik…"
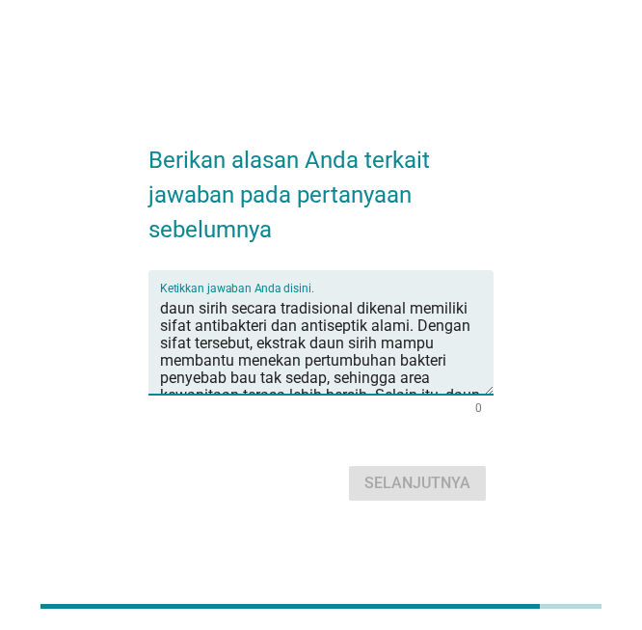
scroll to position [149, 0]
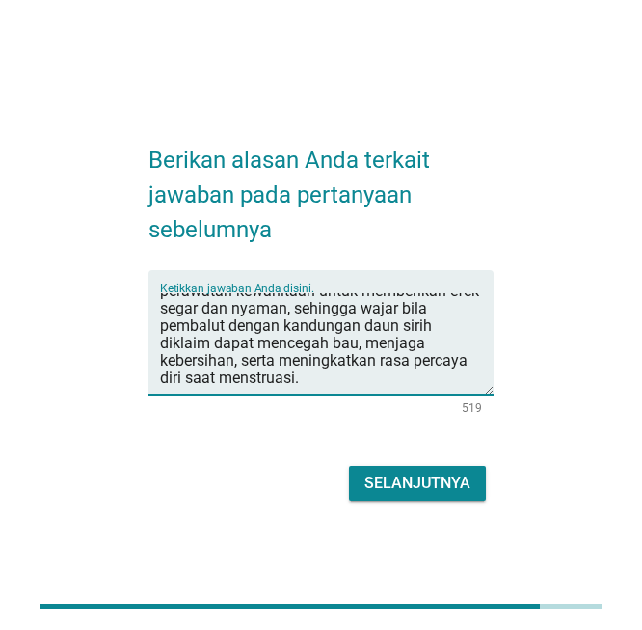
type textarea "daun sirih secara tradisional dikenal memiliki sifat antibakteri dan antiseptik…"
click at [418, 478] on div "Selanjutnya" at bounding box center [418, 483] width 106 height 23
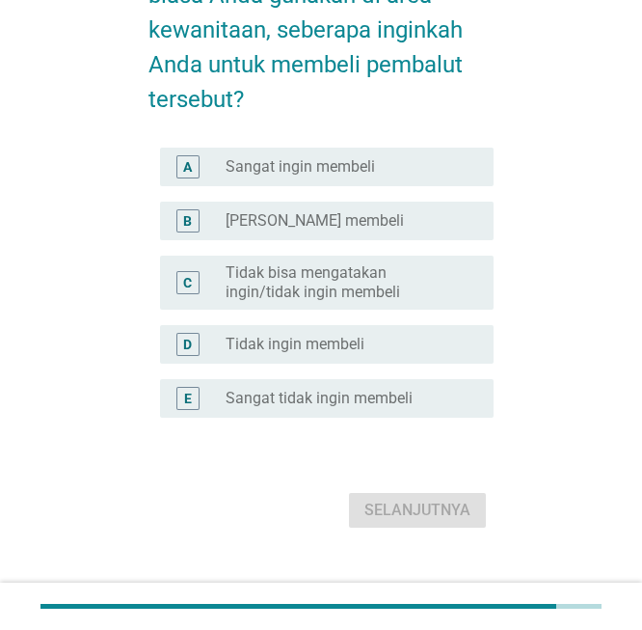
scroll to position [191, 0]
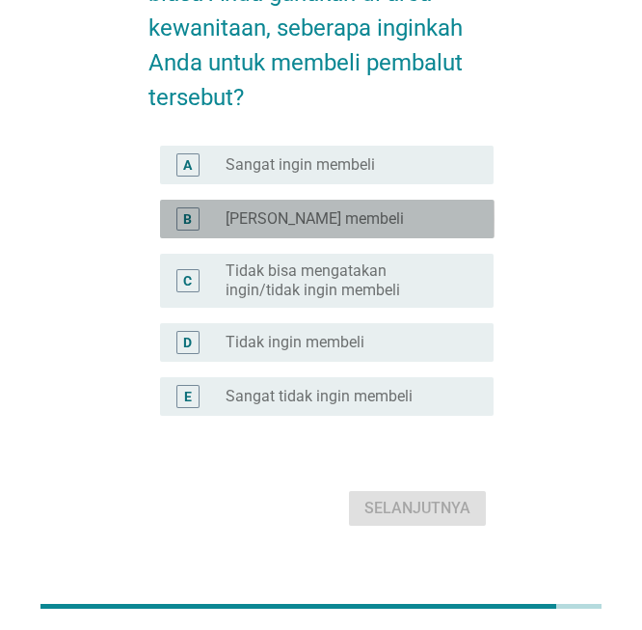
click at [398, 231] on div "B radio_button_unchecked Ingin membeli" at bounding box center [327, 219] width 335 height 39
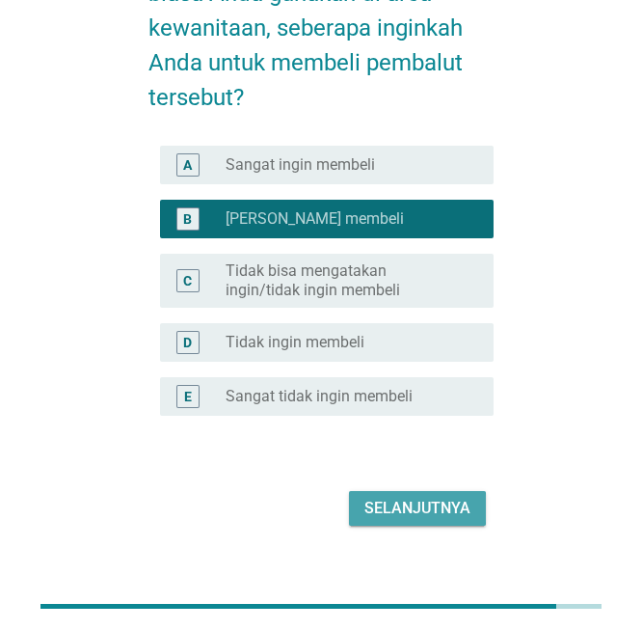
click at [447, 508] on div "Selanjutnya" at bounding box center [418, 508] width 106 height 23
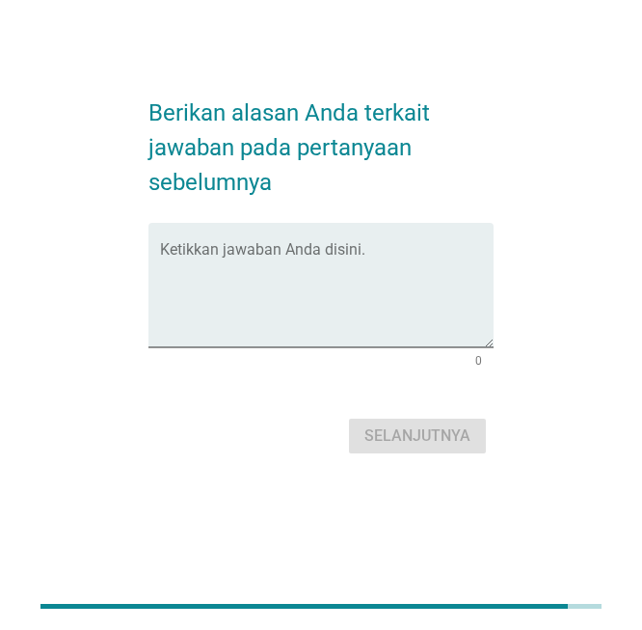
scroll to position [0, 0]
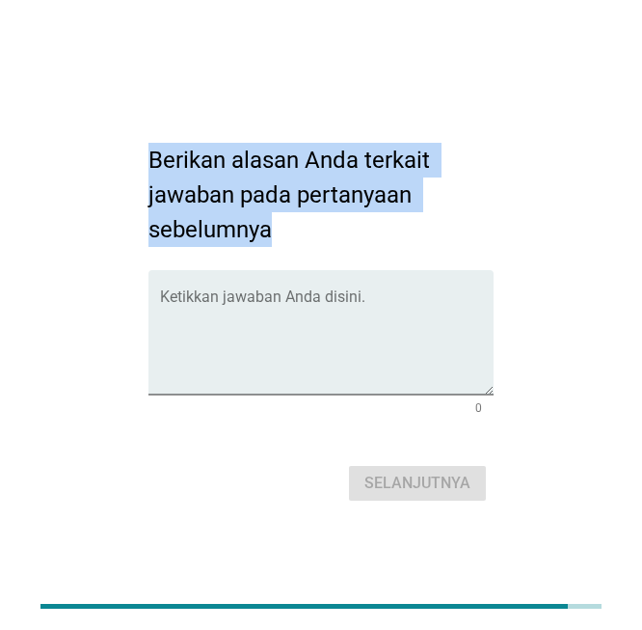
drag, startPoint x: 144, startPoint y: 155, endPoint x: 286, endPoint y: 223, distance: 157.9
click at [286, 223] on div "Berikan alasan Anda terkait jawaban pada pertanyaan sebelumnya Ketikkan jawaban…" at bounding box center [321, 315] width 377 height 414
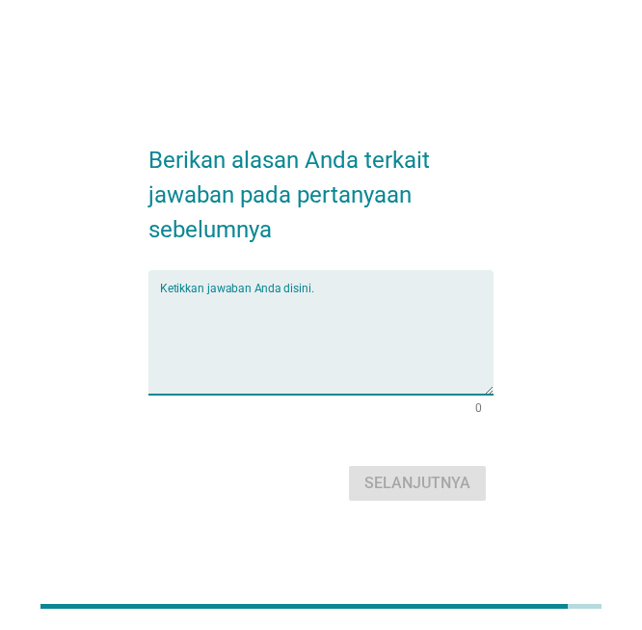
click at [272, 332] on textarea "Ketikkan jawaban Anda disini." at bounding box center [327, 343] width 335 height 101
paste textarea "karena daun sirih mengandung senyawa antibakteri alami yang dapat membantu mene…"
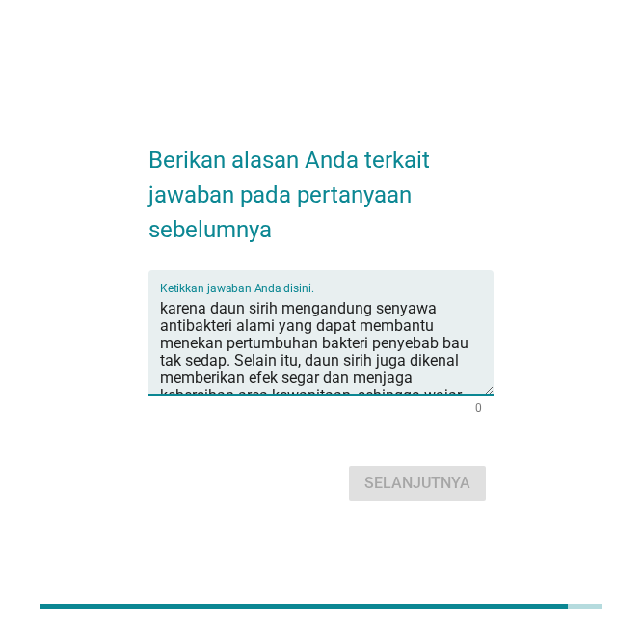
scroll to position [62, 0]
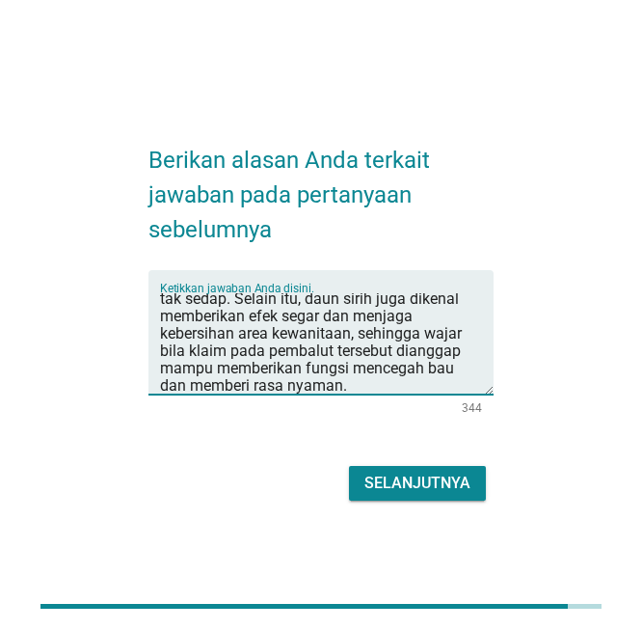
type textarea "karena daun sirih mengandung senyawa antibakteri alami yang dapat membantu mene…"
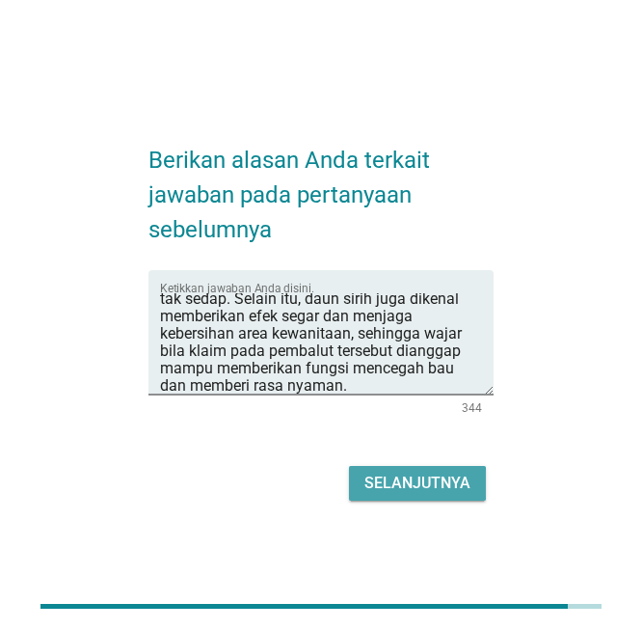
click at [464, 489] on div "Selanjutnya" at bounding box center [418, 483] width 106 height 23
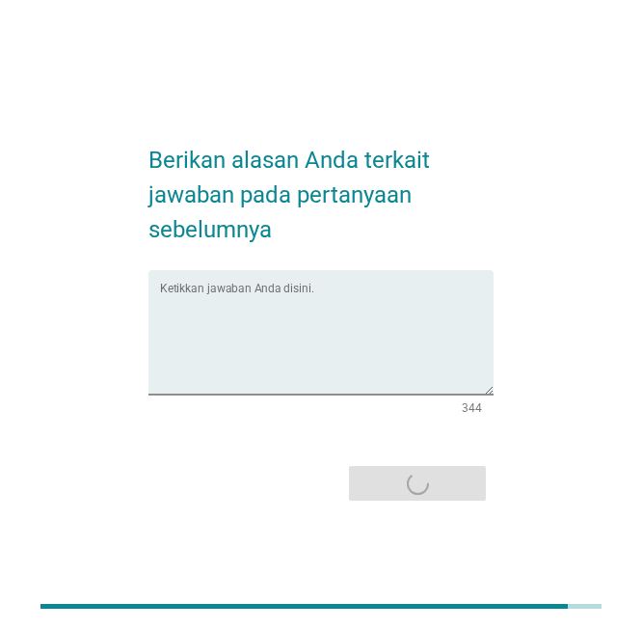
scroll to position [0, 0]
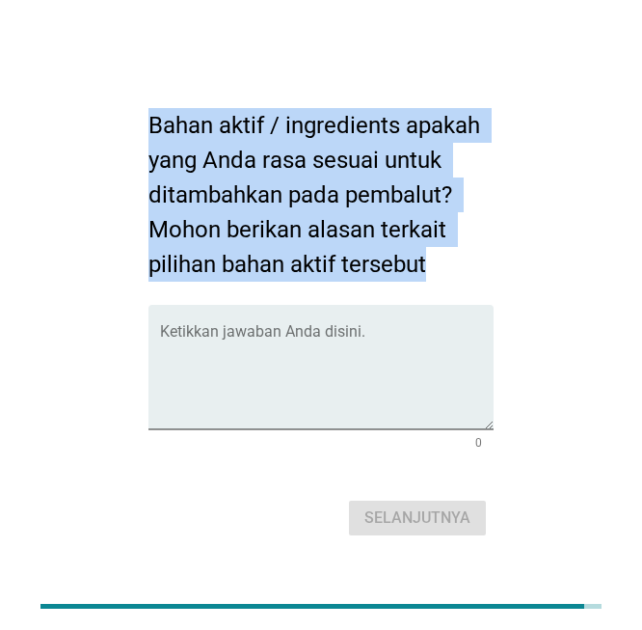
drag, startPoint x: 148, startPoint y: 122, endPoint x: 447, endPoint y: 250, distance: 325.3
click at [447, 250] on h2 "Bahan aktif / ingredients apakah yang Anda rasa sesuai untuk ditambahkan pada p…" at bounding box center [322, 185] width 346 height 193
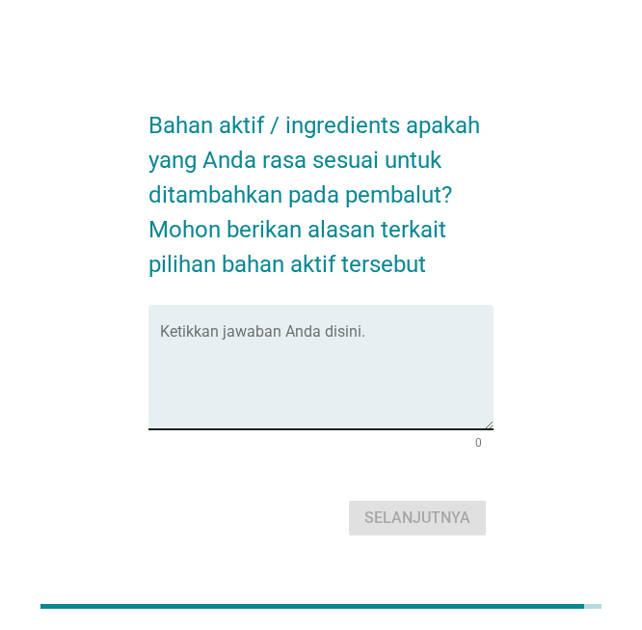
click at [259, 341] on textarea "Ketikkan jawaban Anda disini." at bounding box center [327, 378] width 335 height 101
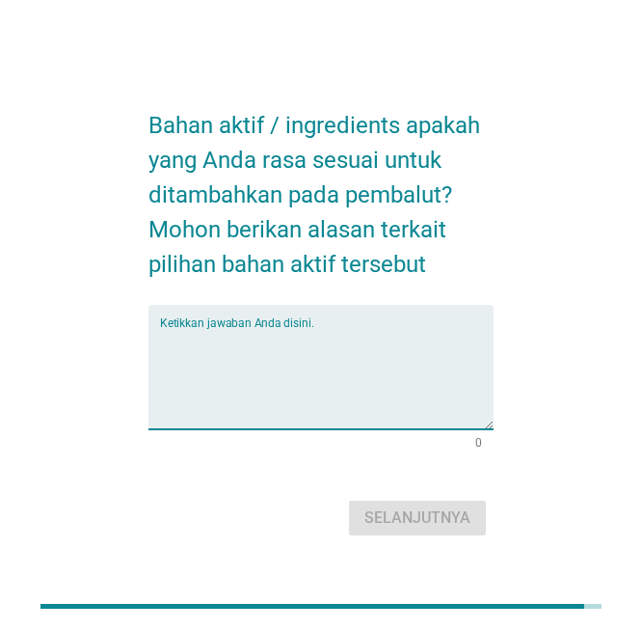
paste textarea "[MEDICAL_DATA] Alasan: membantu menjaga pH tetap asam (3,8–4,5), sehingga flora…"
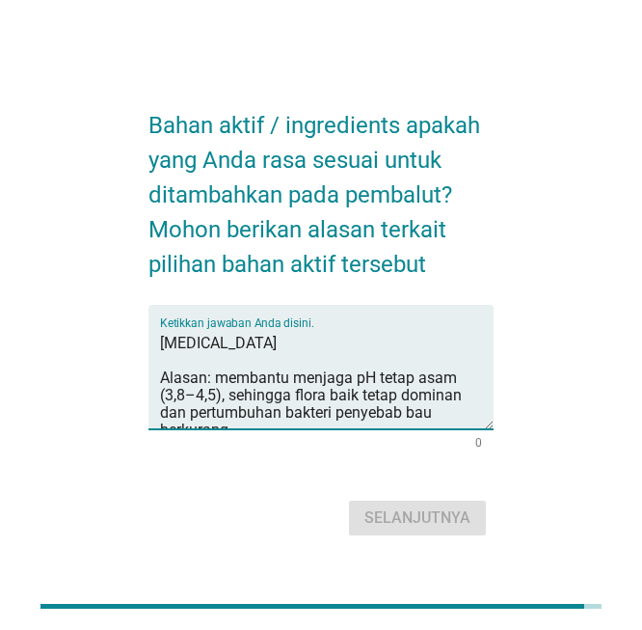
scroll to position [10, 0]
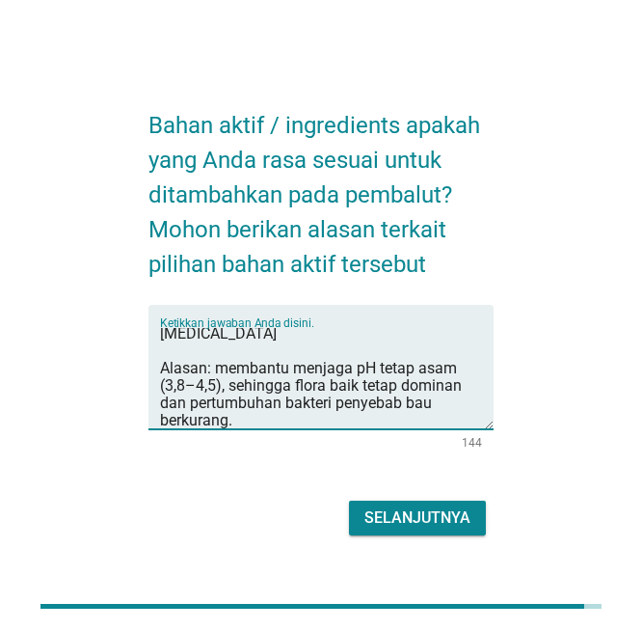
type textarea "[MEDICAL_DATA] Alasan: membantu menjaga pH tetap asam (3,8–4,5), sehingga flora…"
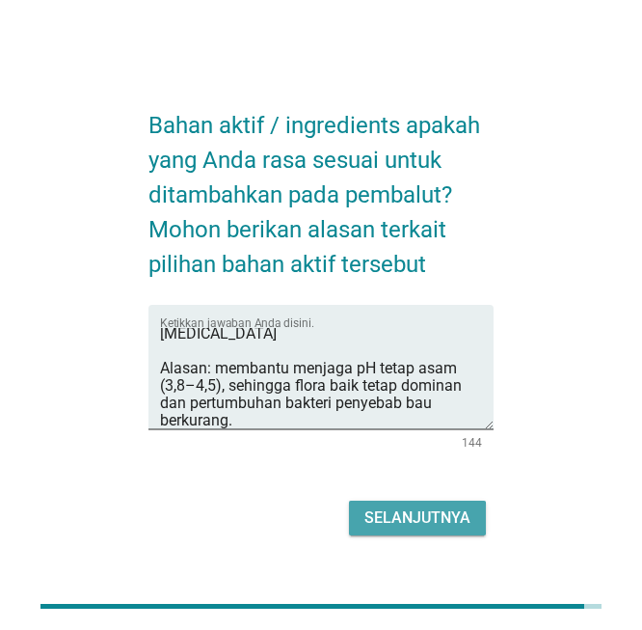
click at [465, 524] on div "Selanjutnya" at bounding box center [418, 517] width 106 height 23
